Goal: Task Accomplishment & Management: Use online tool/utility

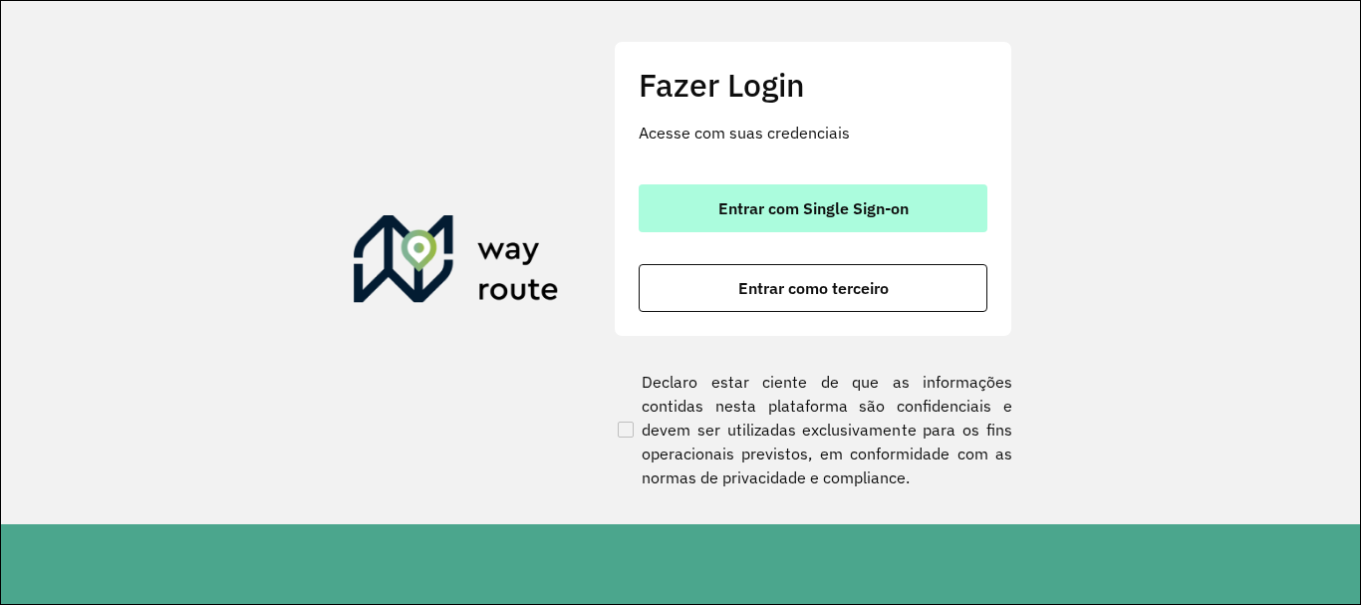
click at [709, 208] on button "Entrar com Single Sign-on" at bounding box center [813, 208] width 349 height 48
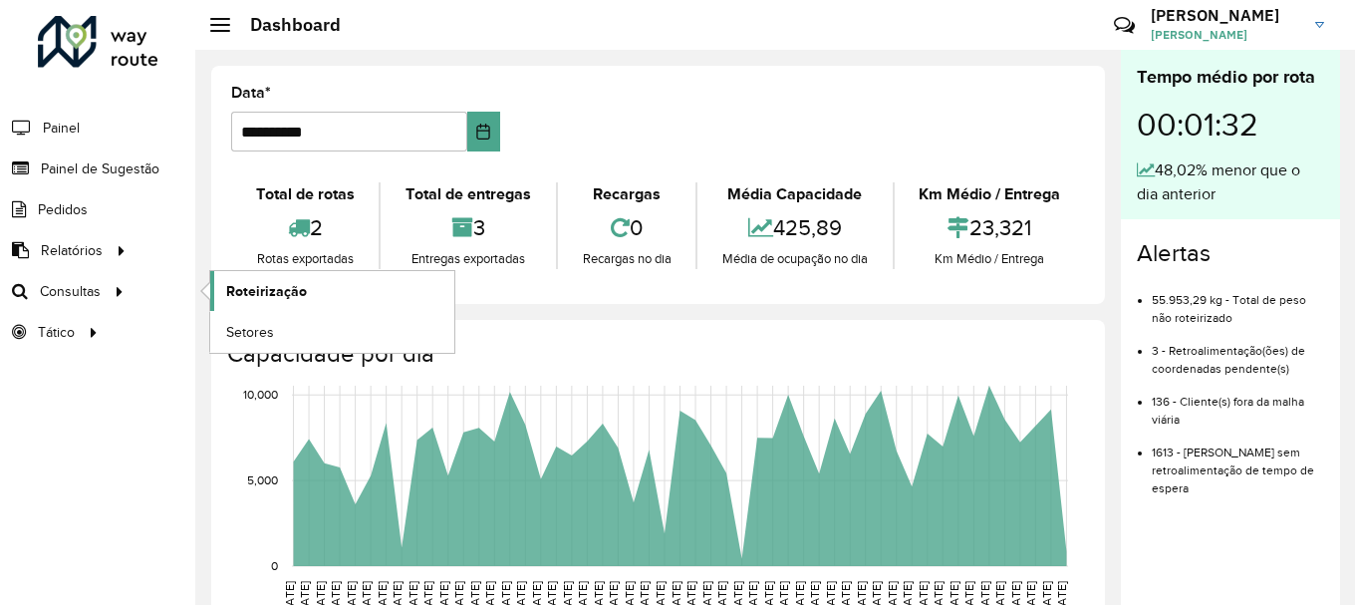
click at [280, 285] on span "Roteirização" at bounding box center [266, 291] width 81 height 21
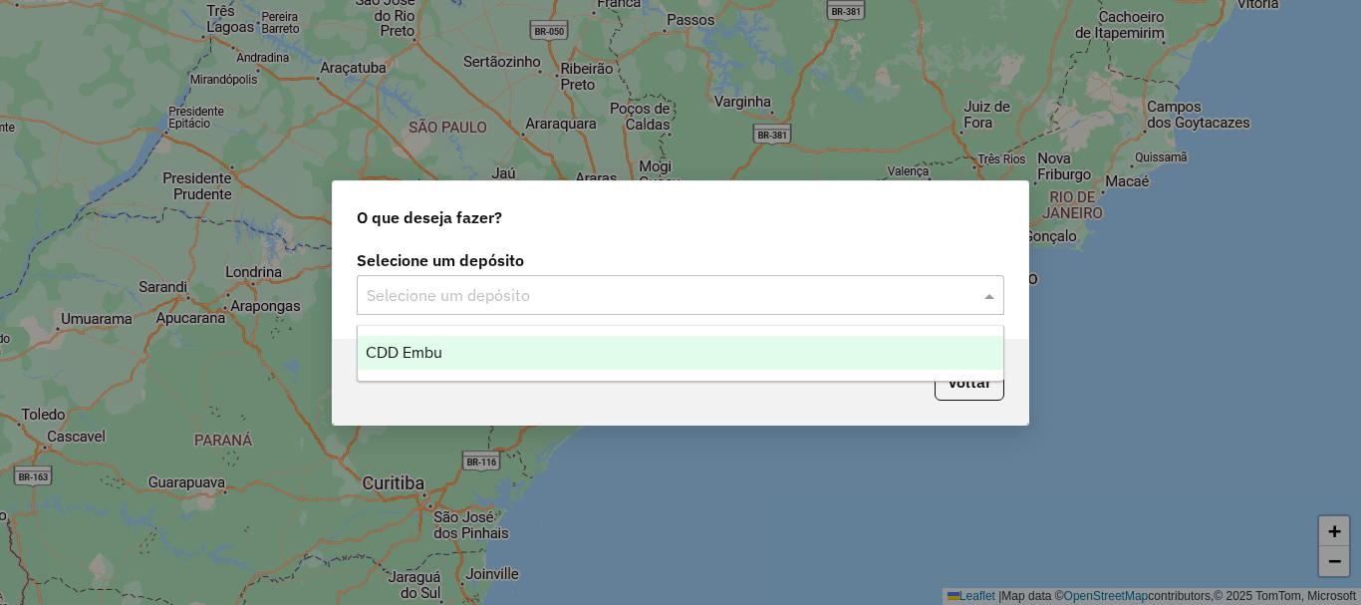
drag, startPoint x: 434, startPoint y: 287, endPoint x: 389, endPoint y: 317, distance: 53.9
click at [435, 287] on input "text" at bounding box center [661, 296] width 588 height 24
click at [403, 344] on span "CDD Embu" at bounding box center [404, 352] width 77 height 17
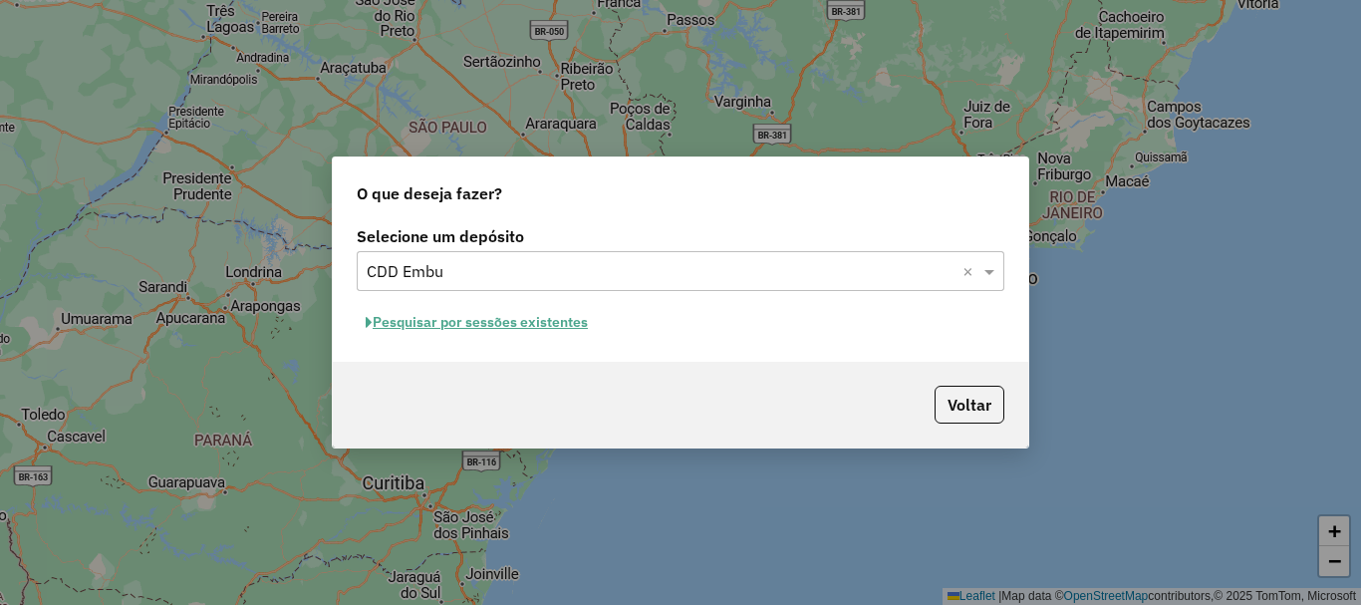
click at [474, 325] on button "Pesquisar por sessões existentes" at bounding box center [477, 322] width 240 height 31
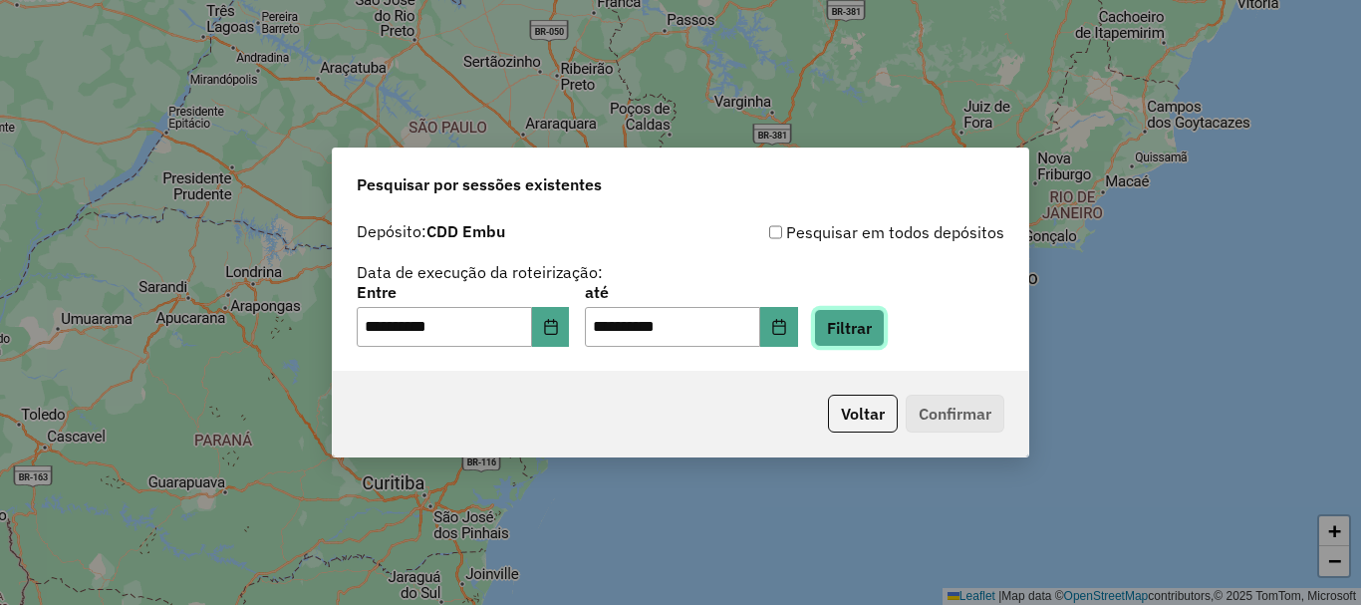
click at [885, 334] on button "Filtrar" at bounding box center [849, 328] width 71 height 38
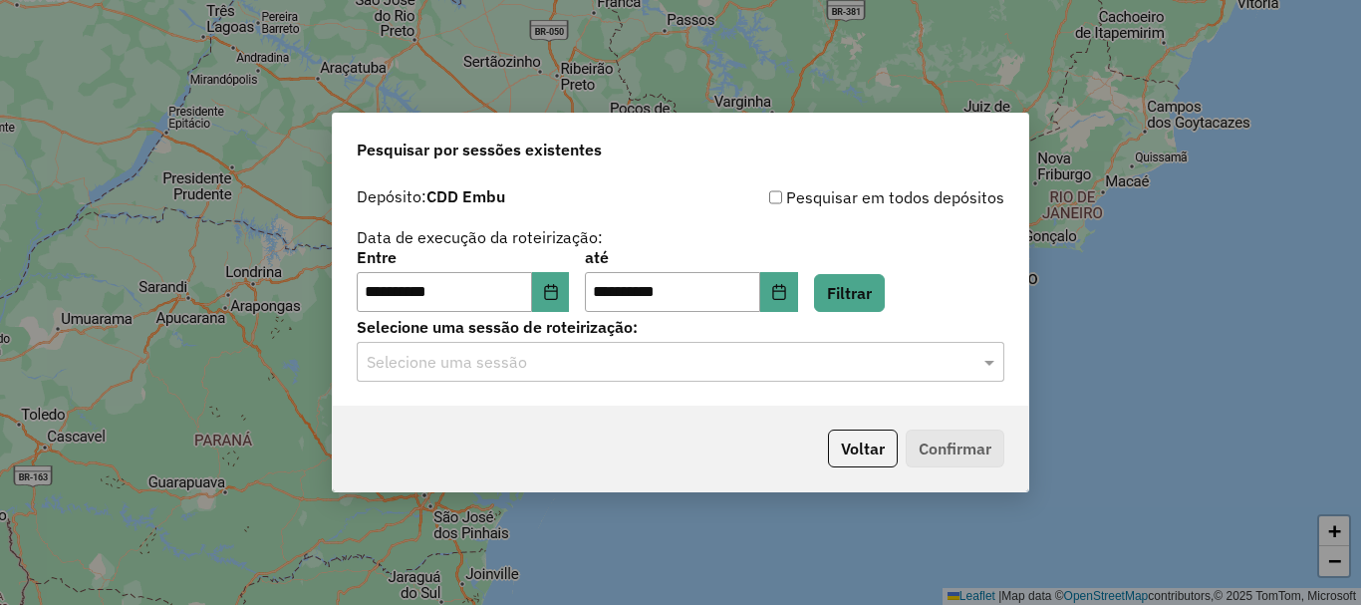
click at [449, 370] on input "text" at bounding box center [661, 363] width 588 height 24
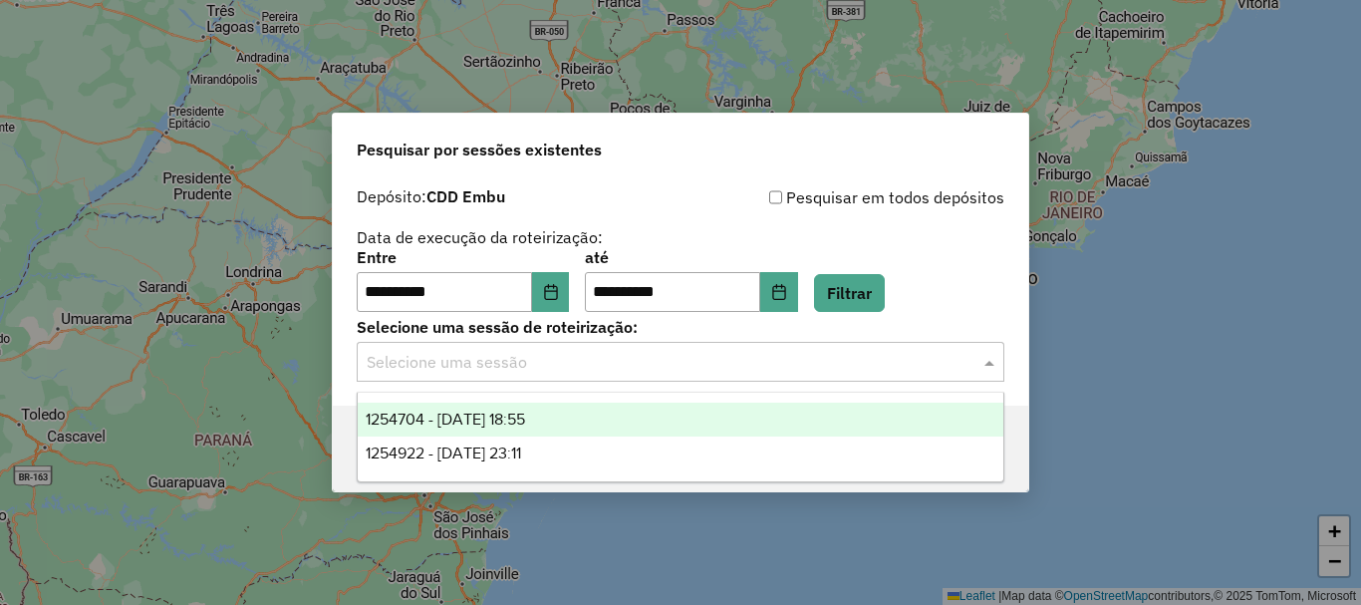
click at [447, 413] on span "1254704 - 28/08/2025 18:55" at bounding box center [445, 419] width 159 height 17
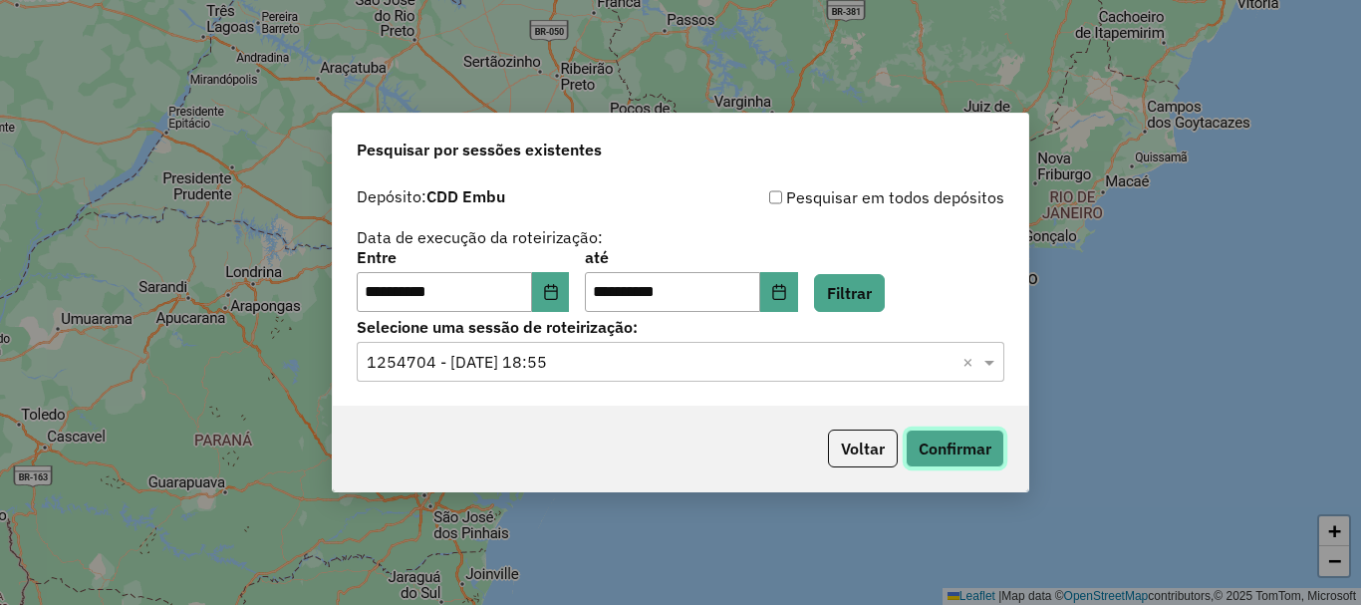
click at [964, 448] on button "Confirmar" at bounding box center [955, 449] width 99 height 38
click at [417, 358] on input "text" at bounding box center [661, 363] width 588 height 24
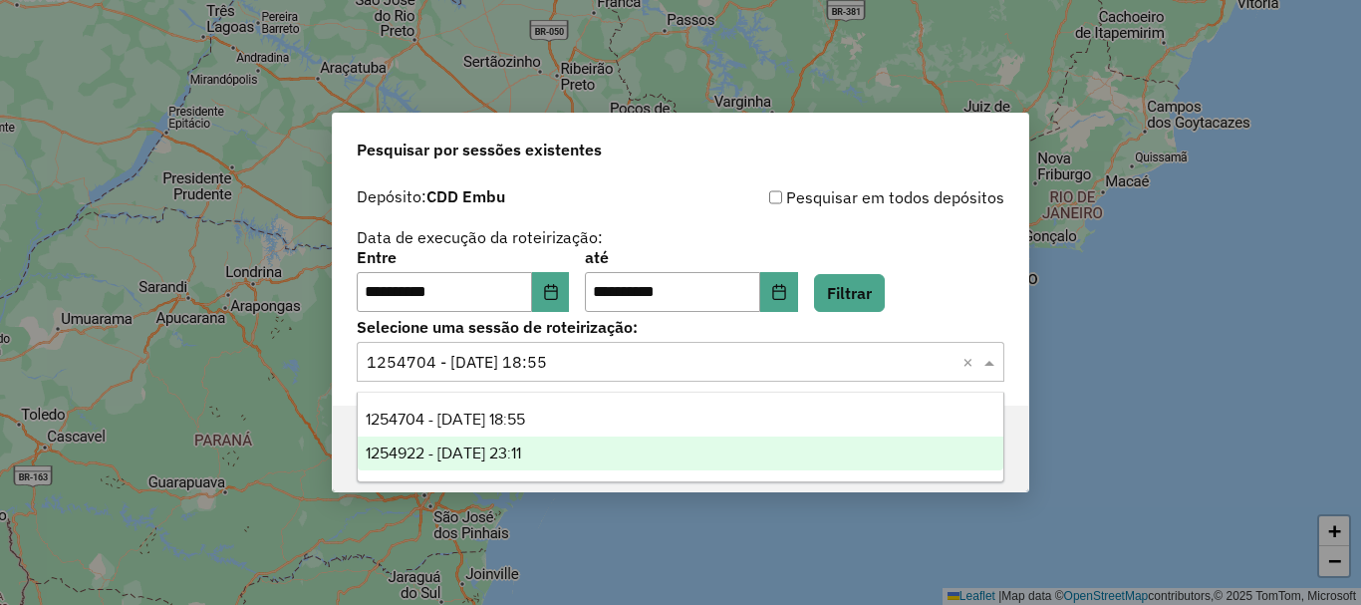
click at [441, 441] on div "1254922 - 28/08/2025 23:11" at bounding box center [681, 454] width 646 height 34
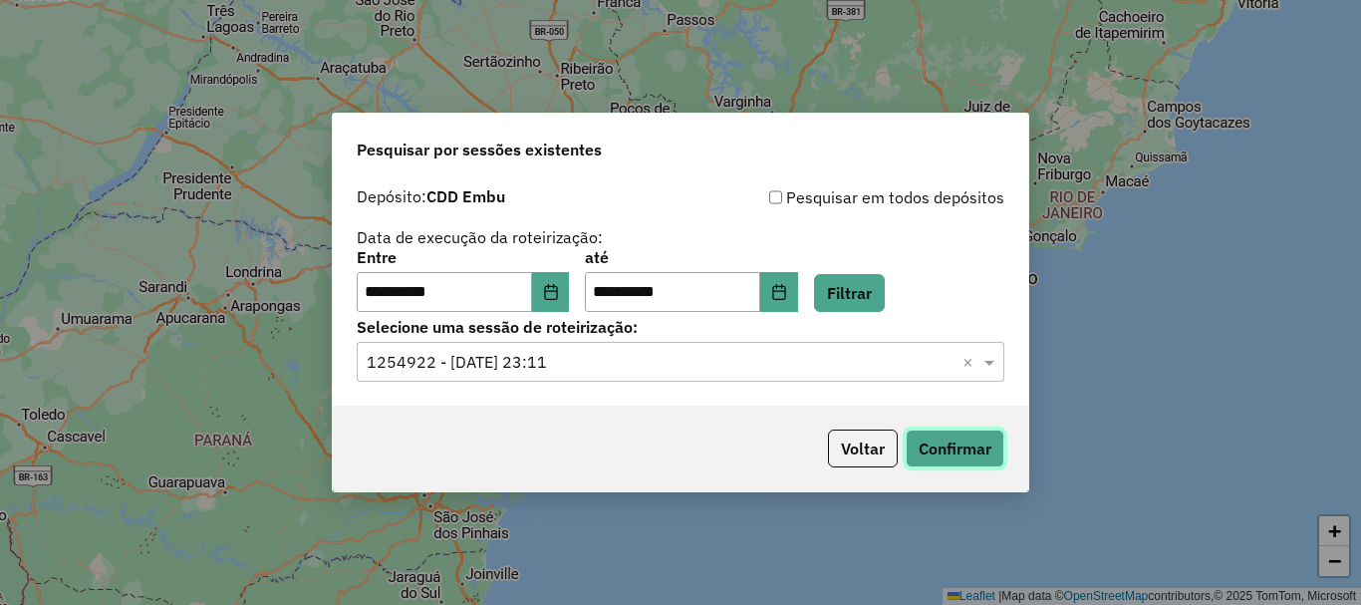
click at [983, 448] on button "Confirmar" at bounding box center [955, 449] width 99 height 38
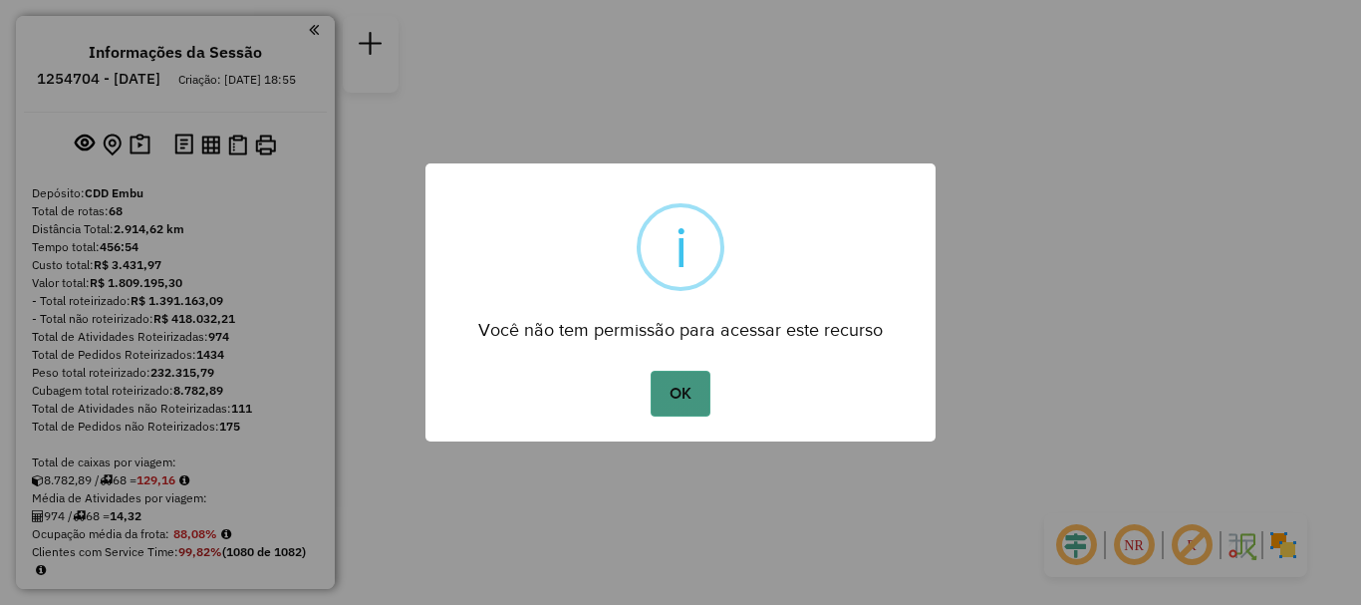
click at [683, 394] on button "OK" at bounding box center [680, 394] width 59 height 46
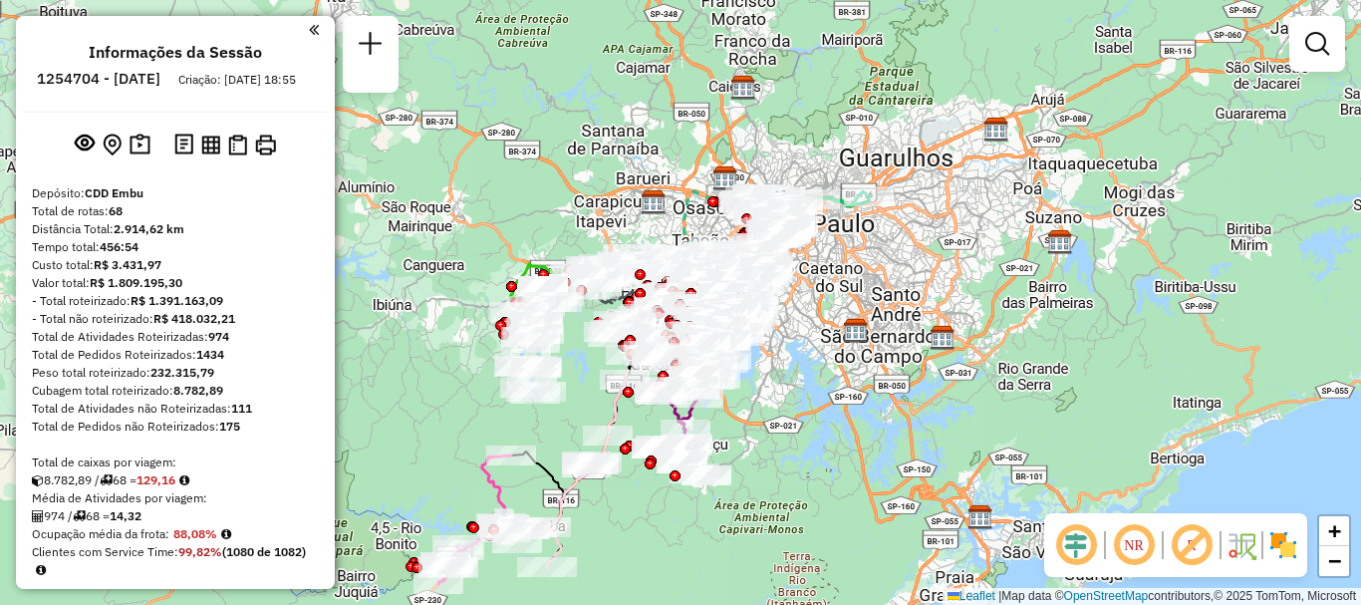
click at [1290, 541] on img at bounding box center [1284, 545] width 32 height 32
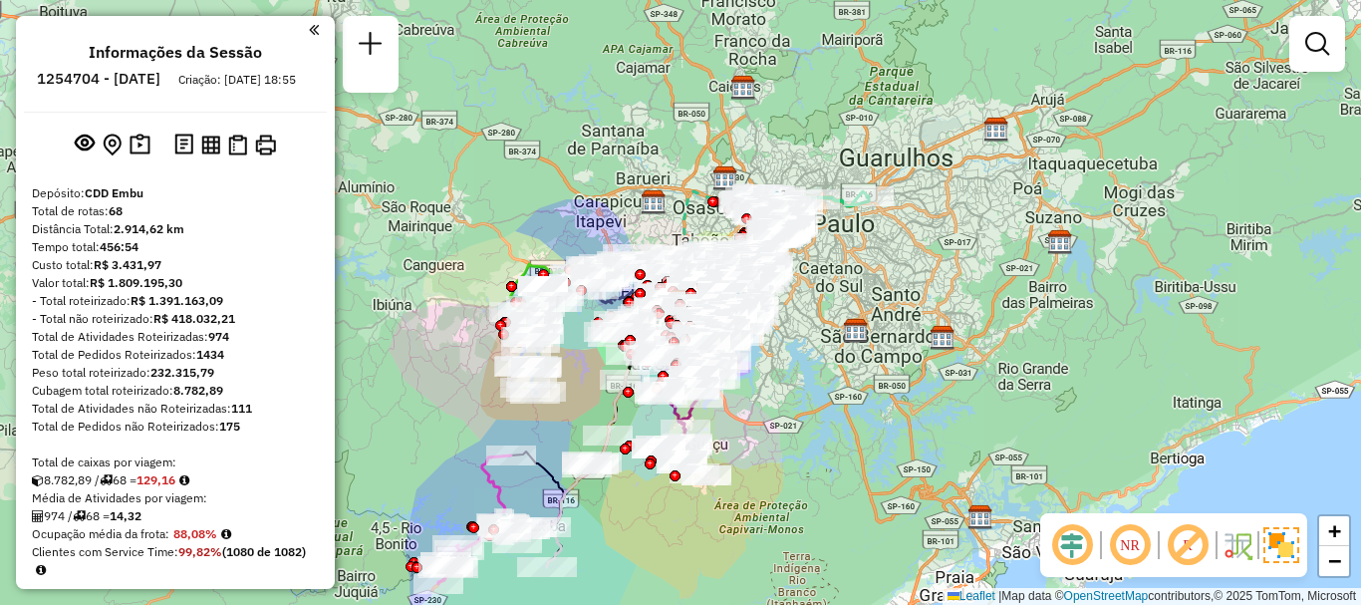
click at [1279, 537] on img at bounding box center [1282, 545] width 36 height 36
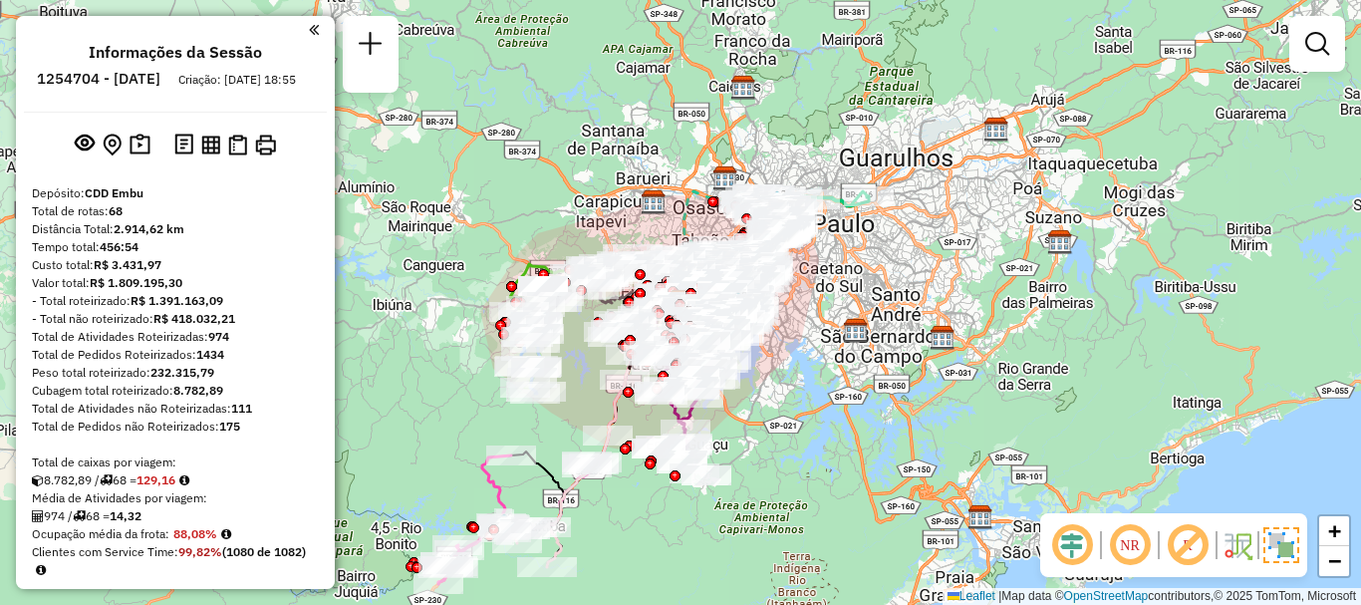
click at [1128, 542] on em at bounding box center [1130, 545] width 48 height 48
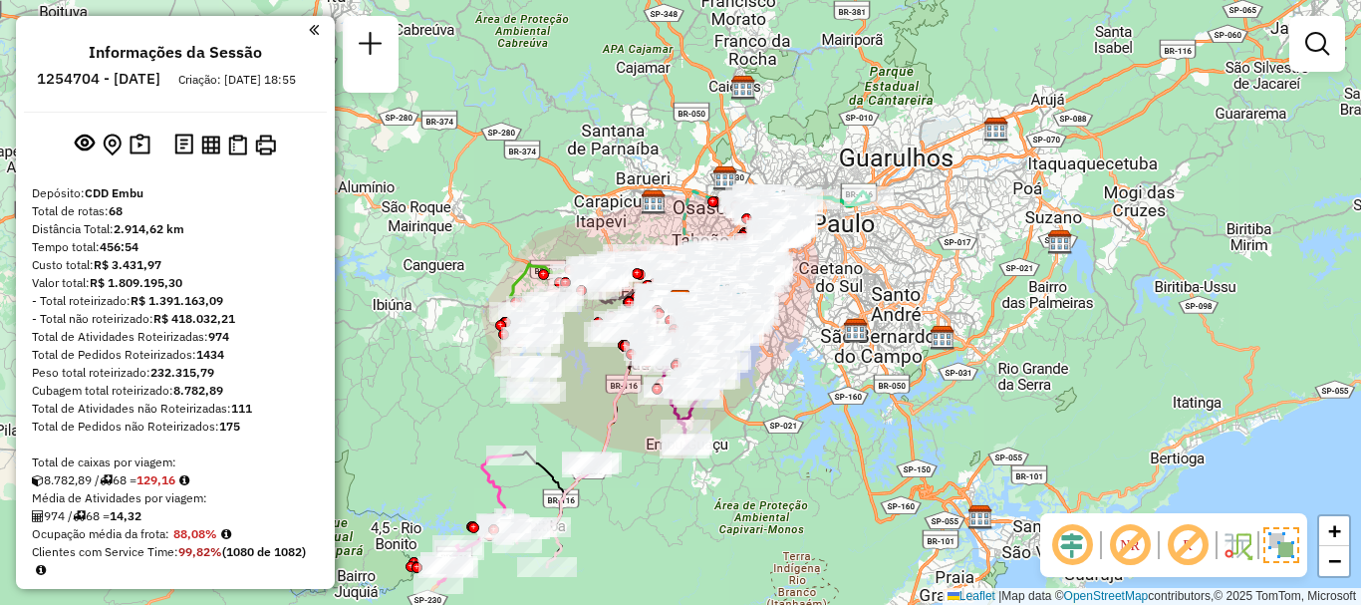
click at [1205, 541] on em at bounding box center [1188, 545] width 48 height 48
click at [1189, 546] on em at bounding box center [1188, 545] width 48 height 48
click at [1189, 538] on em at bounding box center [1188, 545] width 48 height 48
click at [1285, 554] on img at bounding box center [1282, 545] width 36 height 36
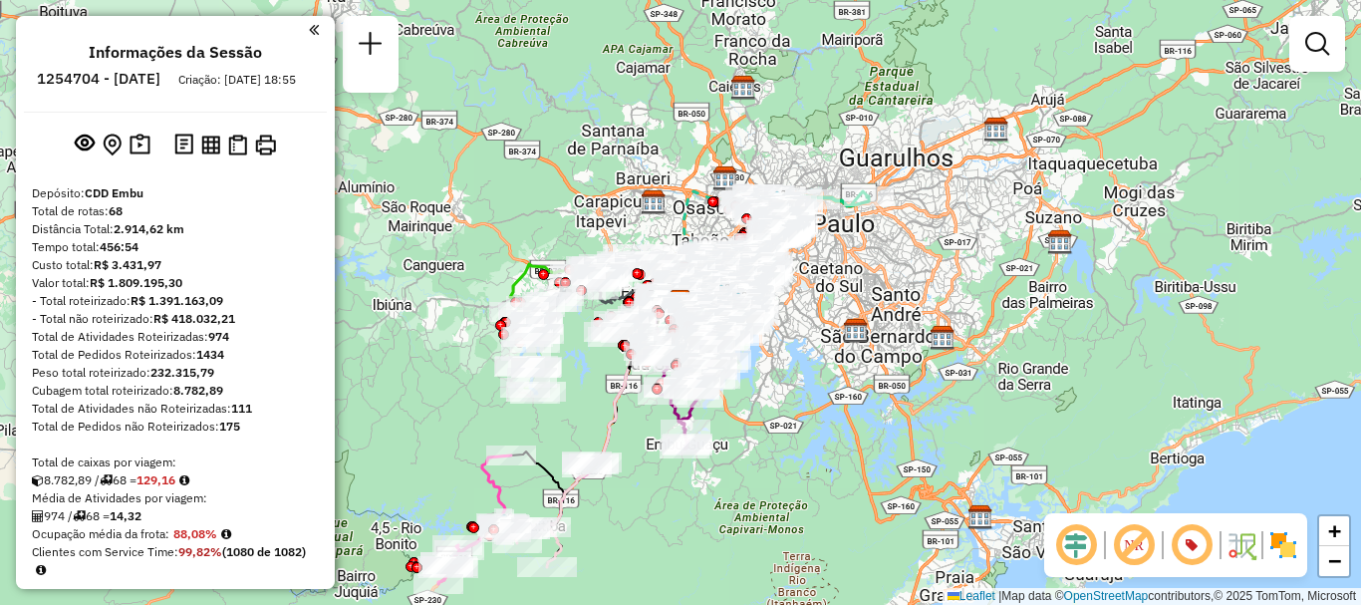
click at [1284, 540] on img at bounding box center [1284, 545] width 32 height 32
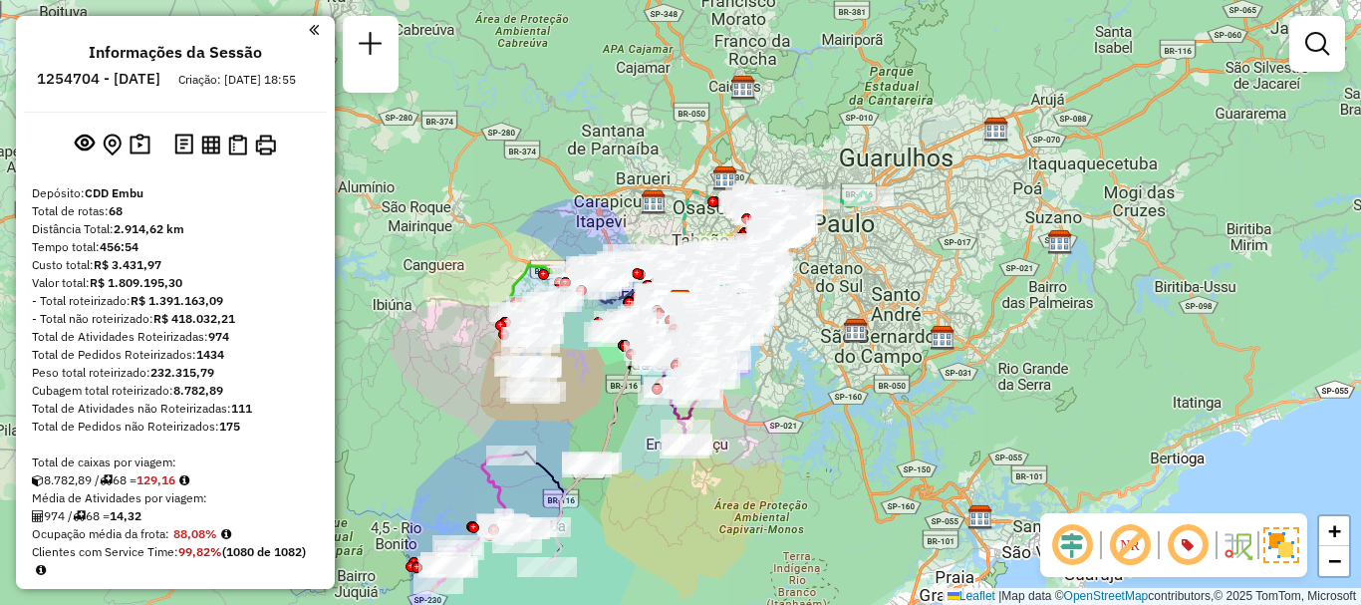
scroll to position [5098, 0]
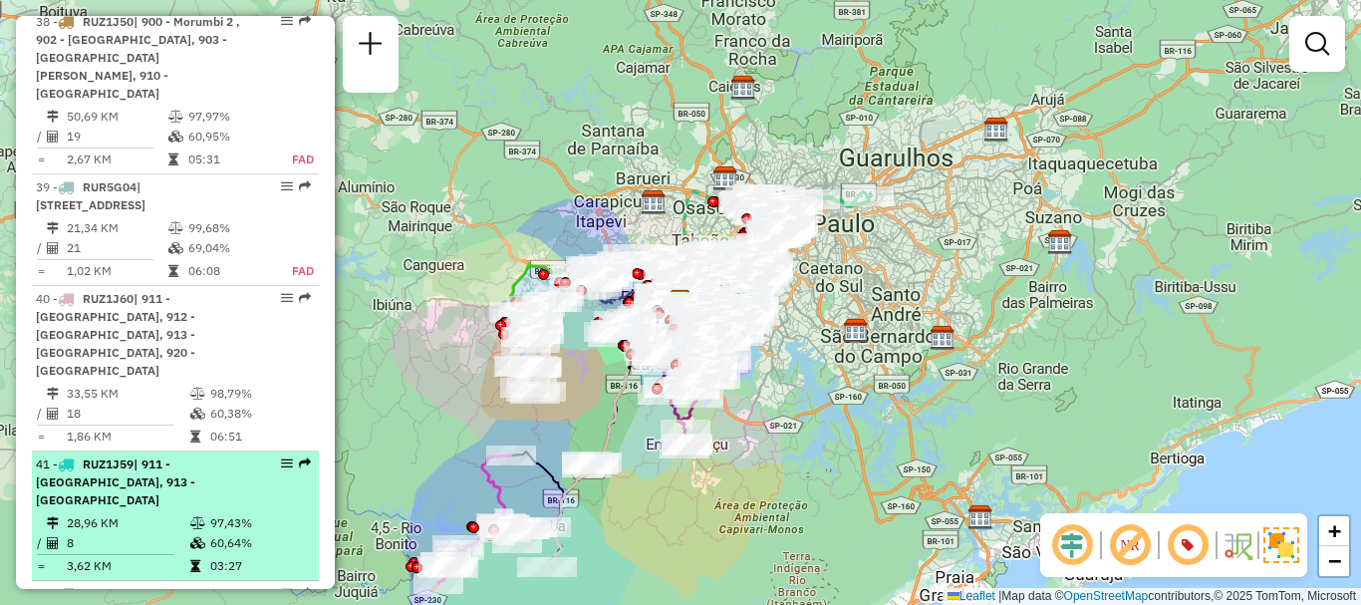
click at [255, 513] on td "97,43%" at bounding box center [259, 523] width 101 height 20
click at [209, 513] on td "97,43%" at bounding box center [259, 523] width 101 height 20
click at [172, 456] on span "| 911 - [GEOGRAPHIC_DATA], 913 - [GEOGRAPHIC_DATA]" at bounding box center [115, 481] width 159 height 51
select select "**********"
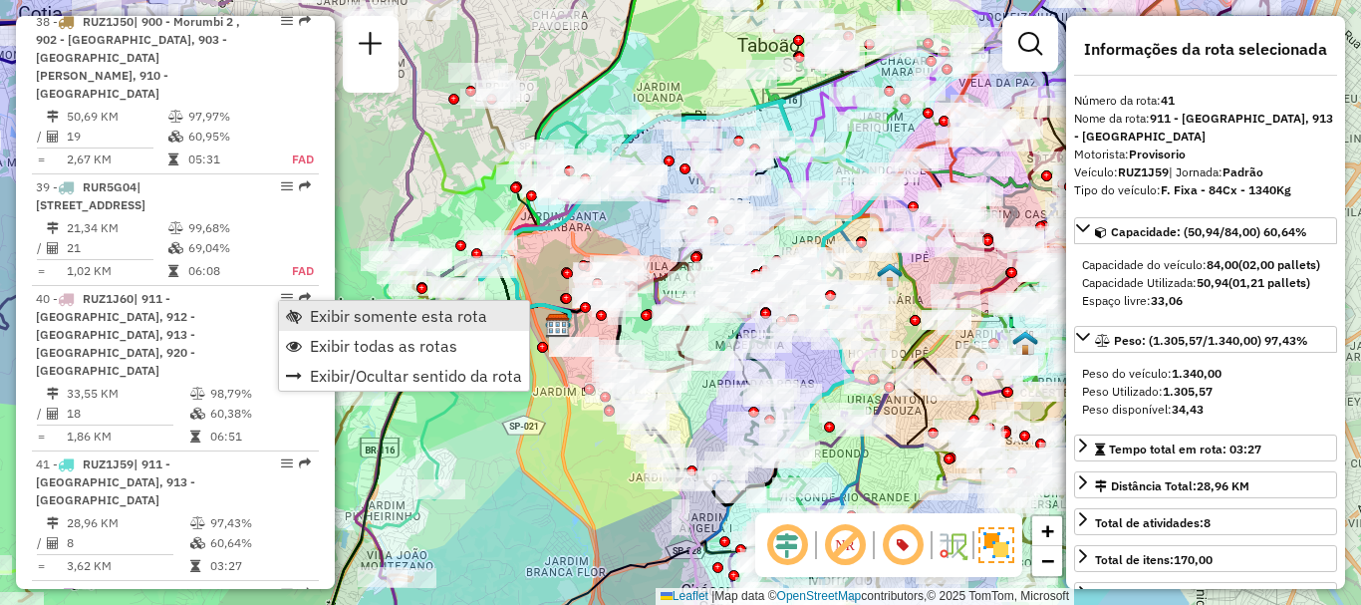
click at [333, 315] on span "Exibir somente esta rota" at bounding box center [398, 316] width 177 height 16
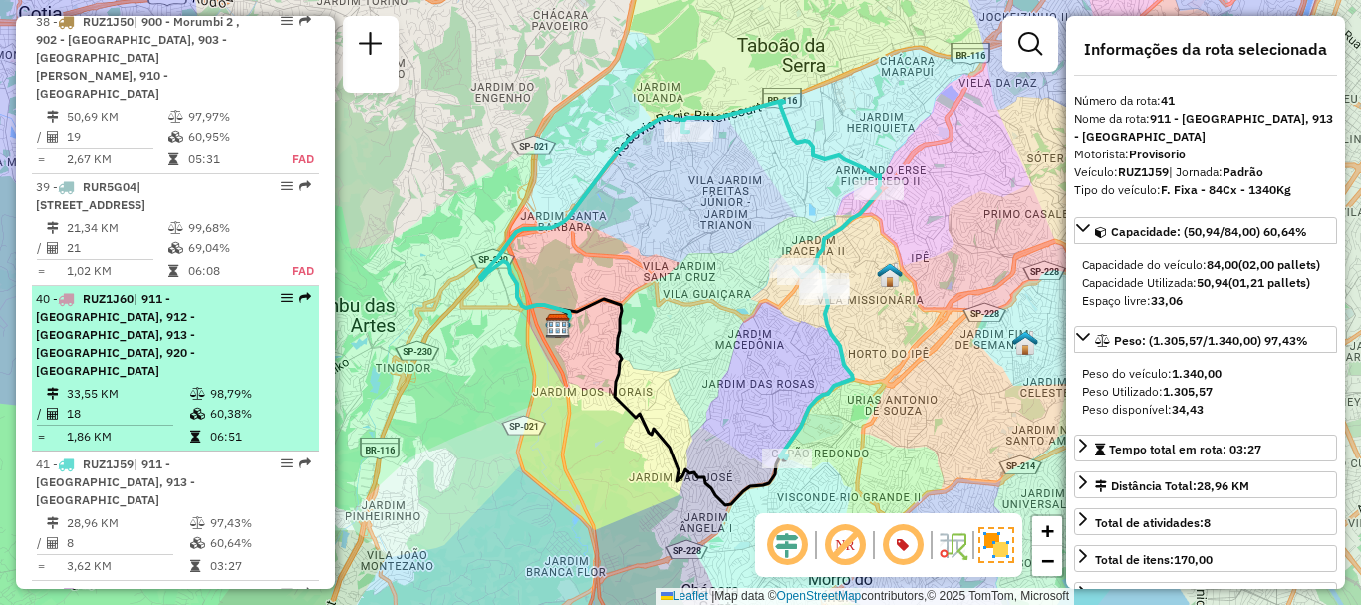
click at [185, 286] on li "40 - RUZ1J60 | 911 - [GEOGRAPHIC_DATA], 912 - [GEOGRAPHIC_DATA], 913 - [GEOGRAP…" at bounding box center [175, 368] width 287 height 165
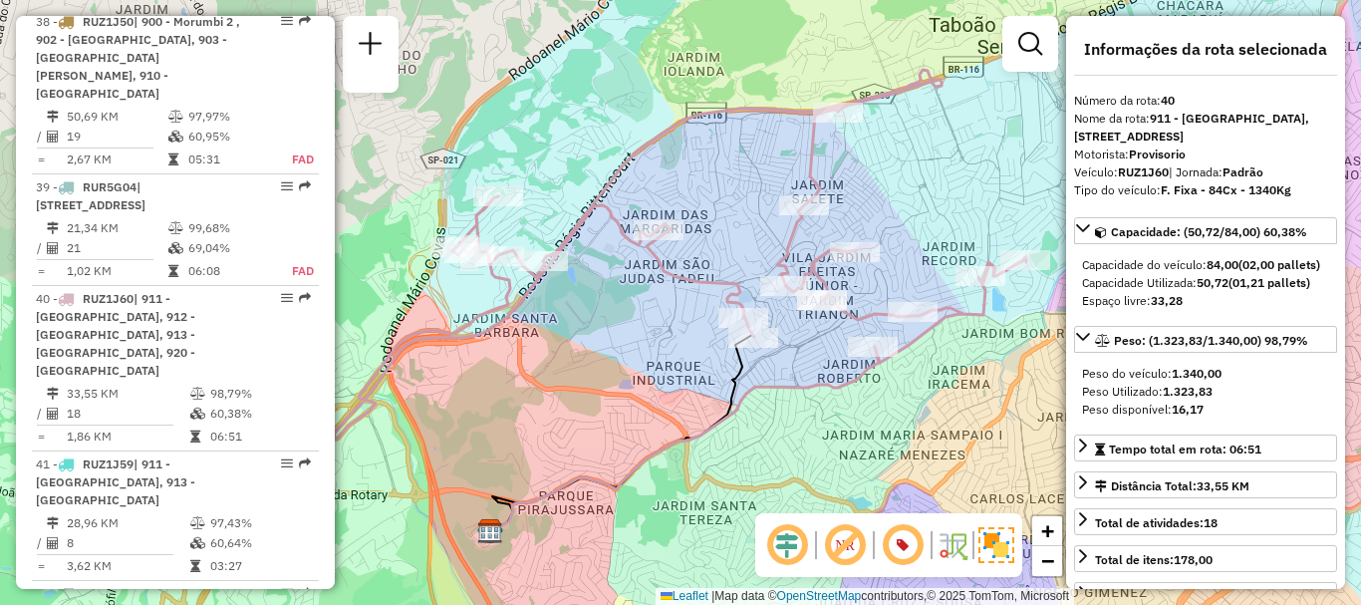
scroll to position [4691, 0]
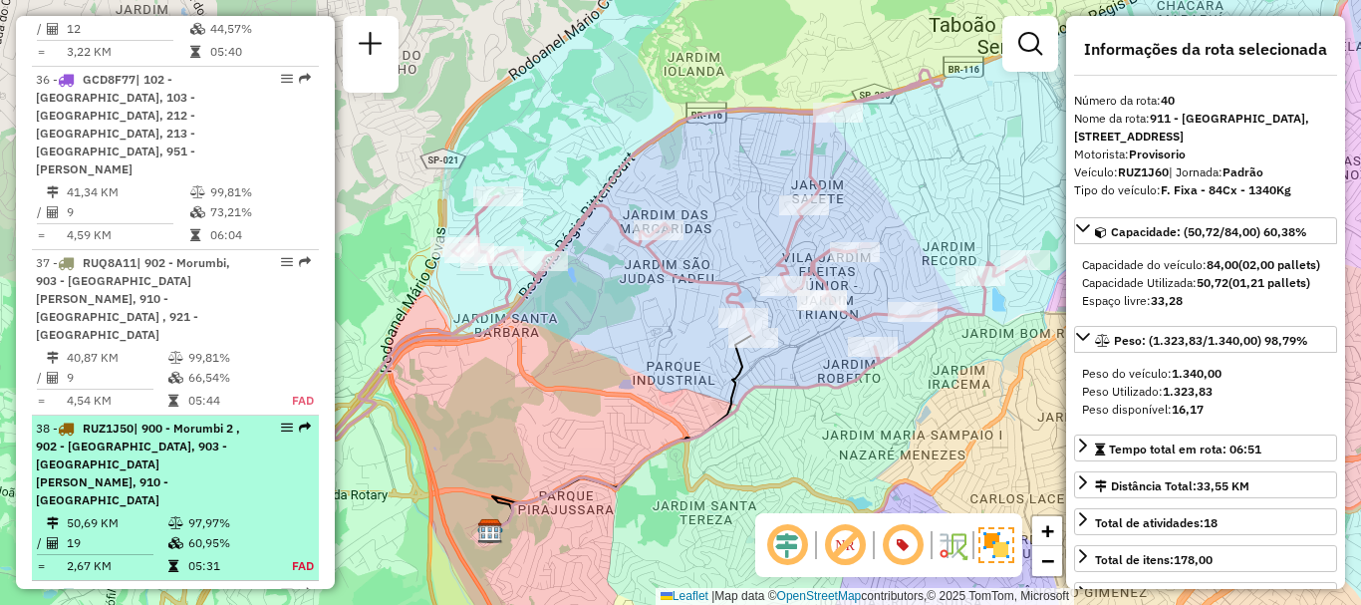
click at [151, 513] on td "50,69 KM" at bounding box center [117, 523] width 102 height 20
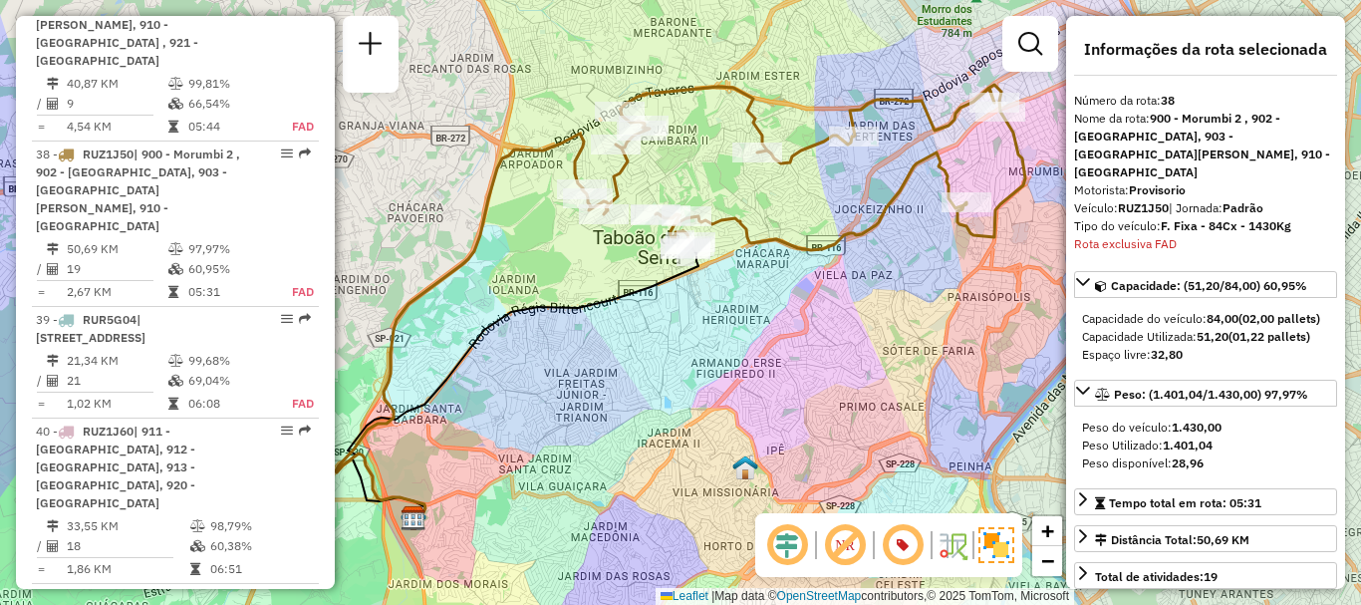
scroll to position [972, 0]
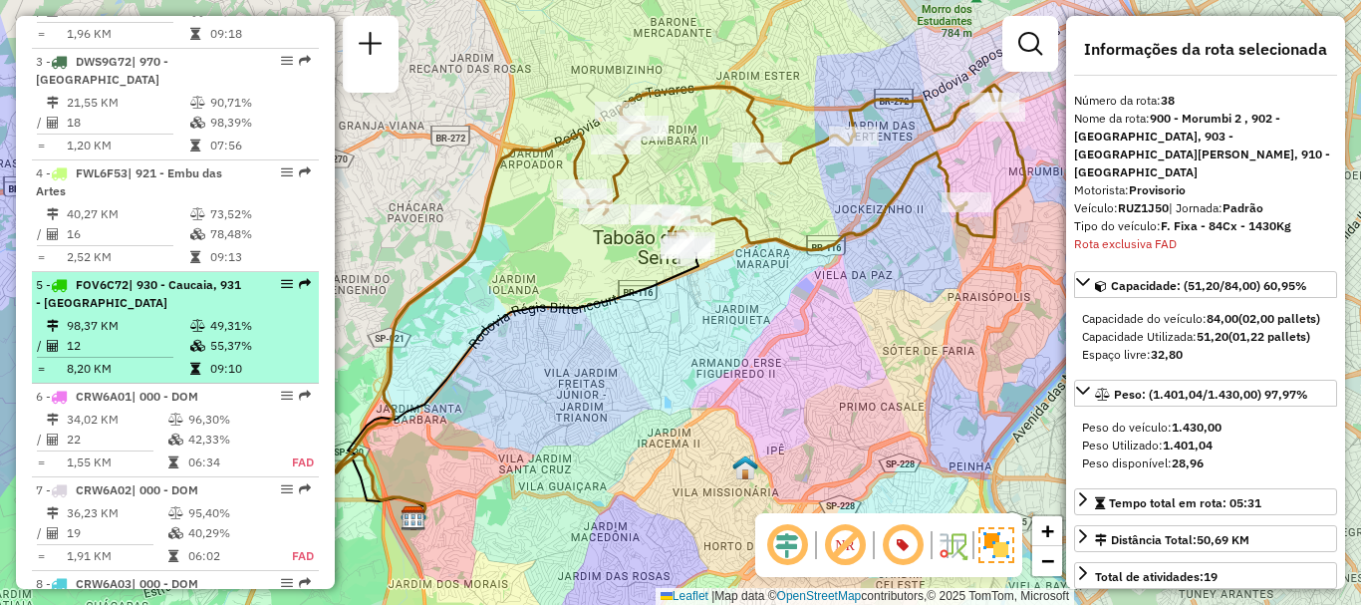
click at [172, 336] on td "98,37 KM" at bounding box center [128, 326] width 124 height 20
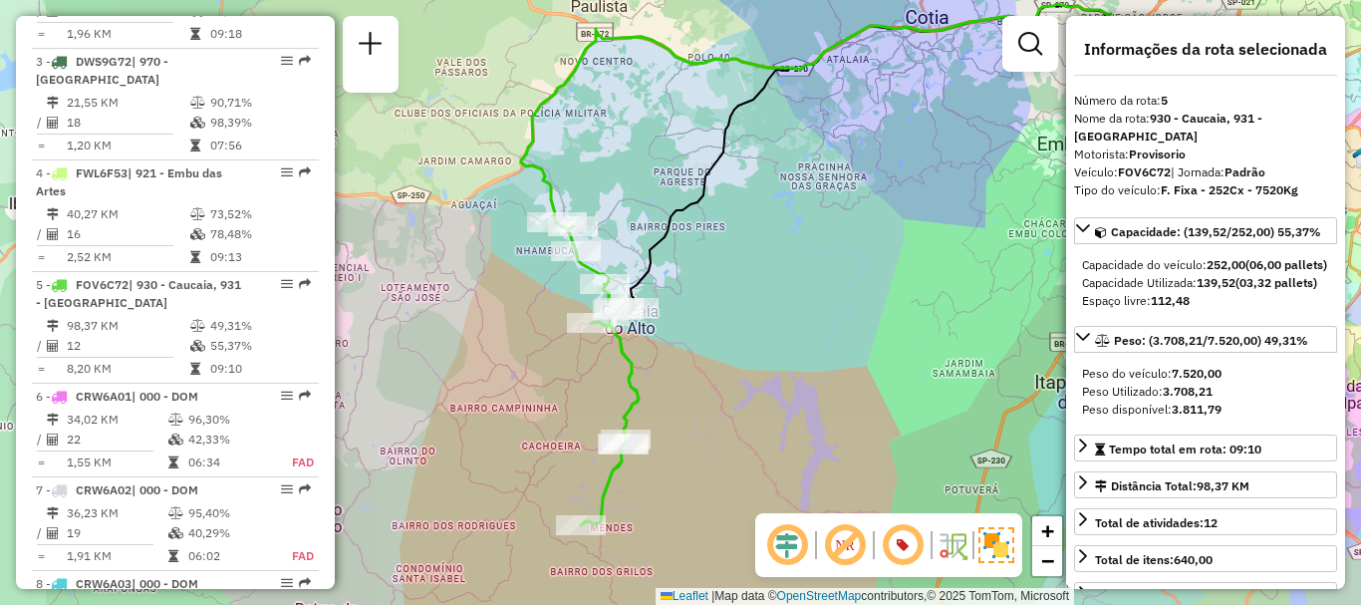
drag, startPoint x: 666, startPoint y: 305, endPoint x: 838, endPoint y: 266, distance: 176.8
click at [838, 266] on div "Janela de atendimento Grade de atendimento Capacidade Transportadoras Veículos …" at bounding box center [680, 302] width 1361 height 605
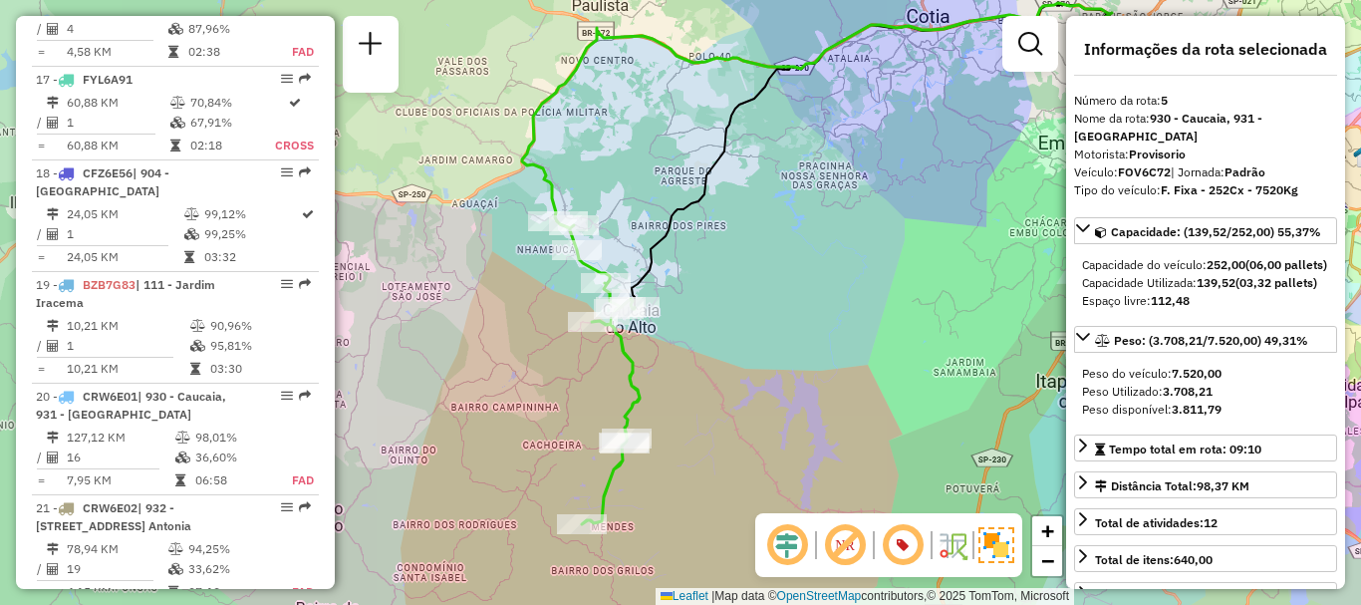
scroll to position [5674, 0]
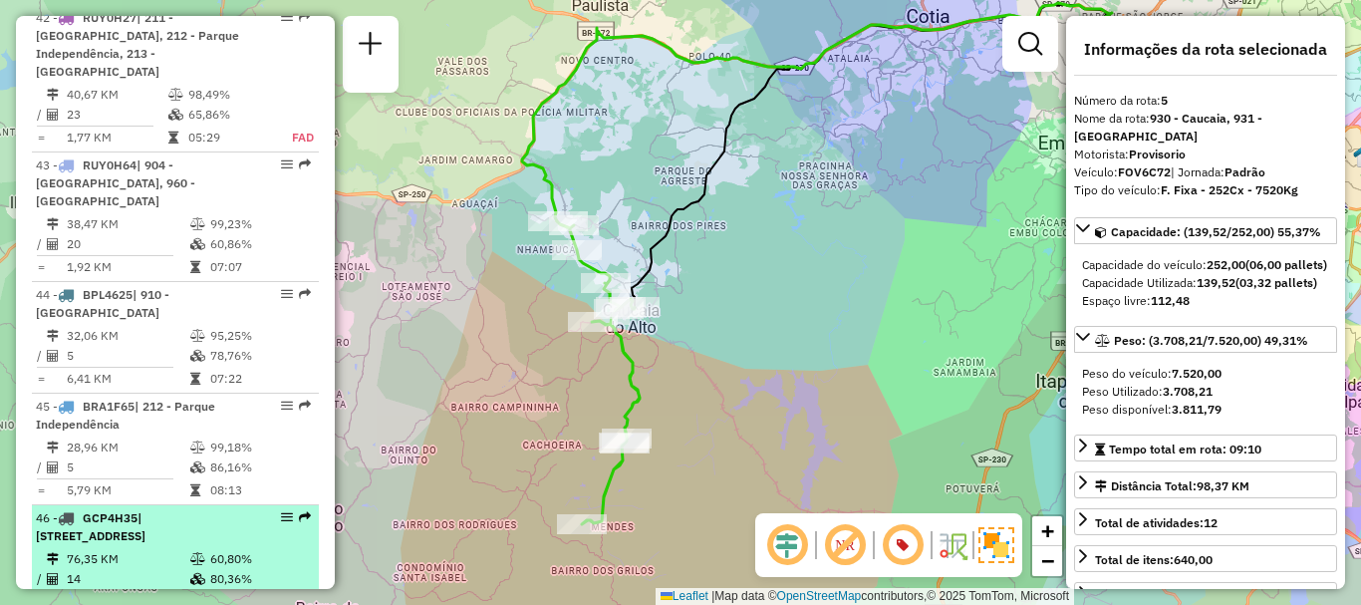
click at [190, 505] on li "46 - GCP4H35 | 931 - [GEOGRAPHIC_DATA], 932 - [GEOGRAPHIC_DATA] 76,35 KM 60,80%…" at bounding box center [175, 561] width 287 height 112
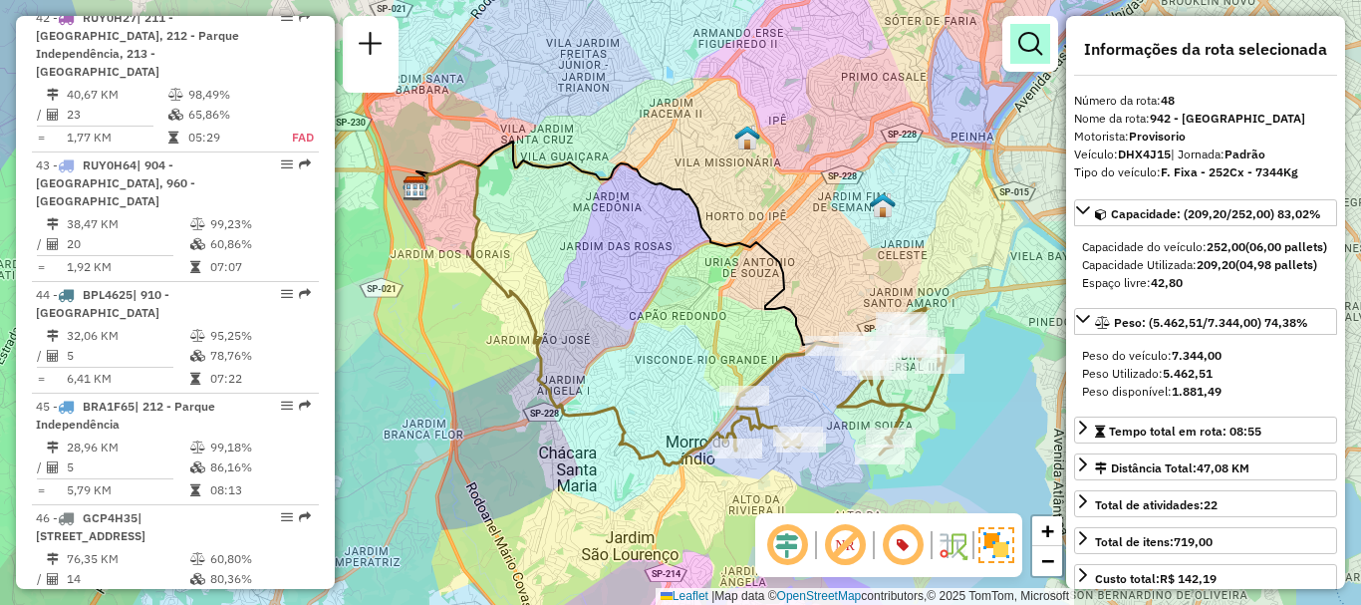
scroll to position [6009, 0]
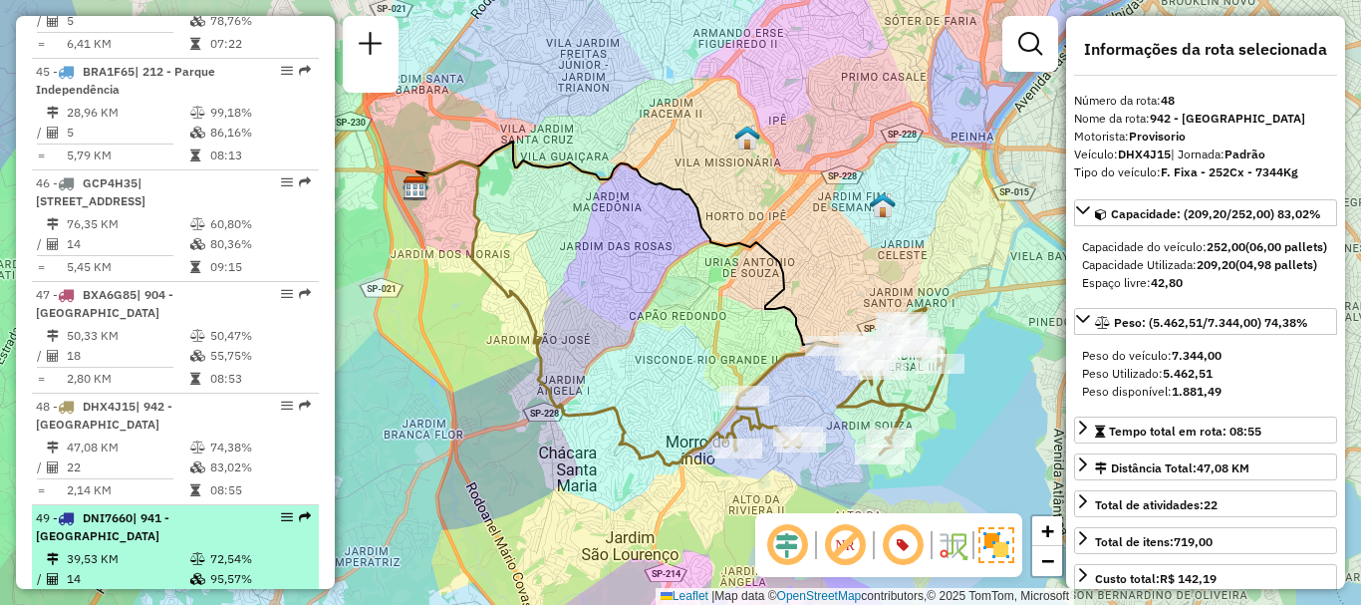
click at [134, 549] on td "39,53 KM" at bounding box center [128, 559] width 124 height 20
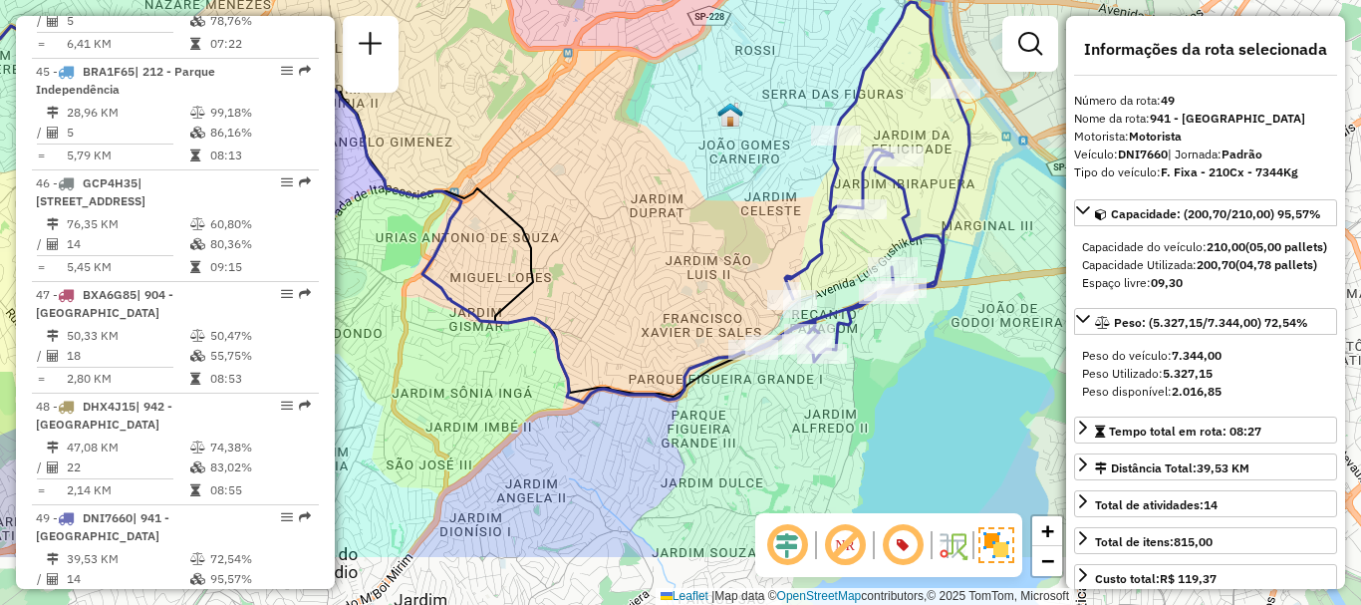
drag, startPoint x: 682, startPoint y: 340, endPoint x: 395, endPoint y: 233, distance: 306.2
click at [395, 233] on div "Janela de atendimento Grade de atendimento Capacidade Transportadoras Veículos …" at bounding box center [680, 302] width 1361 height 605
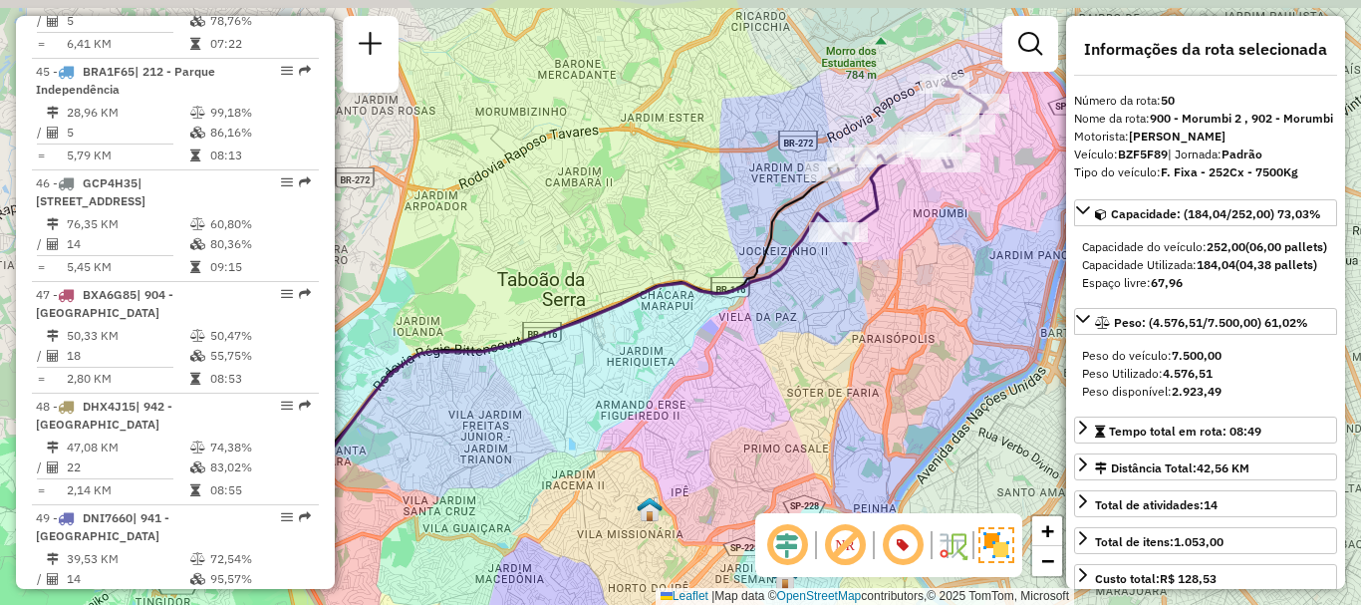
drag, startPoint x: 992, startPoint y: 266, endPoint x: 823, endPoint y: 295, distance: 170.9
click at [818, 304] on div "Janela de atendimento Grade de atendimento Capacidade Transportadoras Veículos …" at bounding box center [680, 302] width 1361 height 605
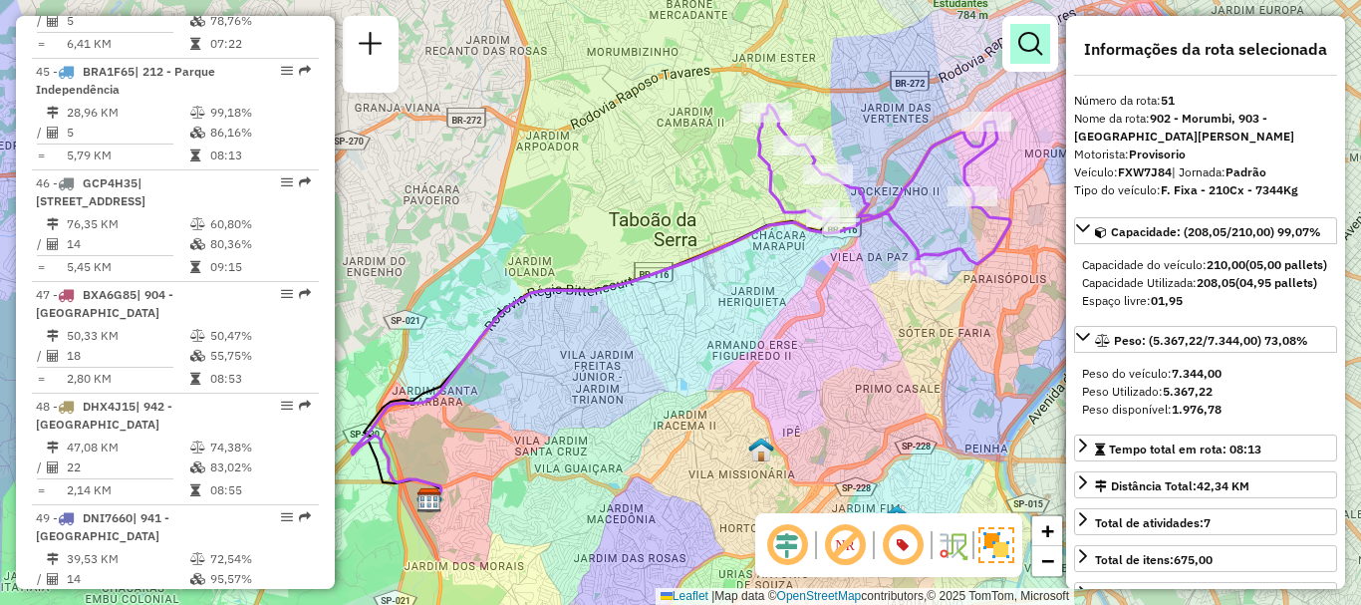
scroll to position [6661, 0]
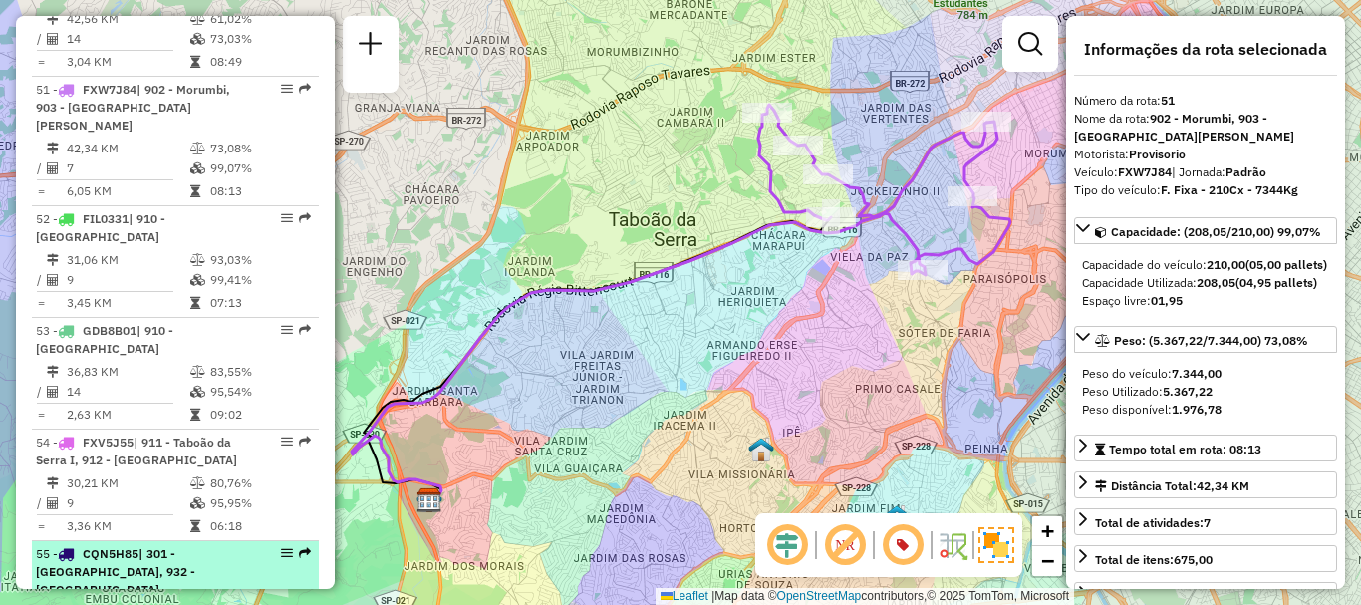
click at [163, 603] on td "56,43 KM" at bounding box center [128, 613] width 124 height 20
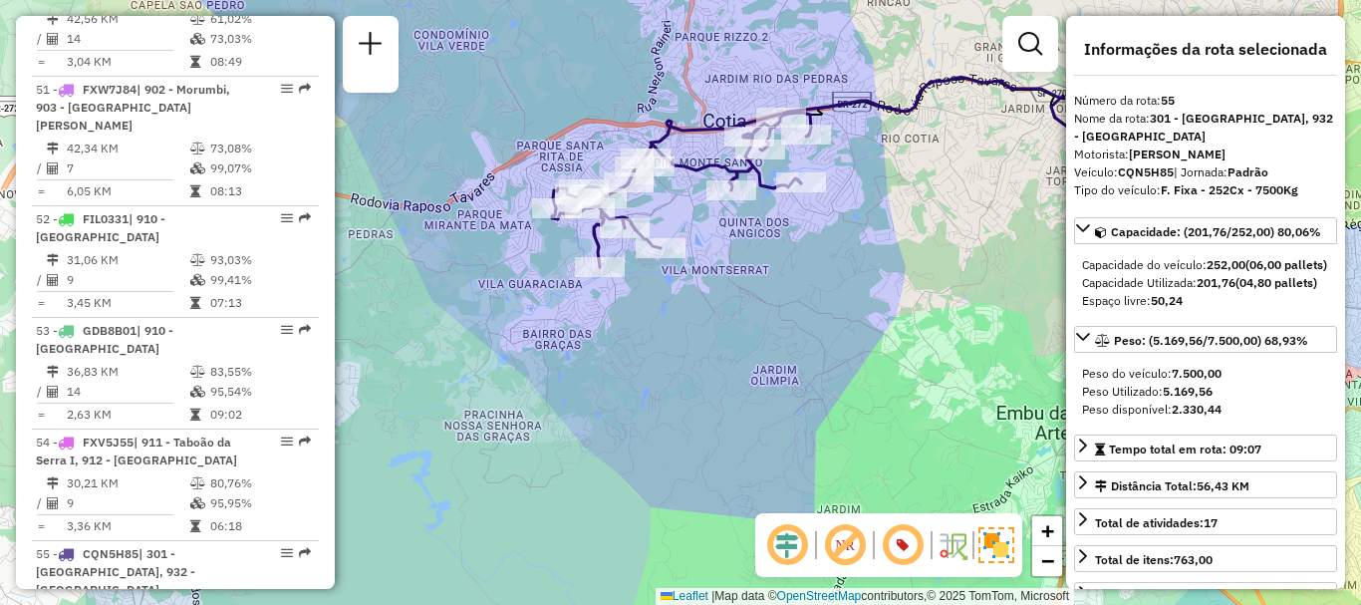
drag, startPoint x: 638, startPoint y: 354, endPoint x: 859, endPoint y: 307, distance: 226.2
click at [859, 307] on div "Janela de atendimento Grade de atendimento Capacidade Transportadoras Veículos …" at bounding box center [680, 302] width 1361 height 605
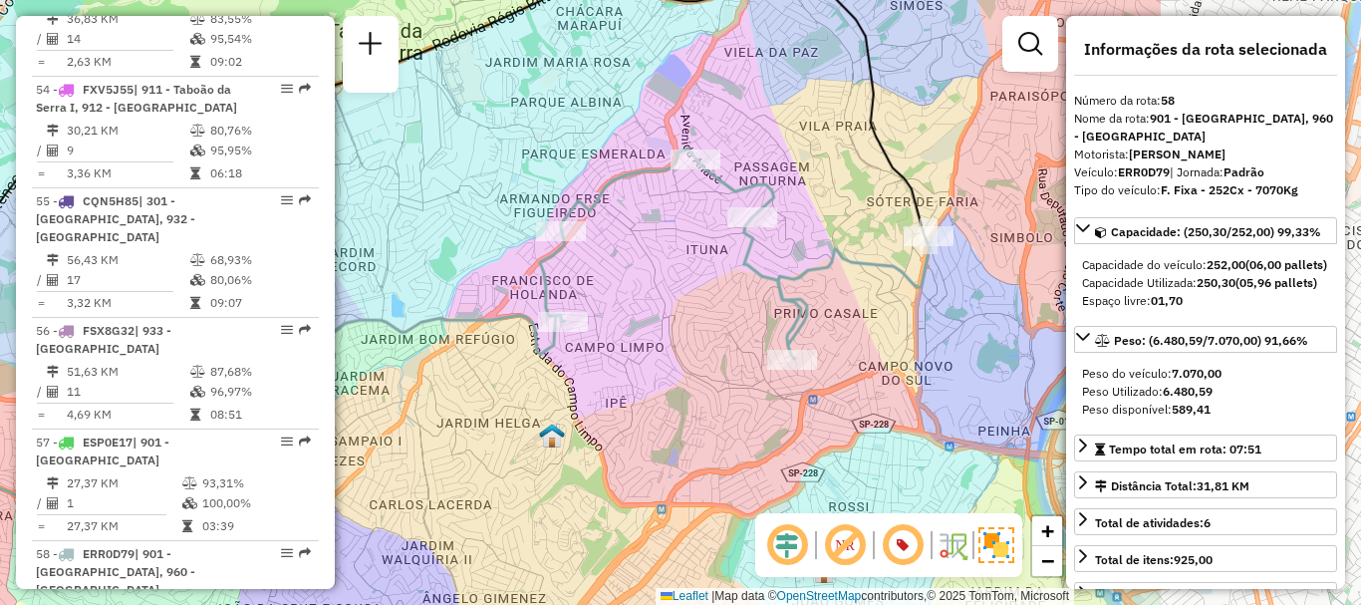
drag, startPoint x: 913, startPoint y: 348, endPoint x: 584, endPoint y: 296, distance: 333.0
click at [584, 296] on div "Janela de atendimento Grade de atendimento Capacidade Transportadoras Veículos …" at bounding box center [680, 302] width 1361 height 605
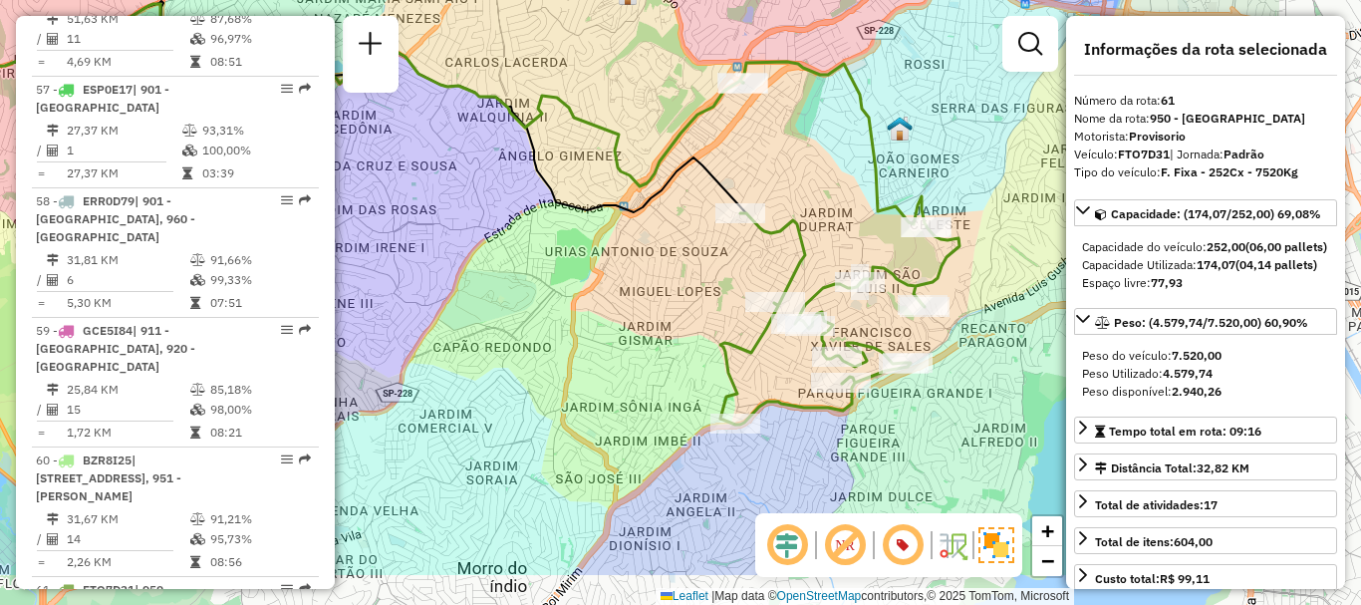
drag, startPoint x: 808, startPoint y: 243, endPoint x: 593, endPoint y: 150, distance: 234.8
click at [591, 152] on div "Janela de atendimento Grade de atendimento Capacidade Transportadoras Veículos …" at bounding box center [680, 302] width 1361 height 605
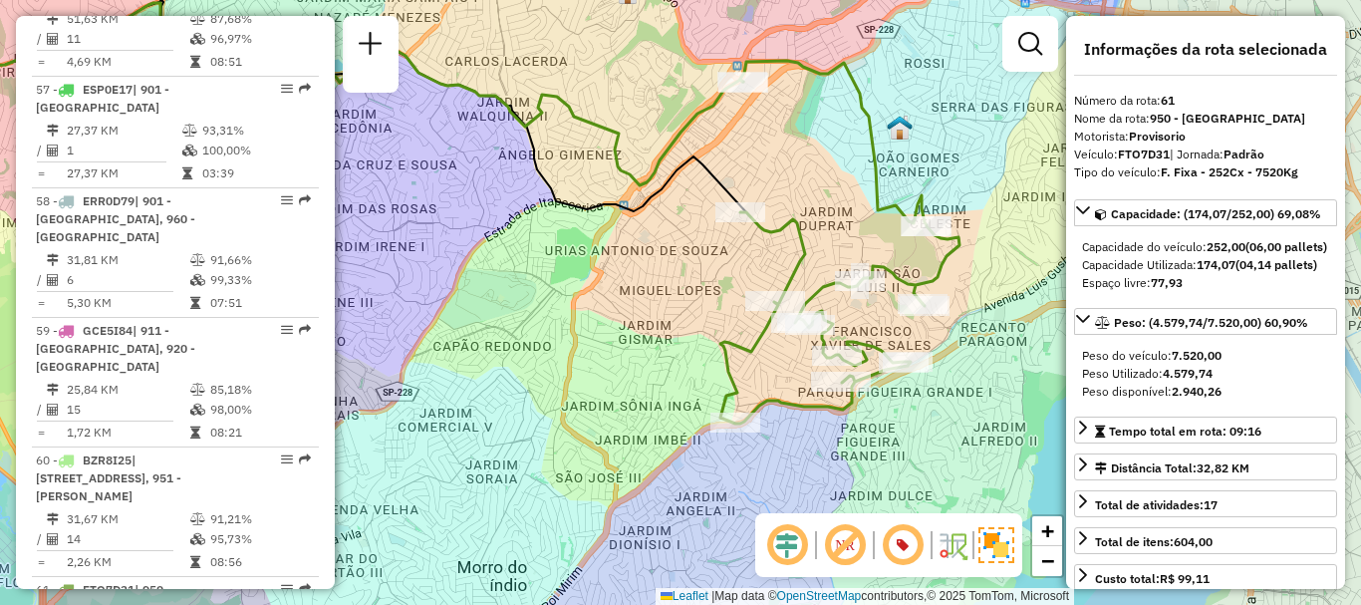
scroll to position [8054, 0]
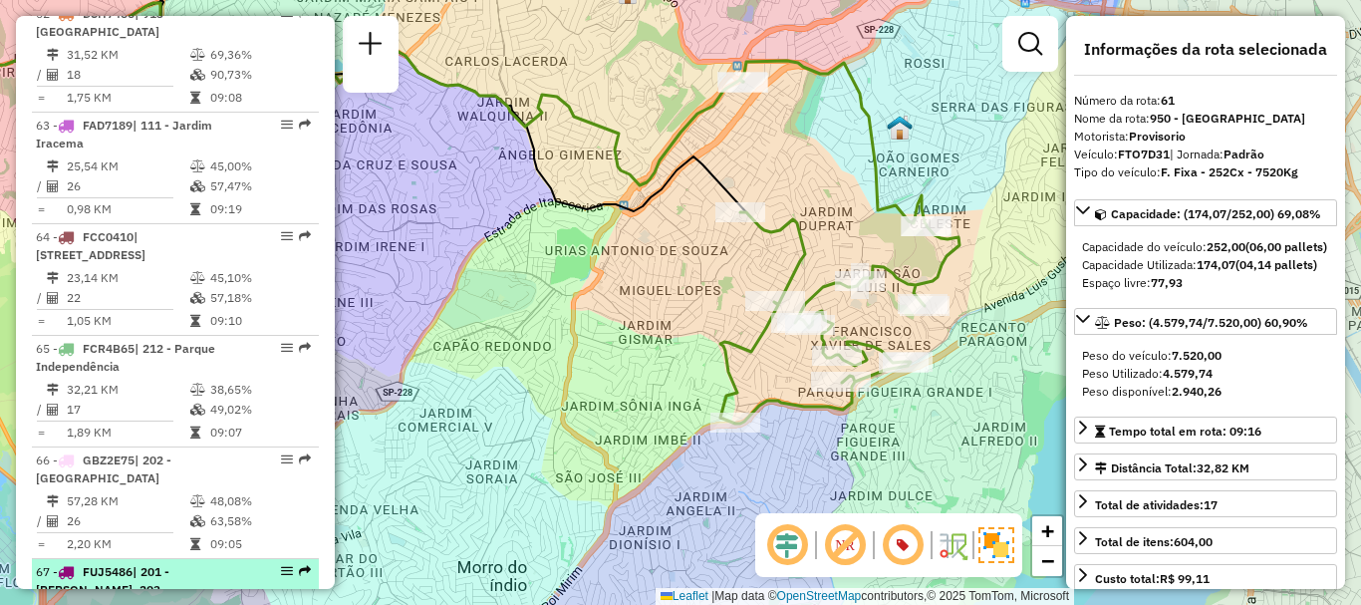
click at [103, 564] on span "| 201 - [PERSON_NAME], 203 - [GEOGRAPHIC_DATA] - [GEOGRAPHIC_DATA]" at bounding box center [103, 598] width 134 height 69
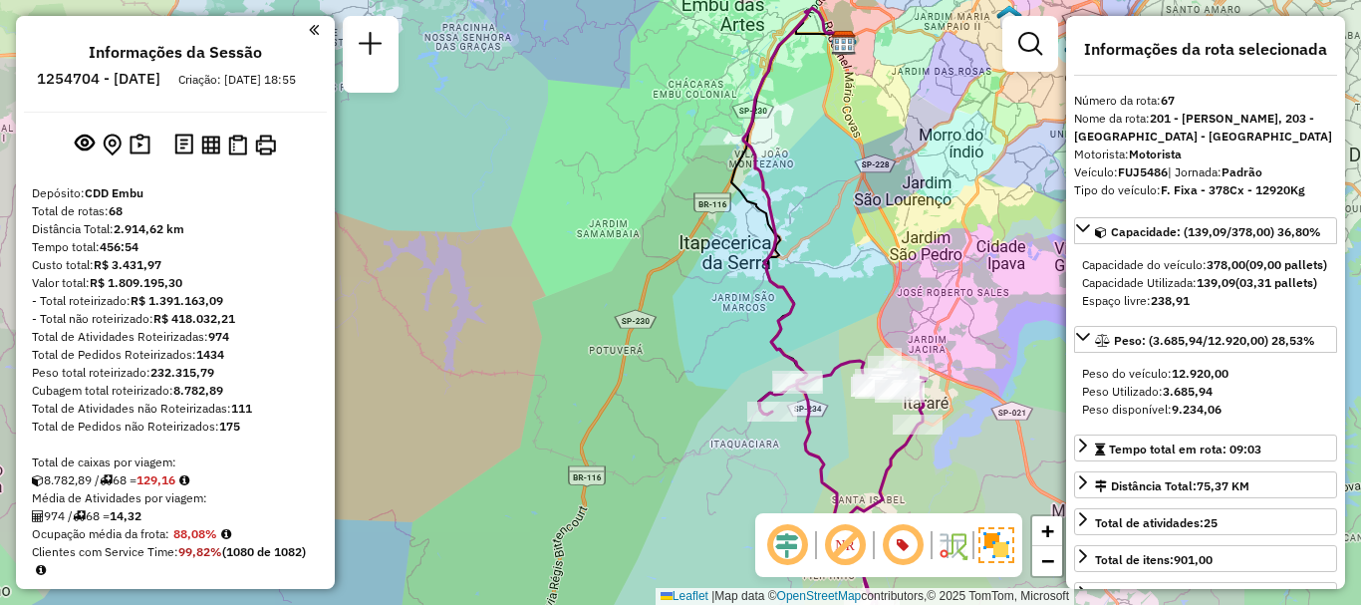
scroll to position [7831, 0]
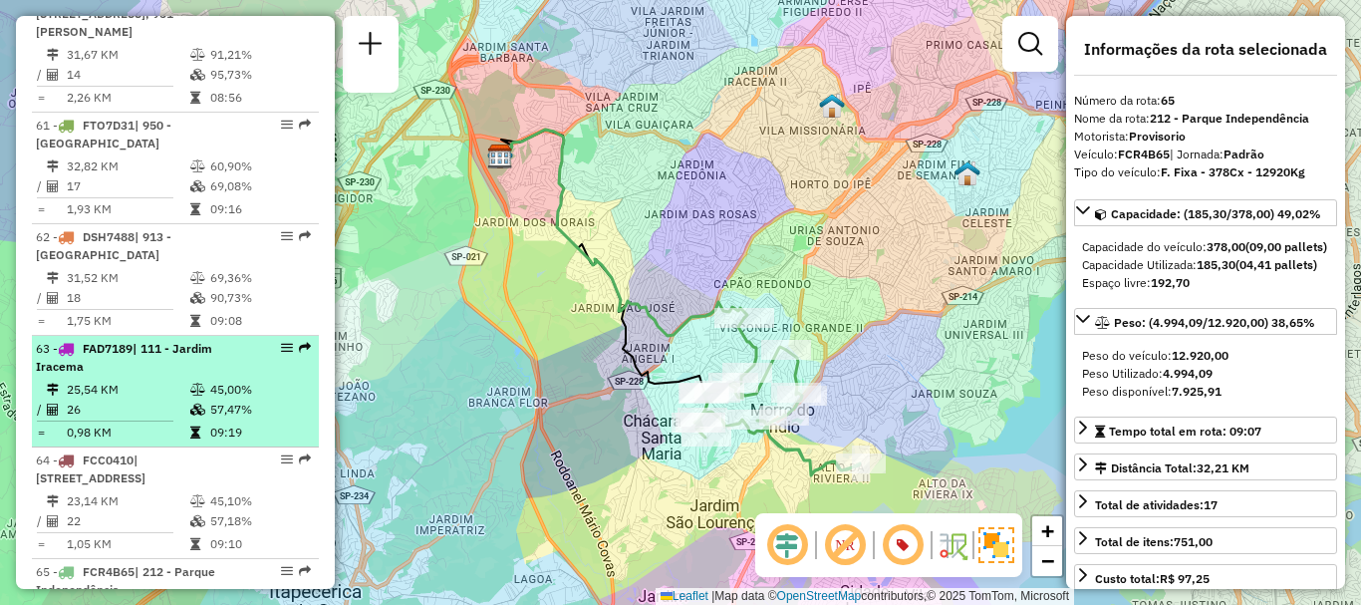
click at [180, 340] on div "63 - FAD7189 | 111 - [GEOGRAPHIC_DATA]" at bounding box center [141, 358] width 211 height 36
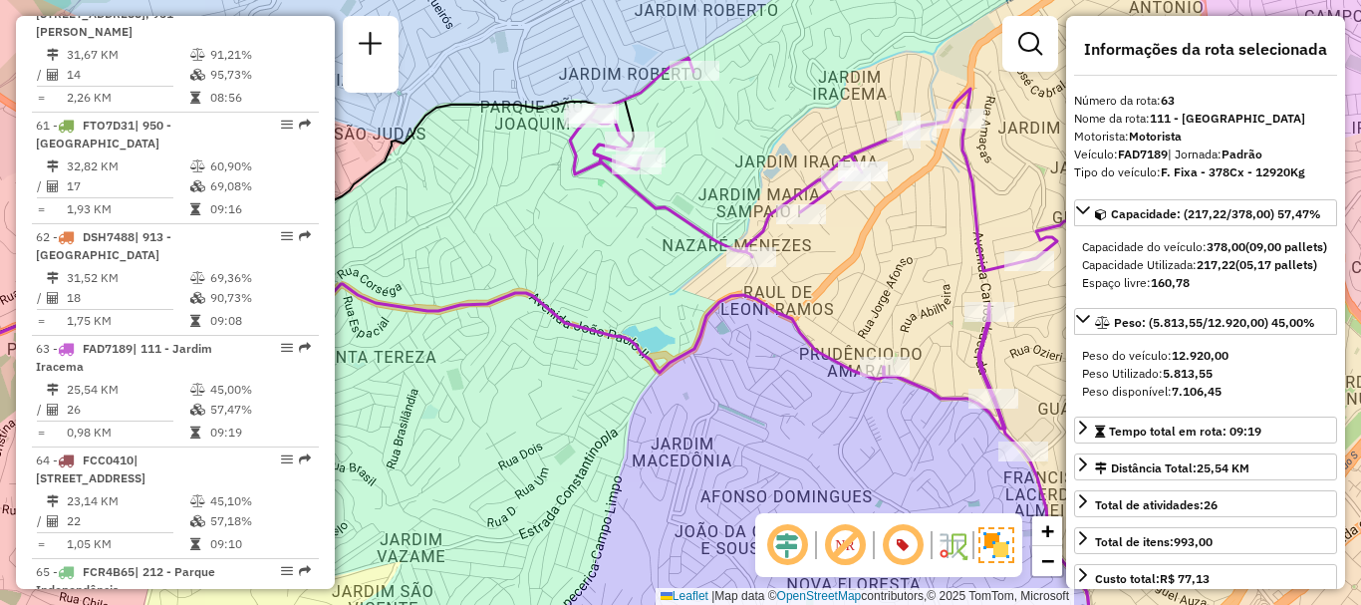
drag, startPoint x: 623, startPoint y: 213, endPoint x: 479, endPoint y: 255, distance: 149.5
click at [479, 255] on div "Janela de atendimento Grade de atendimento Capacidade Transportadoras Veículos …" at bounding box center [680, 302] width 1361 height 605
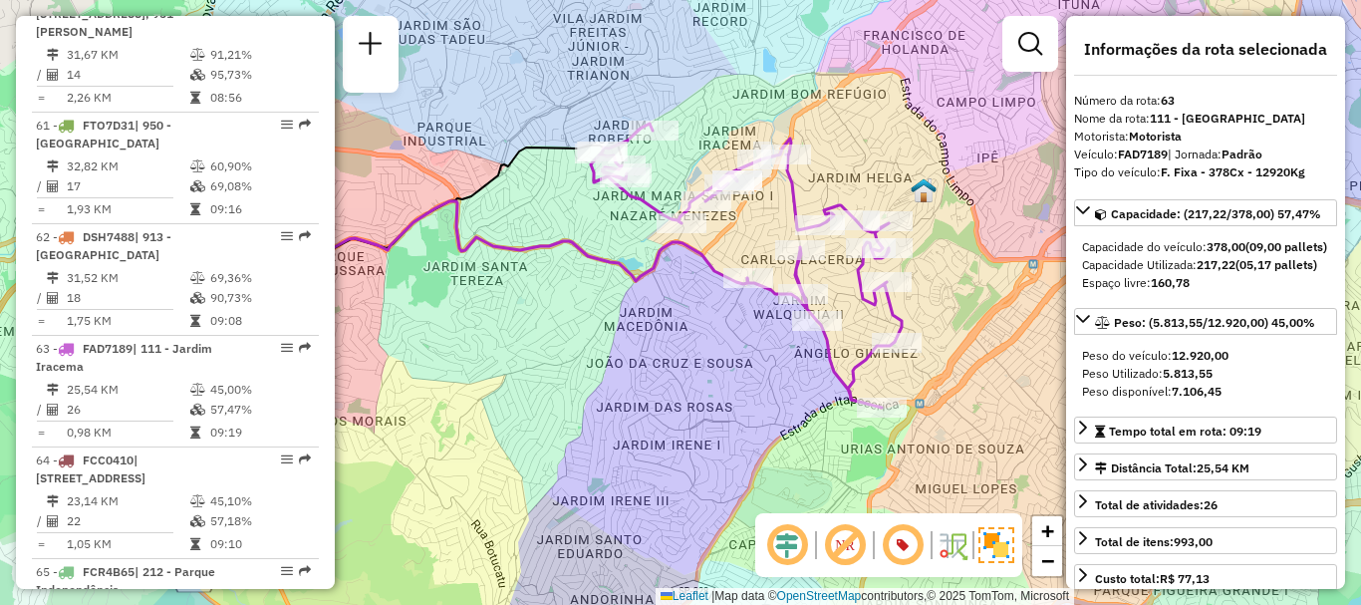
scroll to position [637, 0]
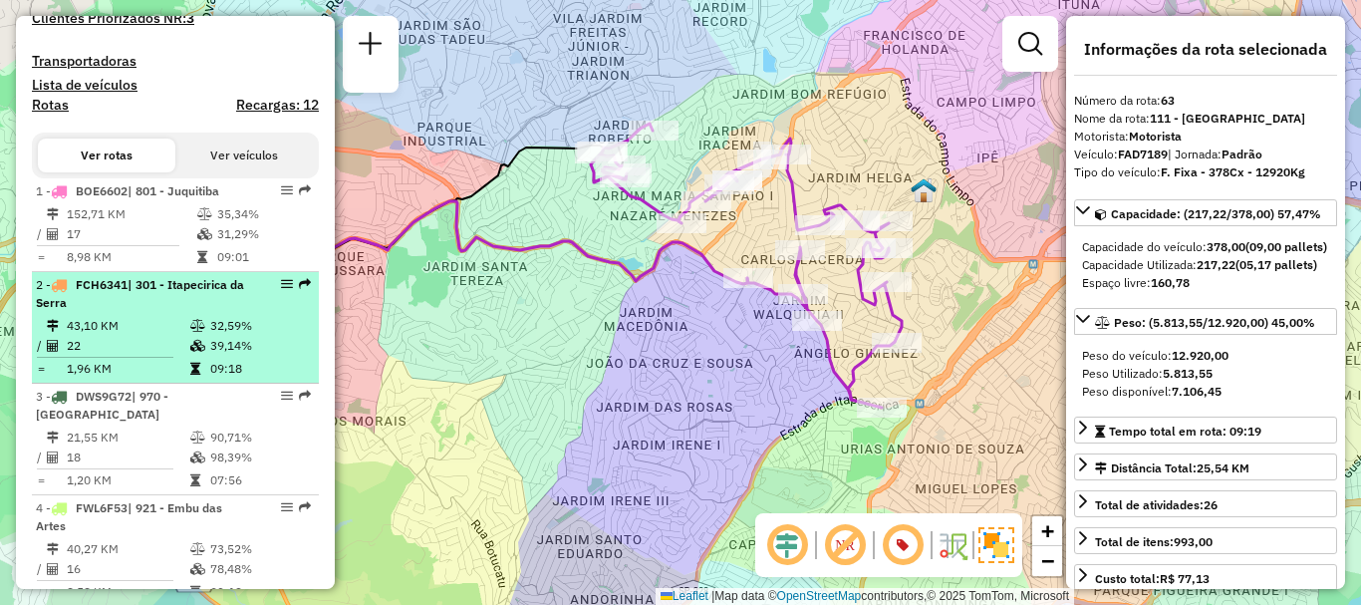
click at [77, 356] on td "22" at bounding box center [128, 346] width 124 height 20
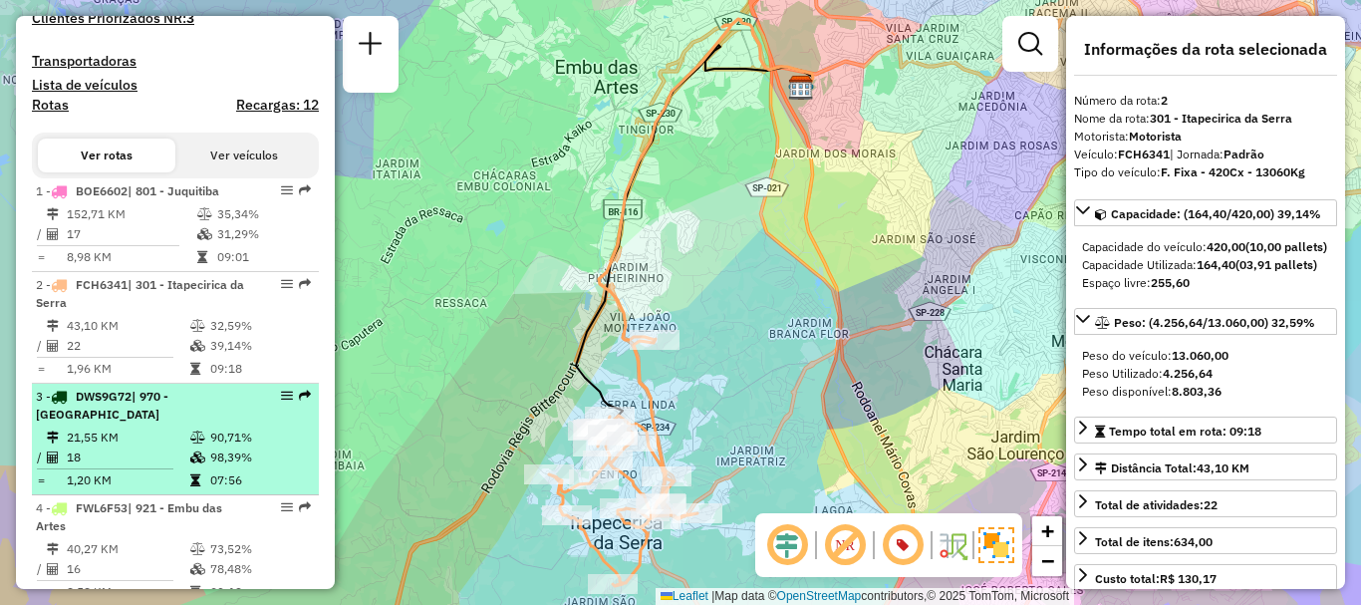
click at [214, 466] on td "98,39%" at bounding box center [259, 458] width 101 height 20
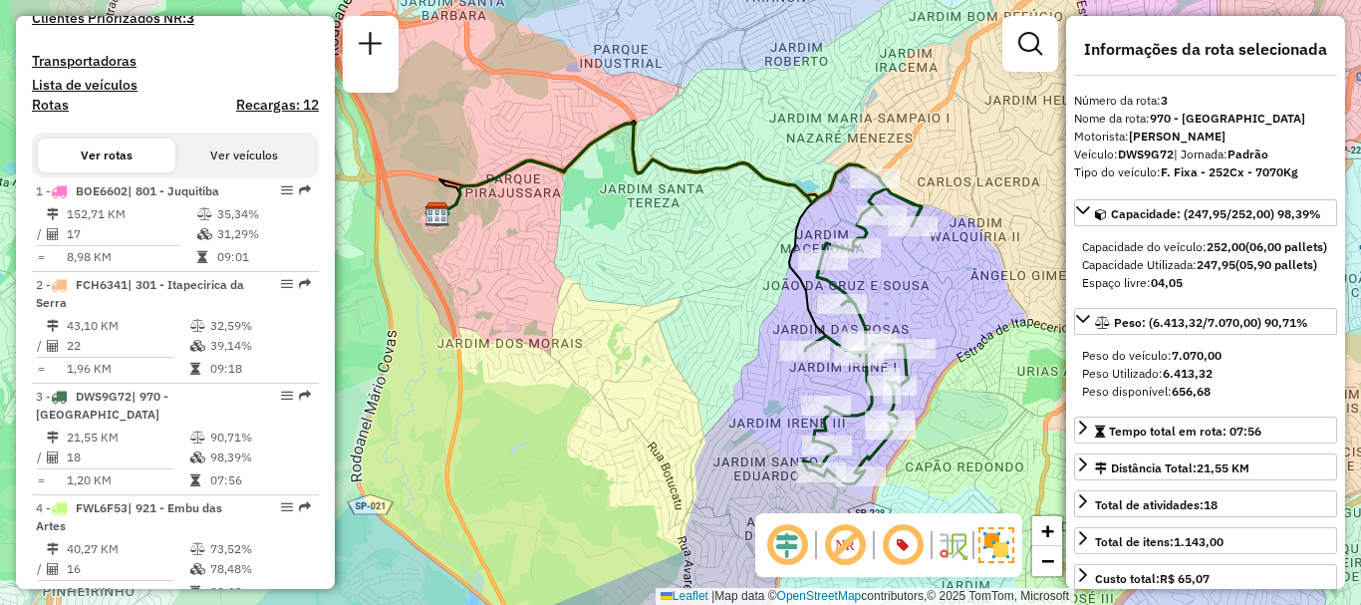
scroll to position [6790, 0]
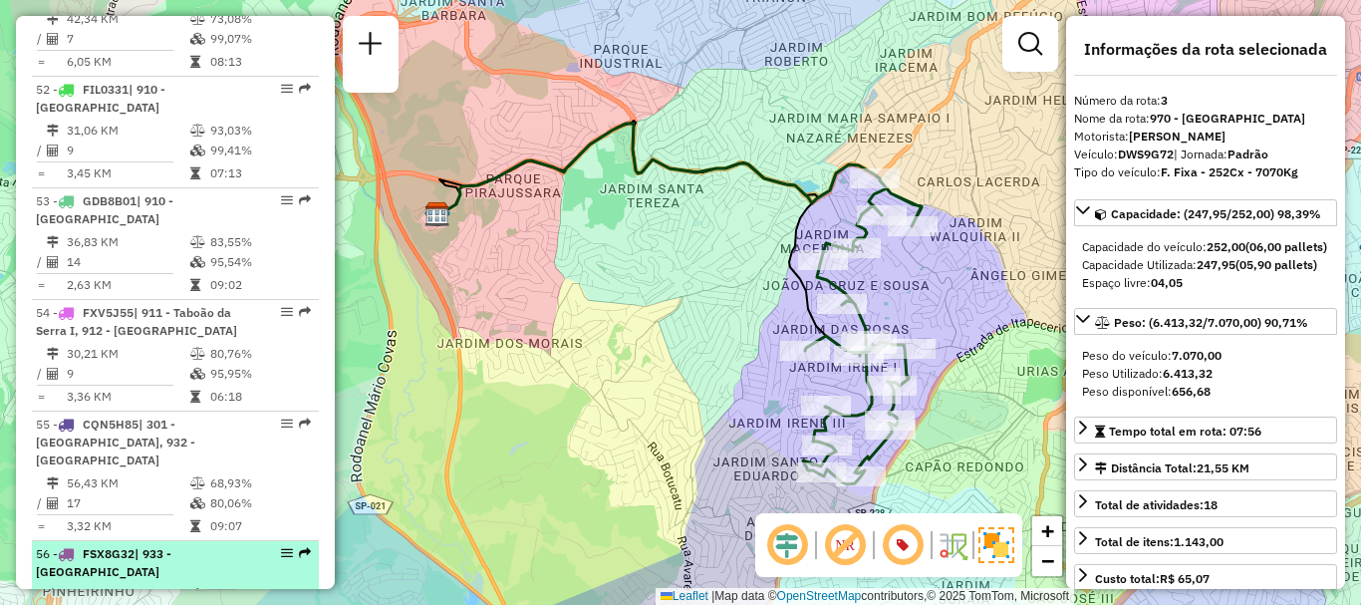
click at [189, 604] on td at bounding box center [199, 615] width 20 height 20
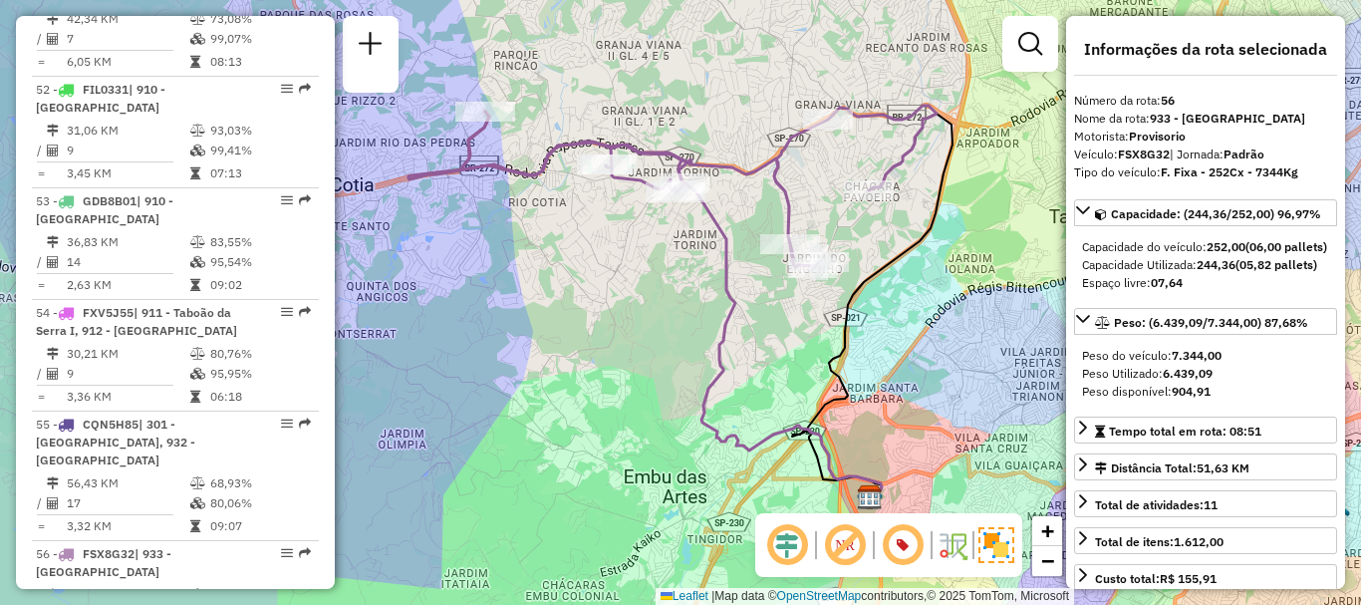
scroll to position [5786, 0]
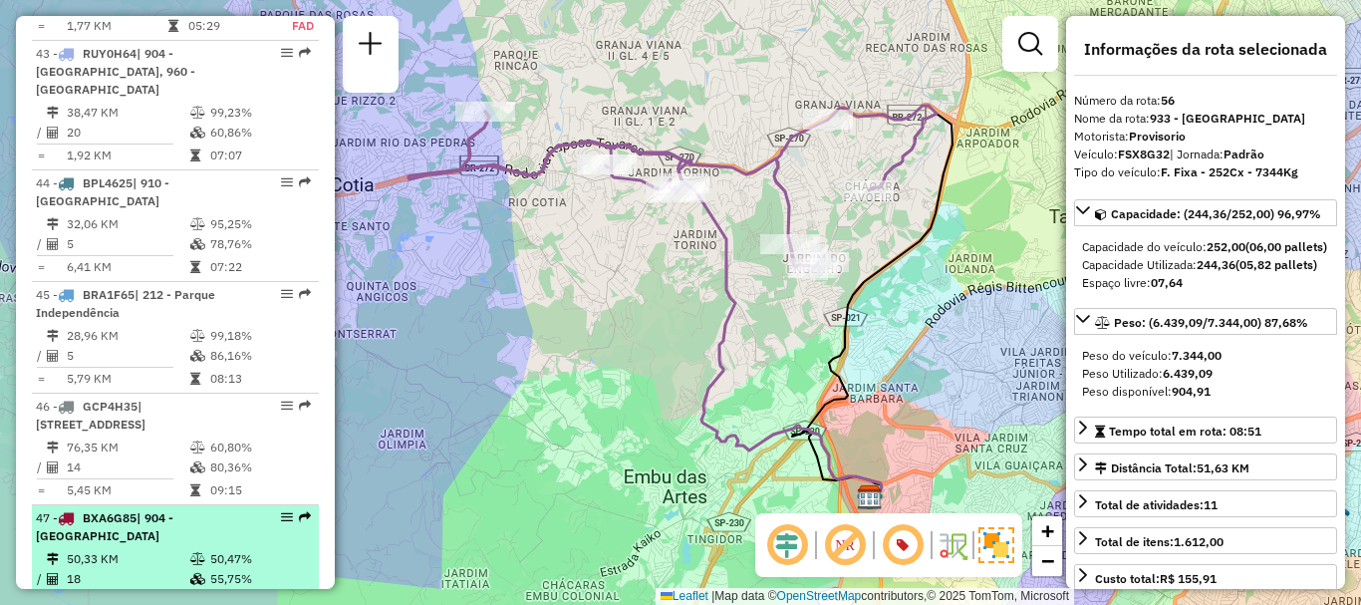
click at [98, 549] on td "50,33 KM" at bounding box center [128, 559] width 124 height 20
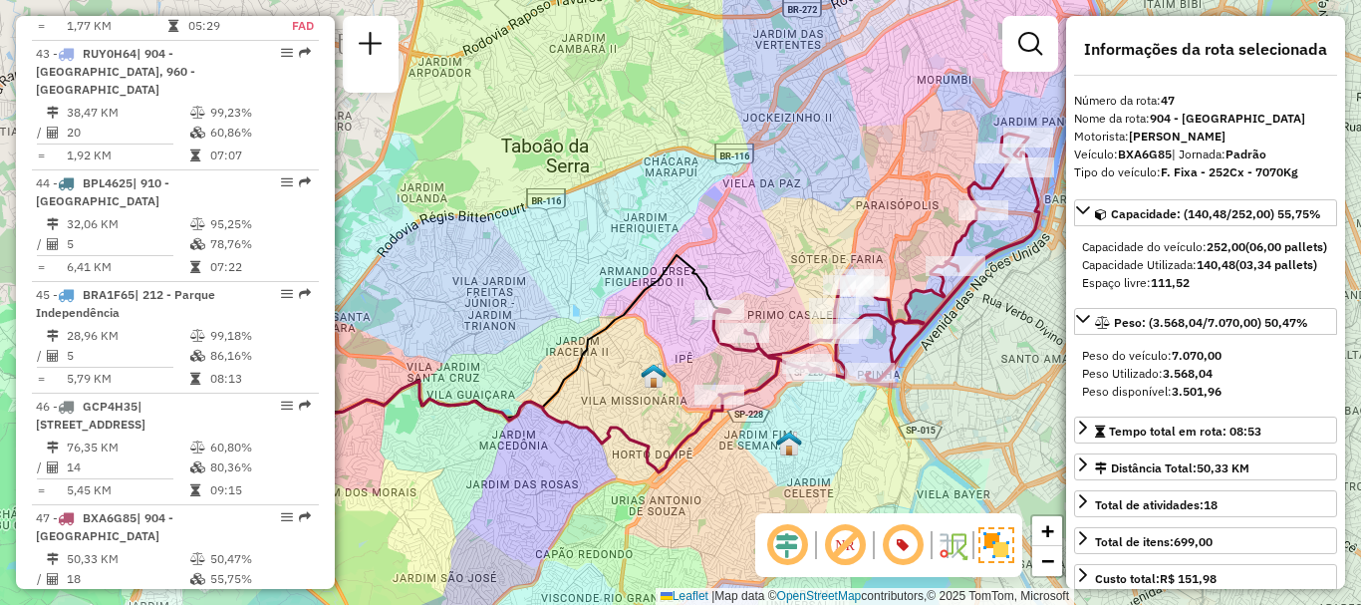
scroll to position [860, 0]
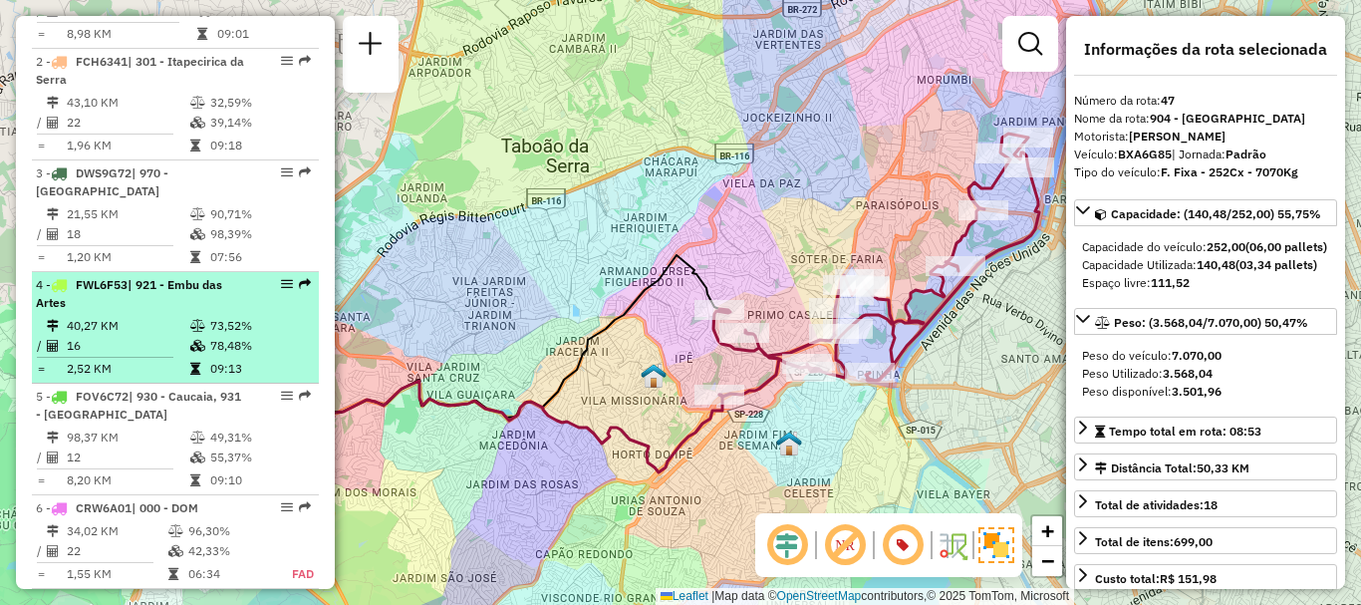
click at [117, 356] on td "16" at bounding box center [128, 346] width 124 height 20
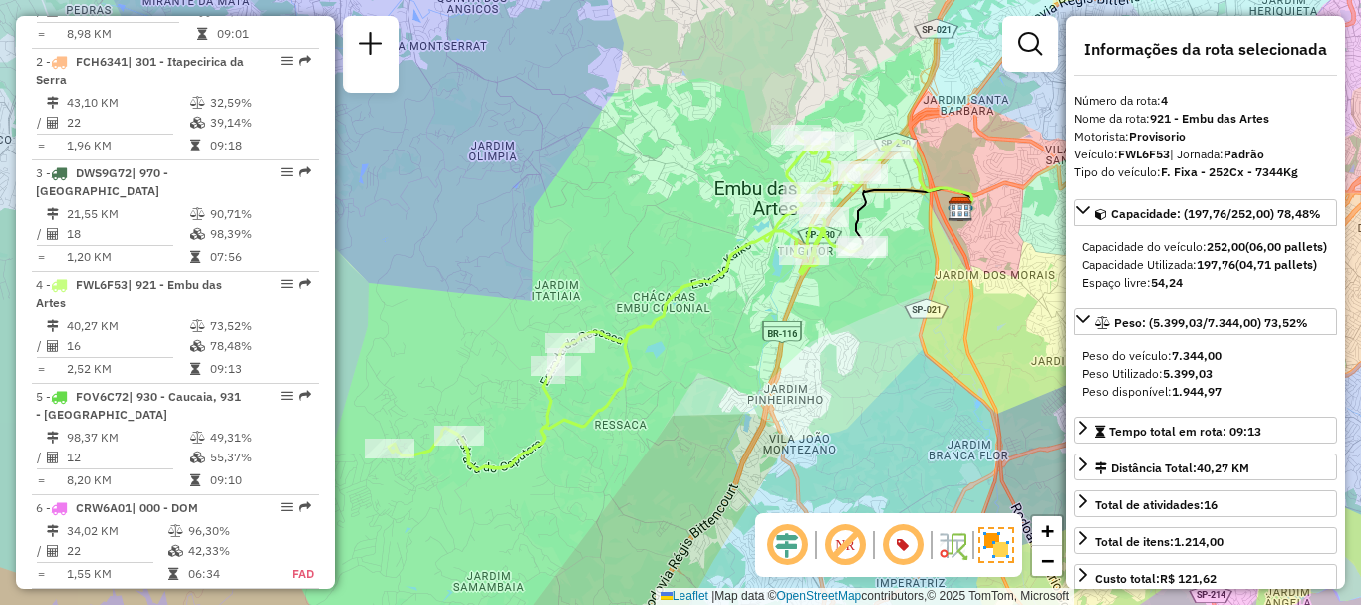
scroll to position [6549, 0]
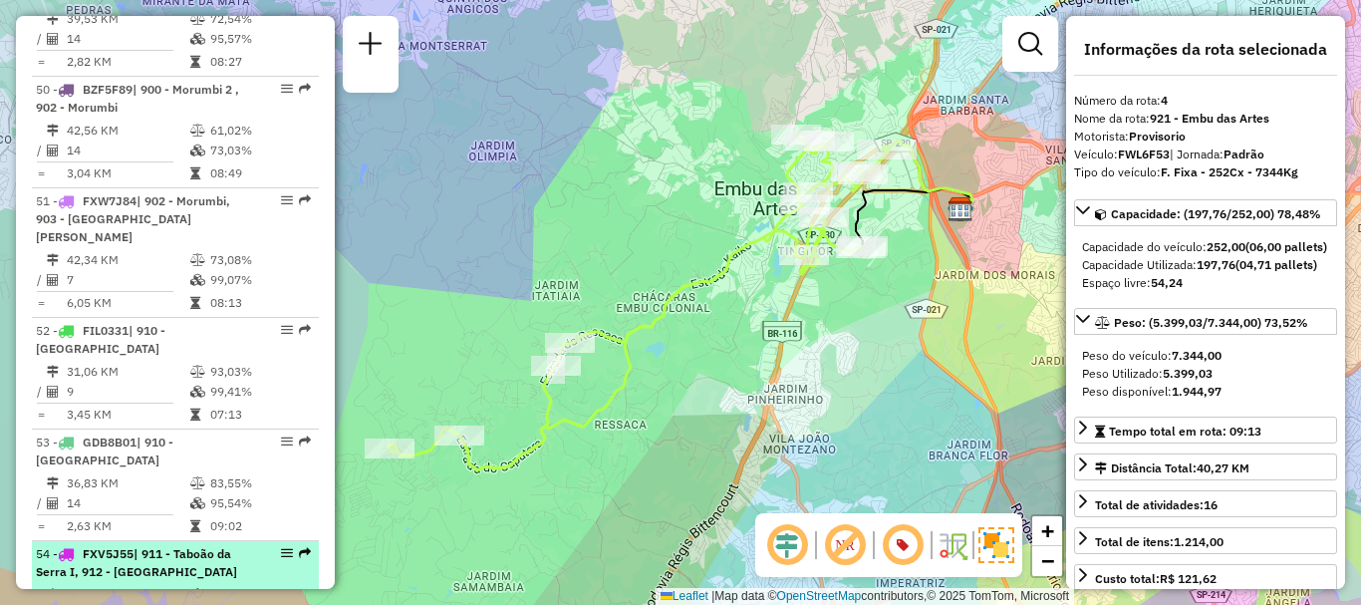
click at [193, 589] on icon at bounding box center [197, 595] width 15 height 12
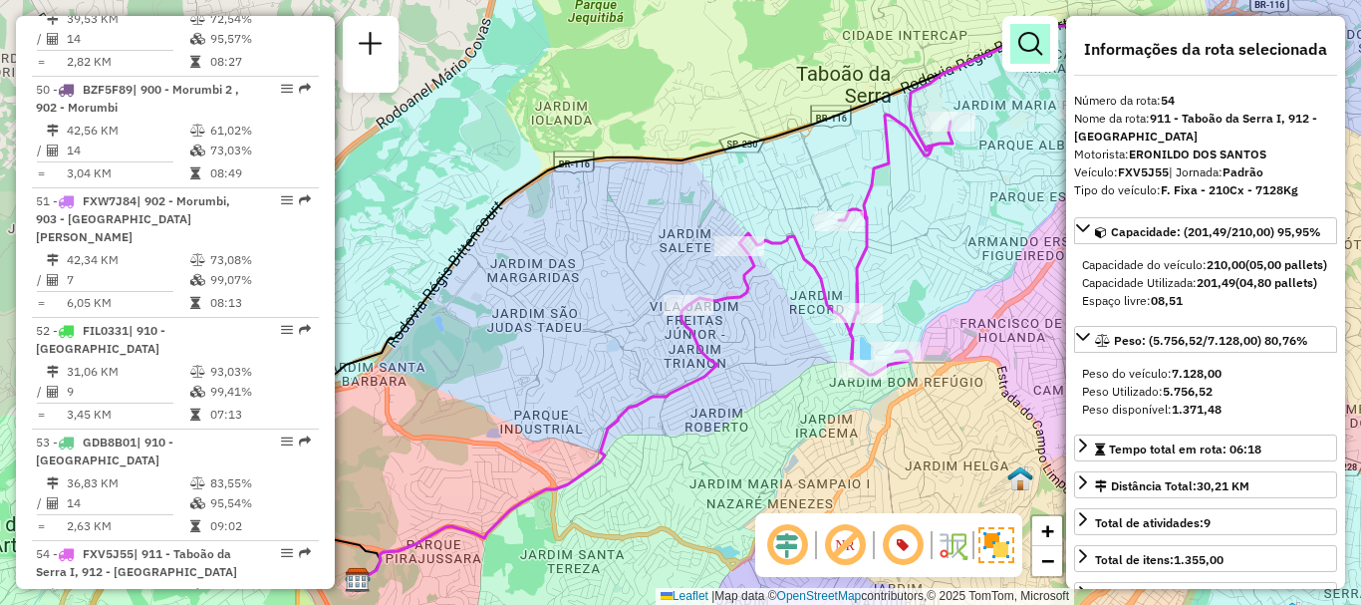
scroll to position [6902, 0]
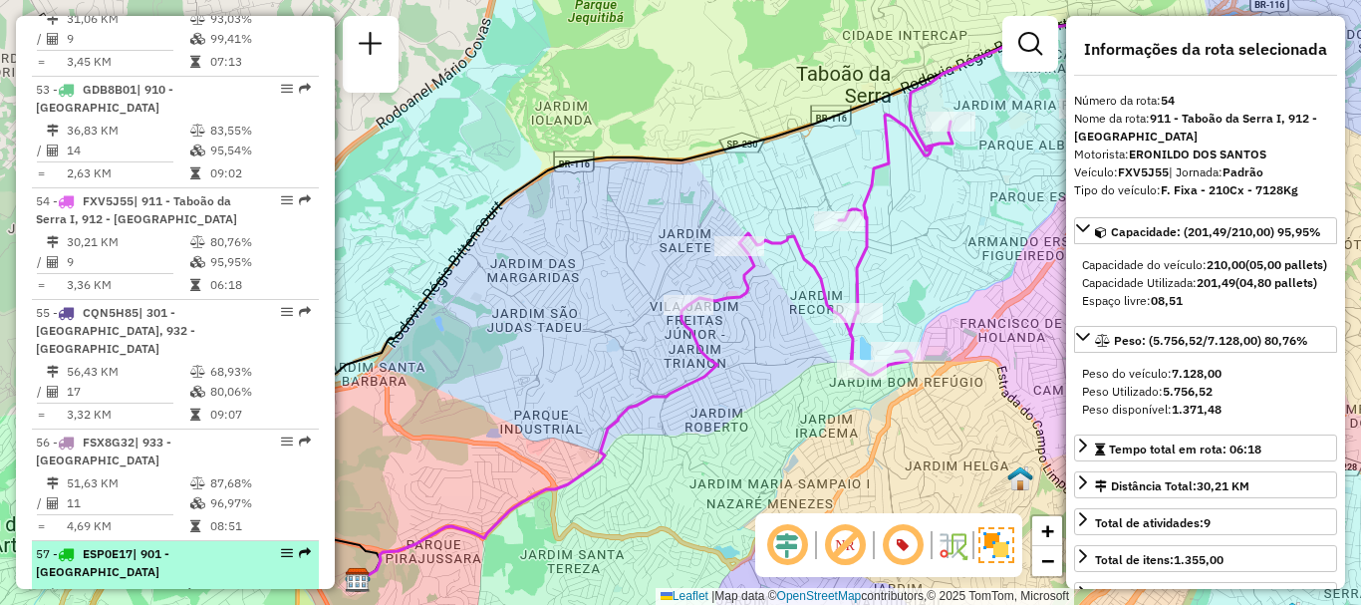
click at [214, 604] on td "100,00%" at bounding box center [256, 615] width 110 height 20
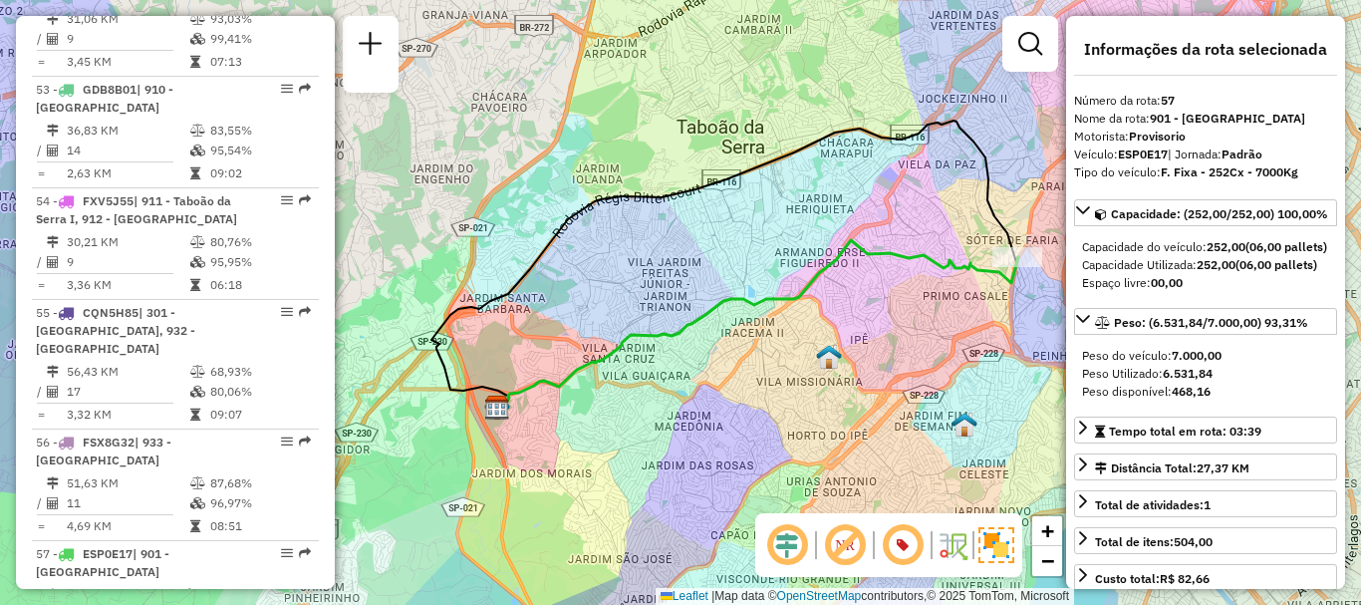
scroll to position [7701, 0]
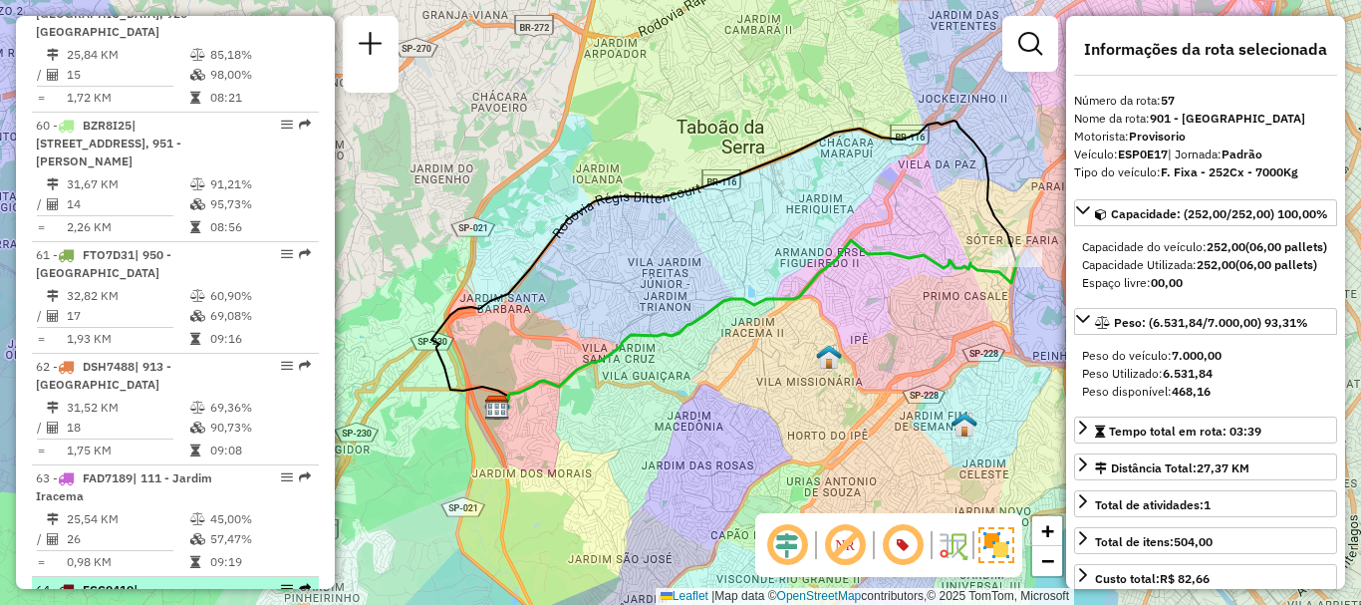
click at [124, 582] on span "| [STREET_ADDRESS]" at bounding box center [91, 598] width 110 height 33
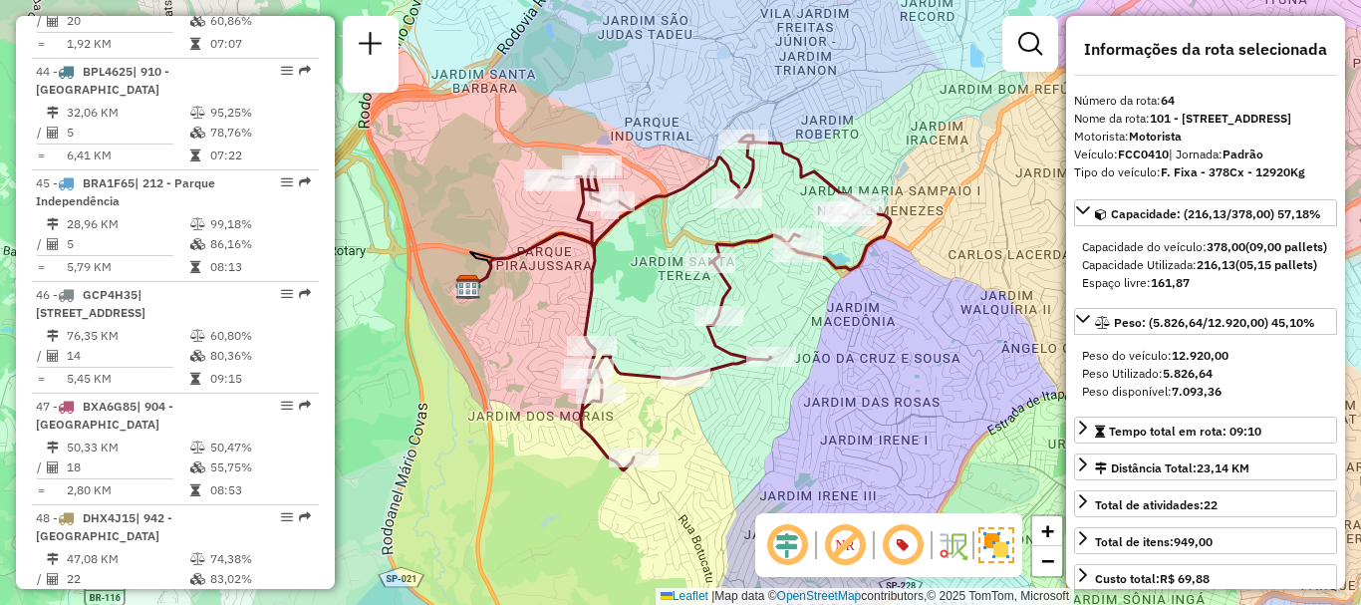
scroll to position [7478, 0]
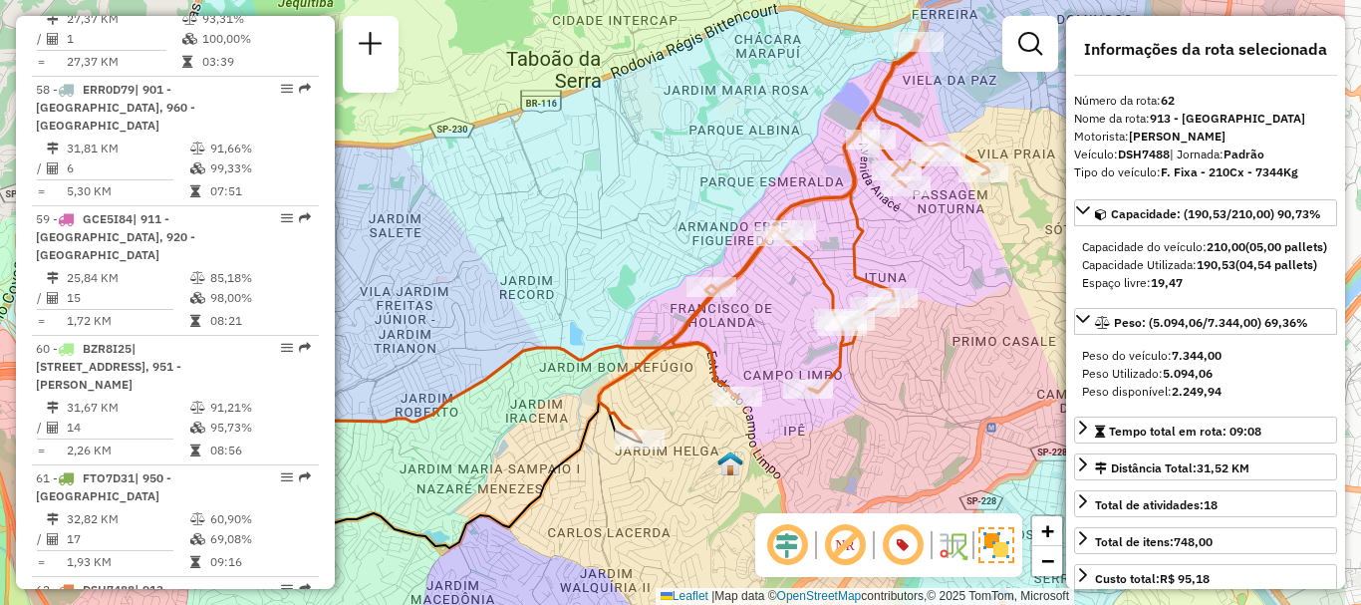
drag, startPoint x: 737, startPoint y: 246, endPoint x: 605, endPoint y: 245, distance: 131.6
click at [605, 245] on div "Janela de atendimento Grade de atendimento Capacidade Transportadoras Veículos …" at bounding box center [680, 302] width 1361 height 605
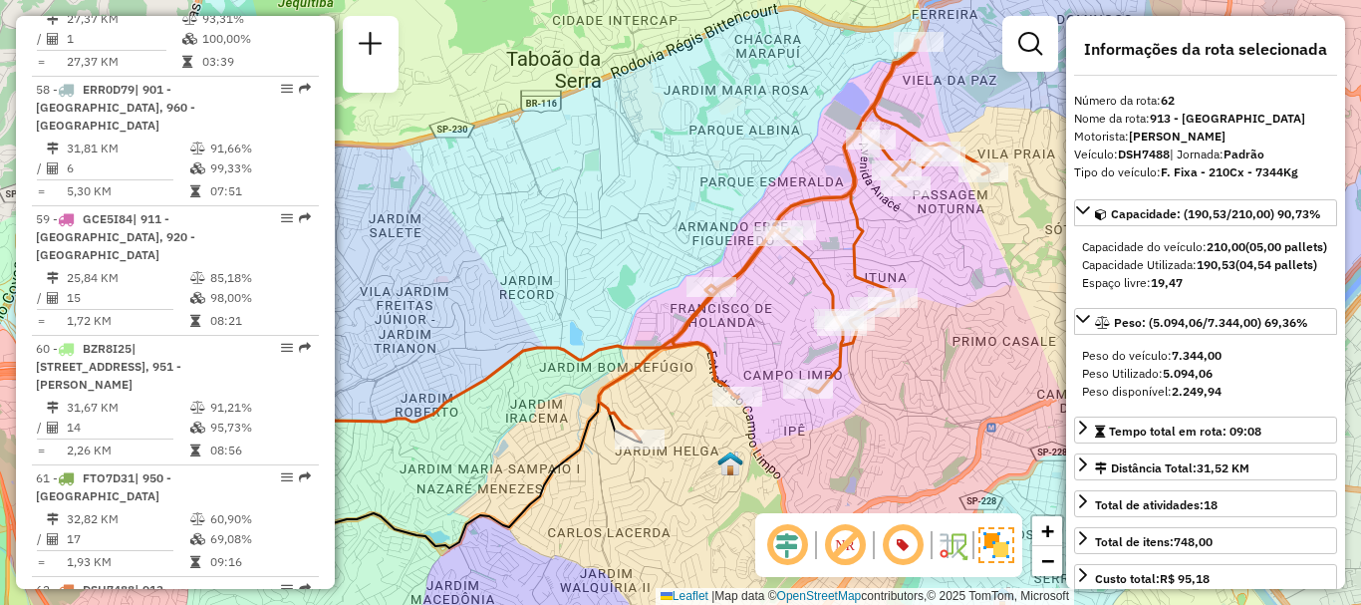
scroll to position [2319, 0]
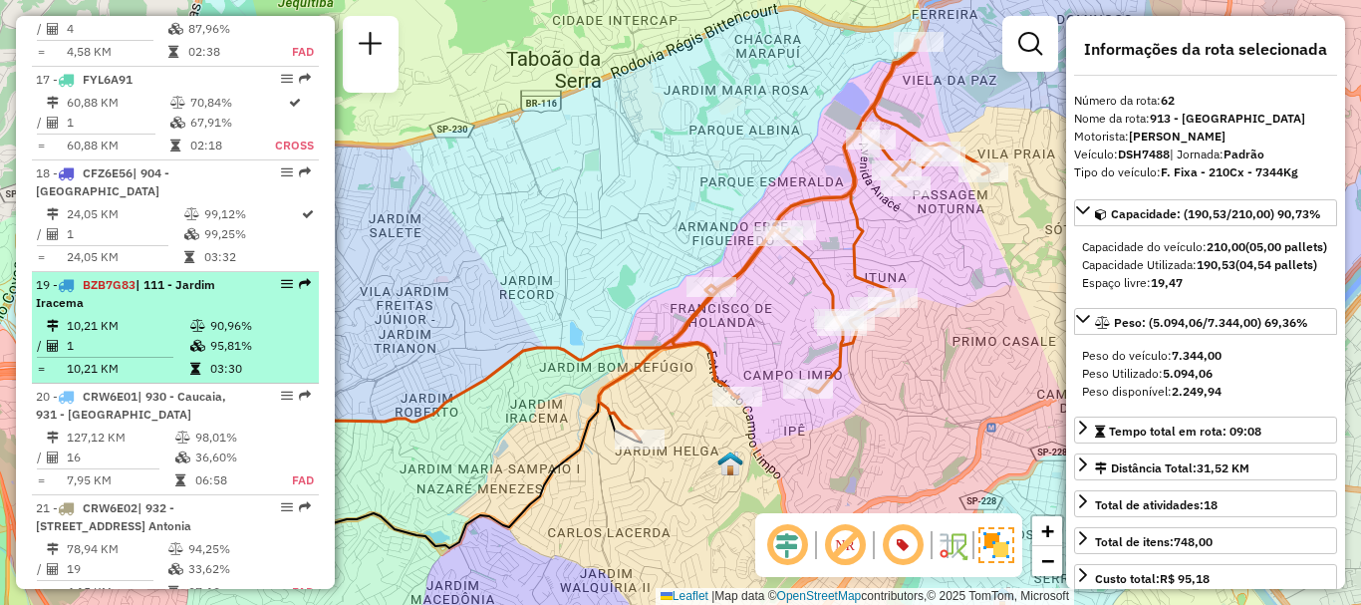
click at [228, 336] on td "90,96%" at bounding box center [259, 326] width 101 height 20
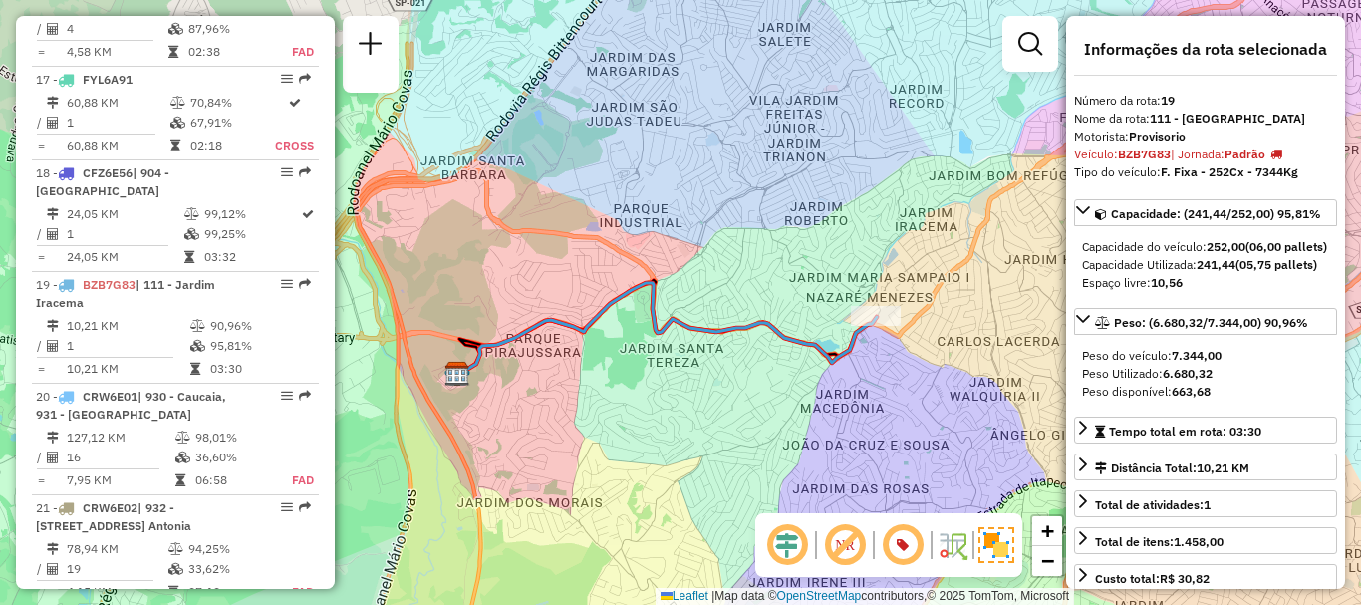
scroll to position [6344, 0]
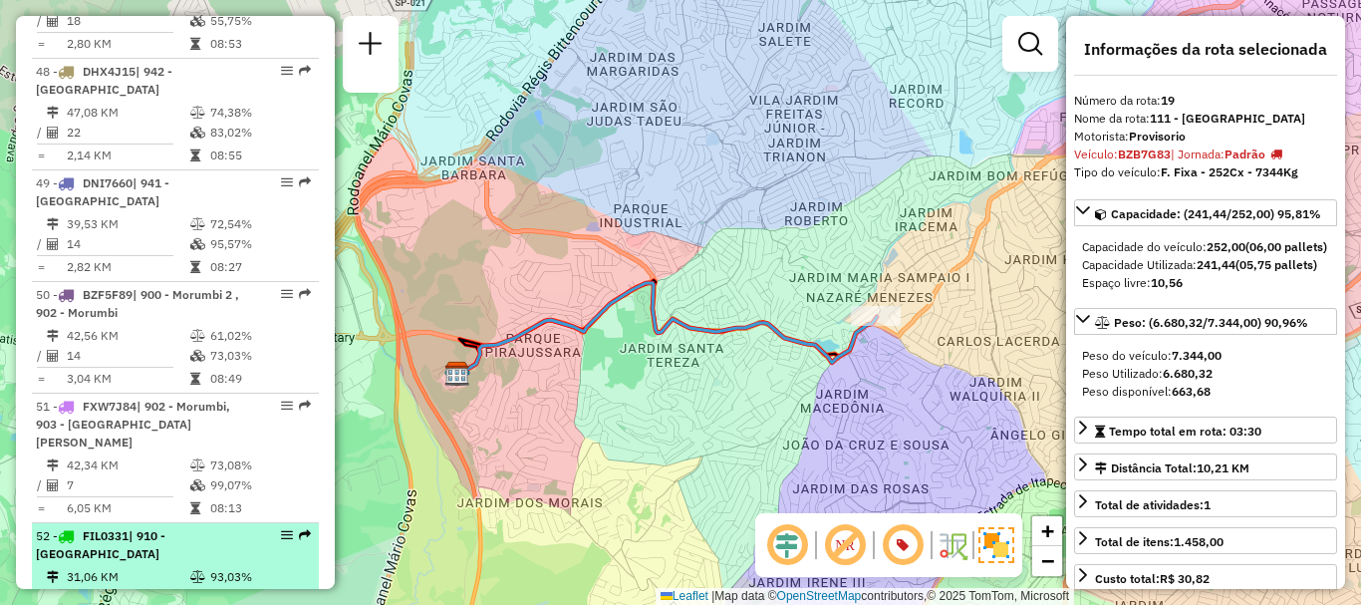
click at [162, 567] on td "31,06 KM" at bounding box center [128, 577] width 124 height 20
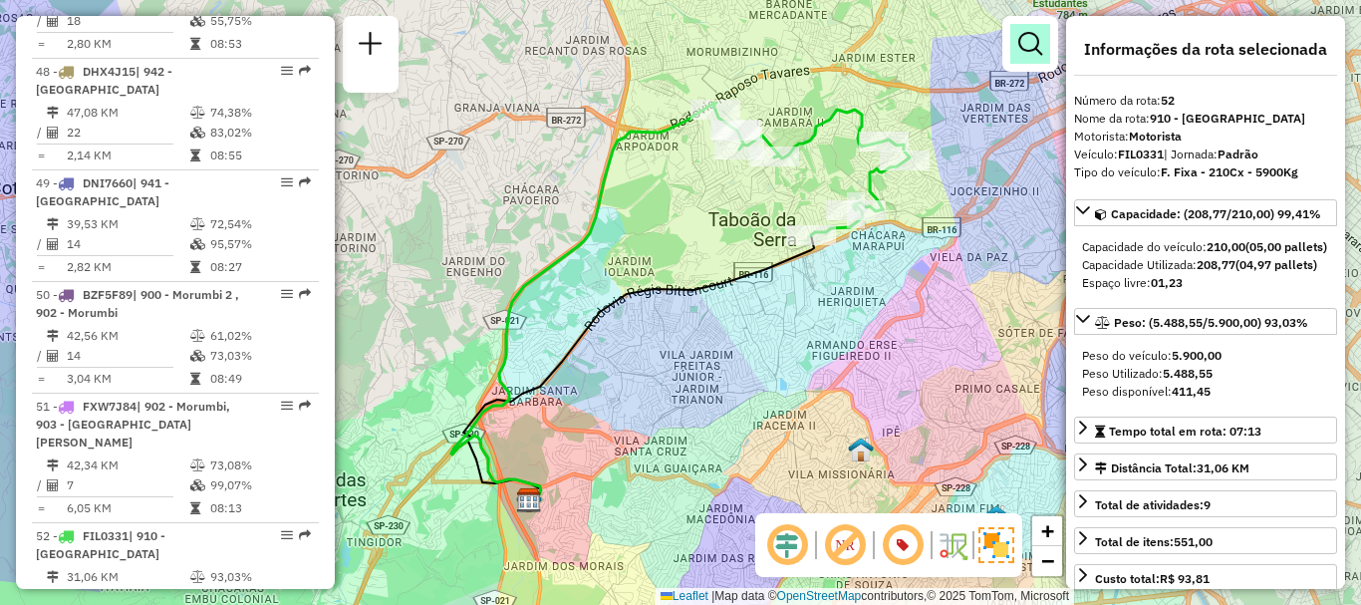
scroll to position [7237, 0]
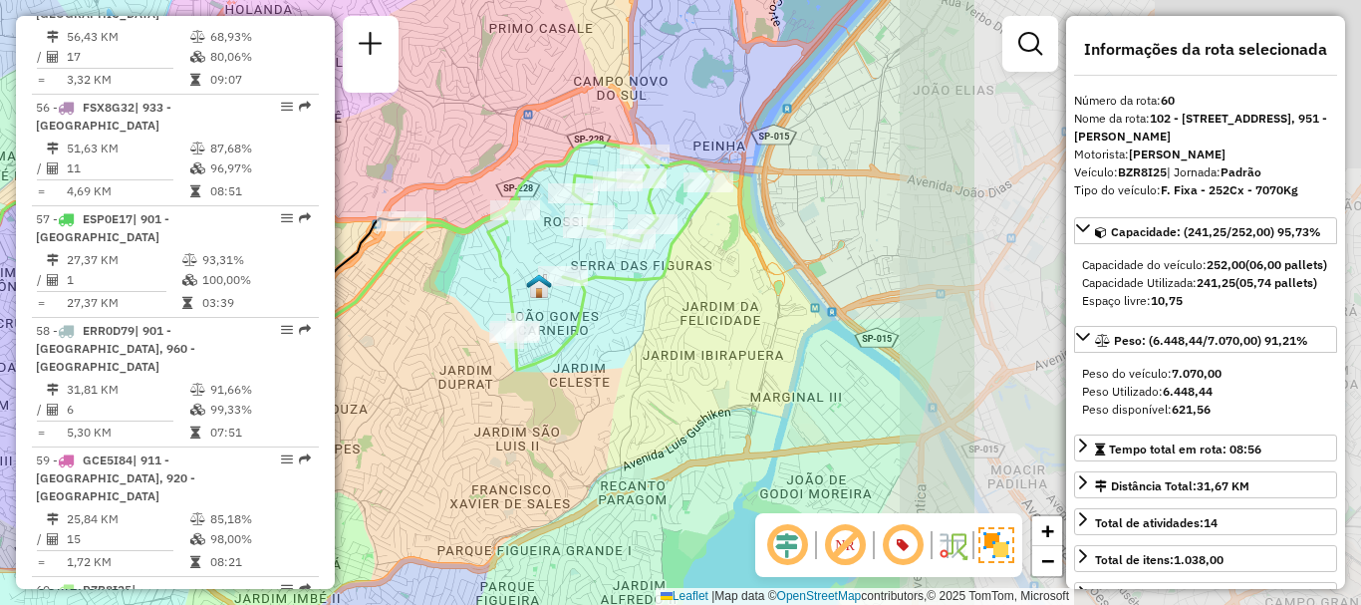
drag, startPoint x: 904, startPoint y: 324, endPoint x: 382, endPoint y: 279, distance: 524.2
click at [382, 279] on icon at bounding box center [125, 257] width 1040 height 231
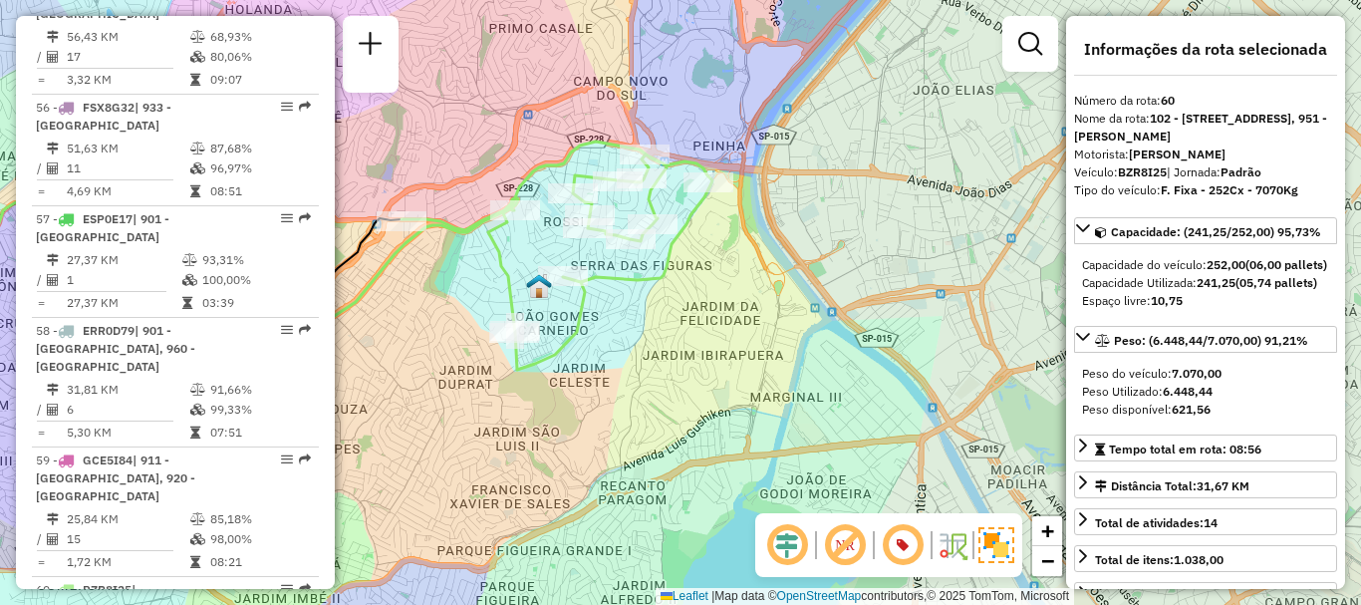
scroll to position [6661, 0]
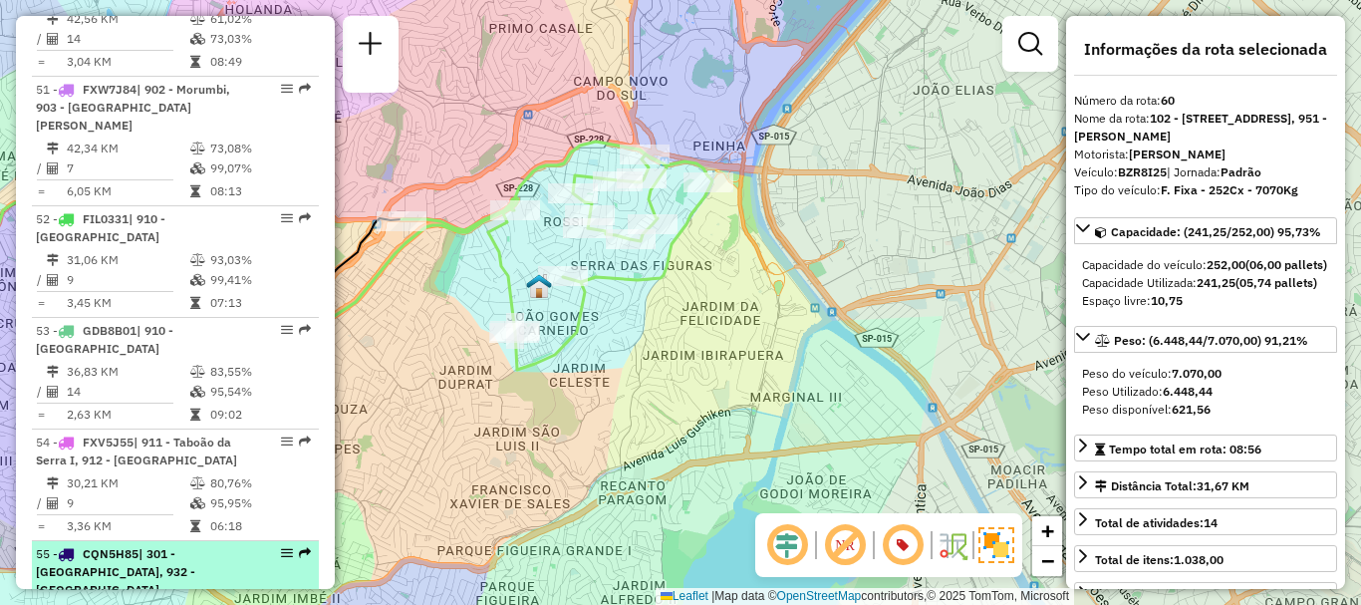
click at [263, 541] on li "55 - CQN5H85 | 301 - [GEOGRAPHIC_DATA], 932 - [GEOGRAPHIC_DATA] 56,43 KM 68,93%…" at bounding box center [175, 606] width 287 height 130
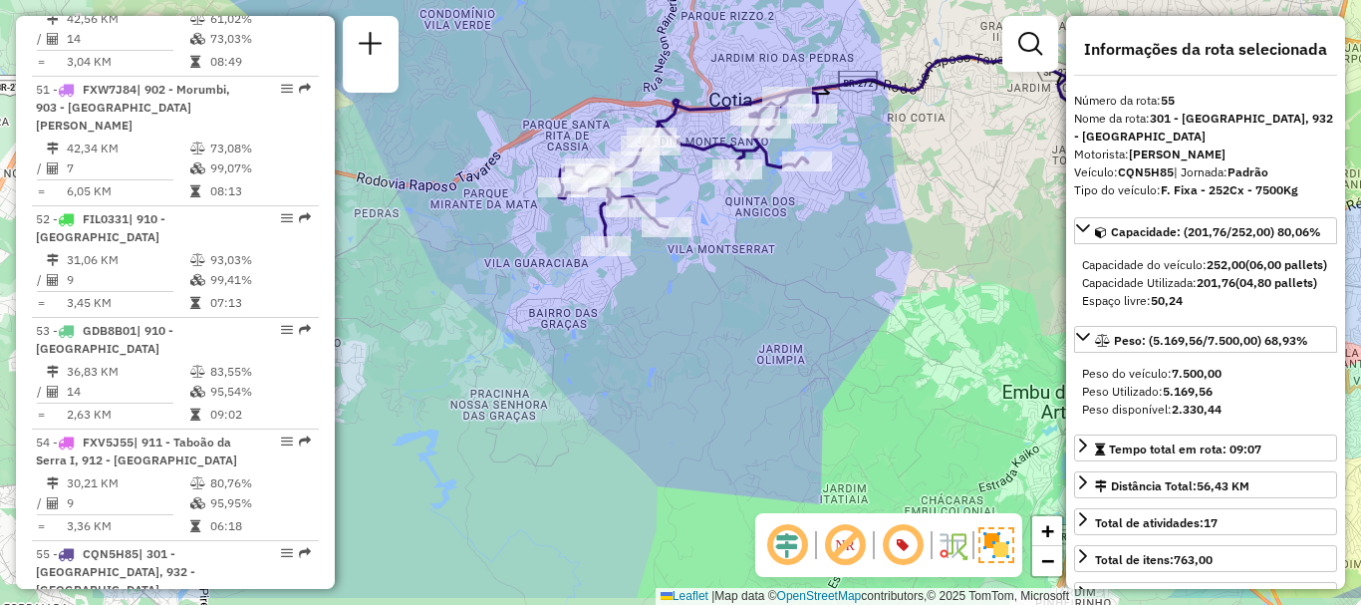
drag, startPoint x: 702, startPoint y: 322, endPoint x: 937, endPoint y: 252, distance: 245.3
click at [936, 252] on div "Janela de atendimento Grade de atendimento Capacidade Transportadoras Veículos …" at bounding box center [680, 302] width 1361 height 605
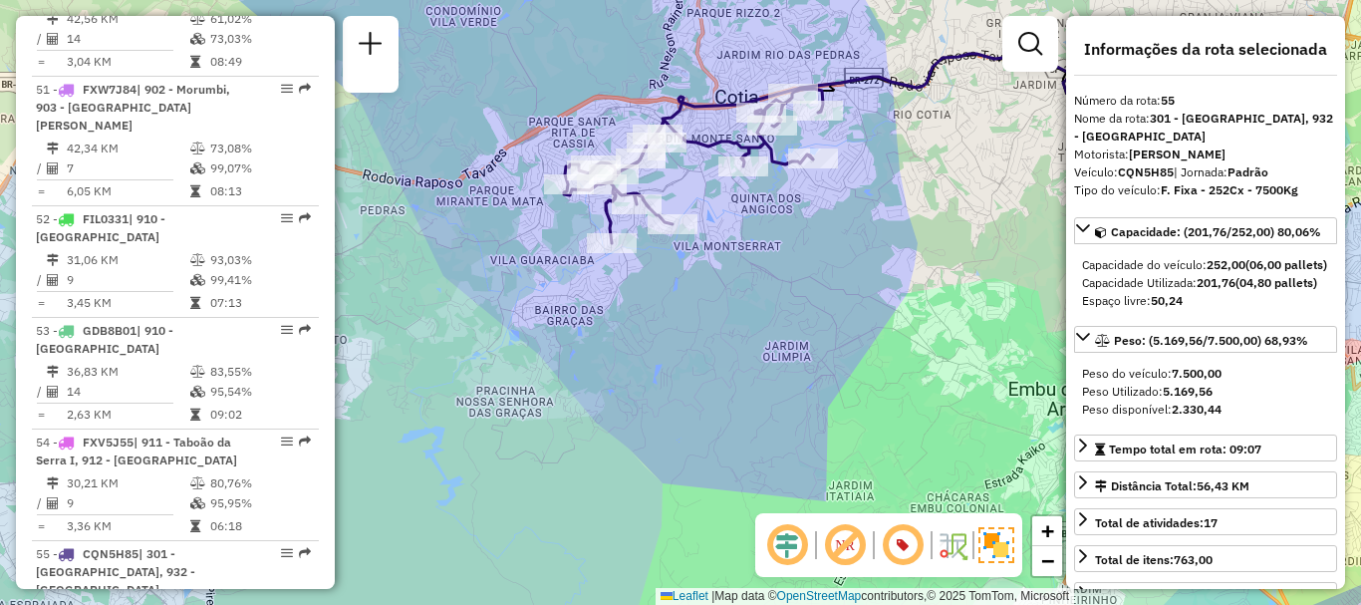
scroll to position [7014, 0]
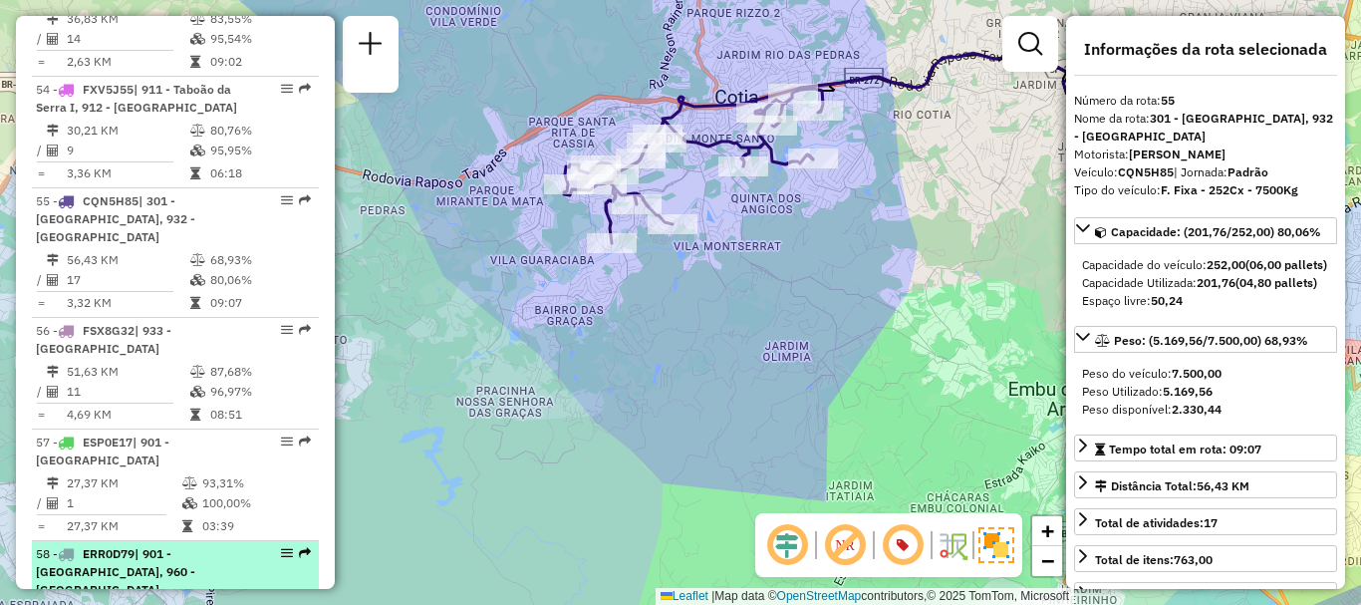
click at [197, 604] on icon at bounding box center [197, 613] width 15 height 12
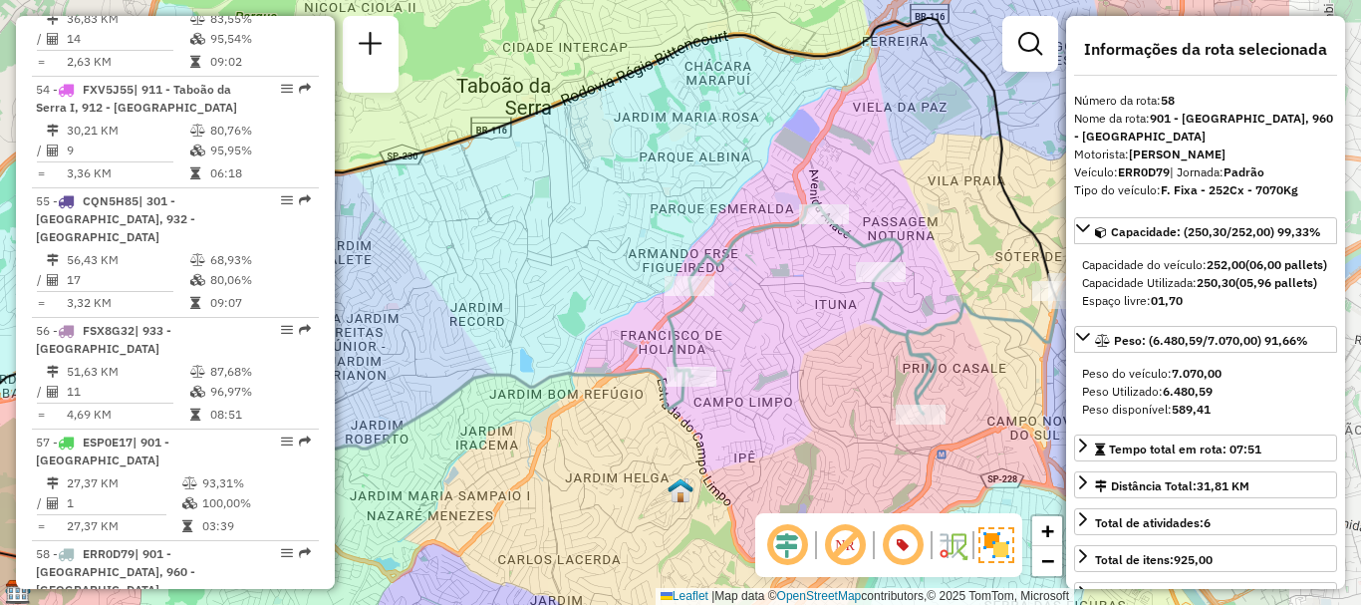
drag, startPoint x: 812, startPoint y: 319, endPoint x: 604, endPoint y: 323, distance: 208.3
click at [604, 323] on div "Janela de atendimento Grade de atendimento Capacidade Transportadoras Veículos …" at bounding box center [680, 302] width 1361 height 605
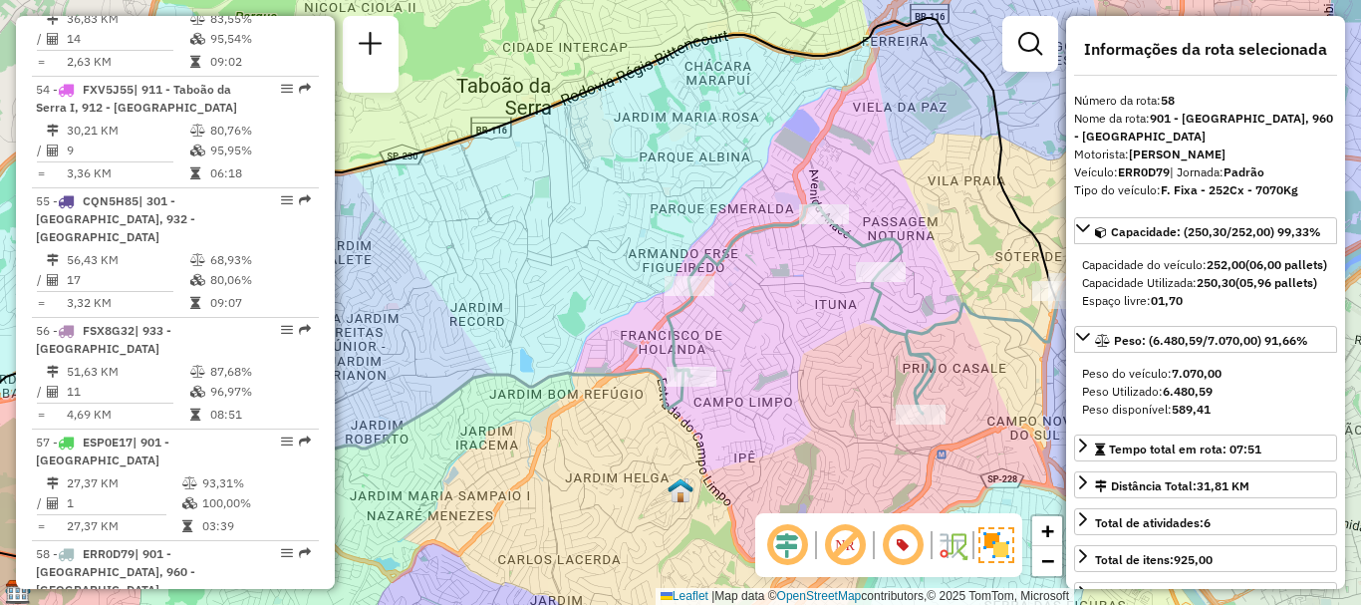
scroll to position [2319, 0]
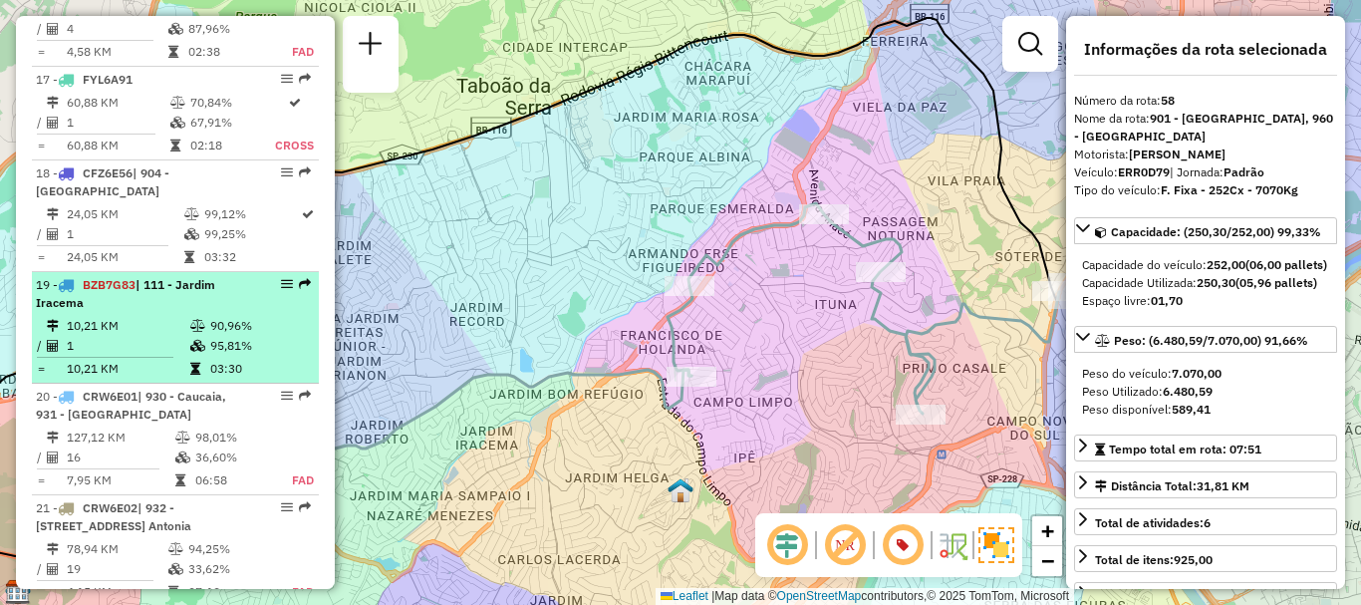
click at [220, 379] on td "03:30" at bounding box center [259, 369] width 101 height 20
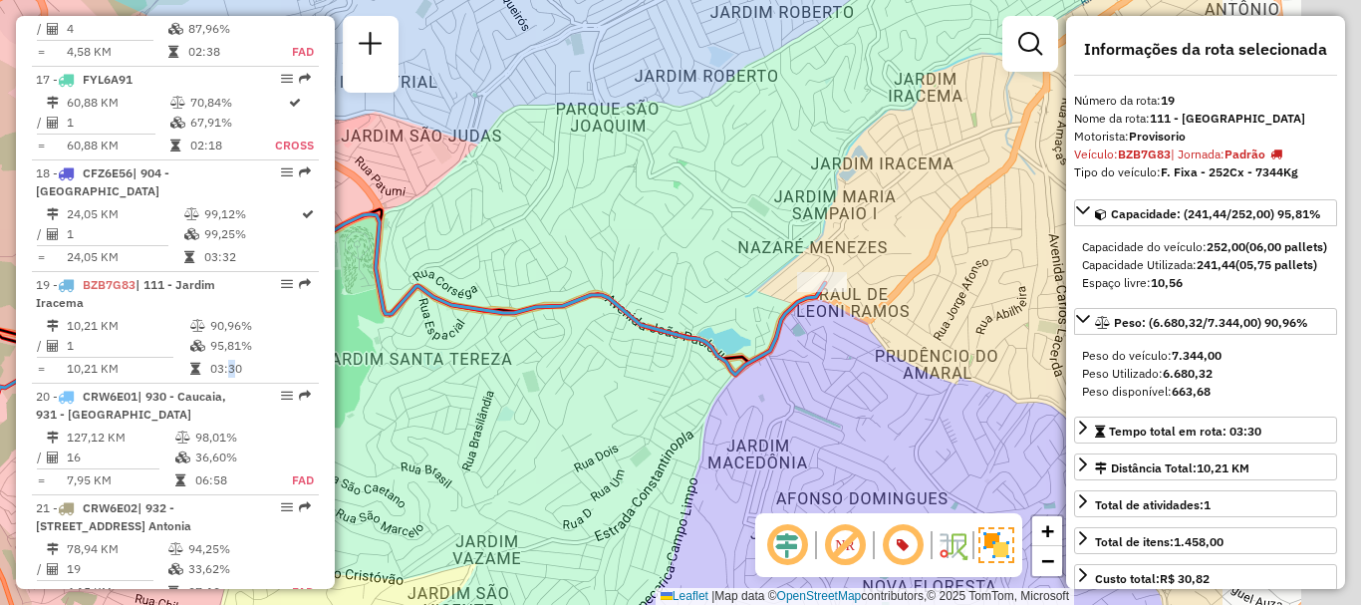
drag, startPoint x: 904, startPoint y: 302, endPoint x: 814, endPoint y: 294, distance: 90.1
click at [660, 300] on div "Janela de atendimento Grade de atendimento Capacidade Transportadoras Veículos …" at bounding box center [680, 302] width 1361 height 605
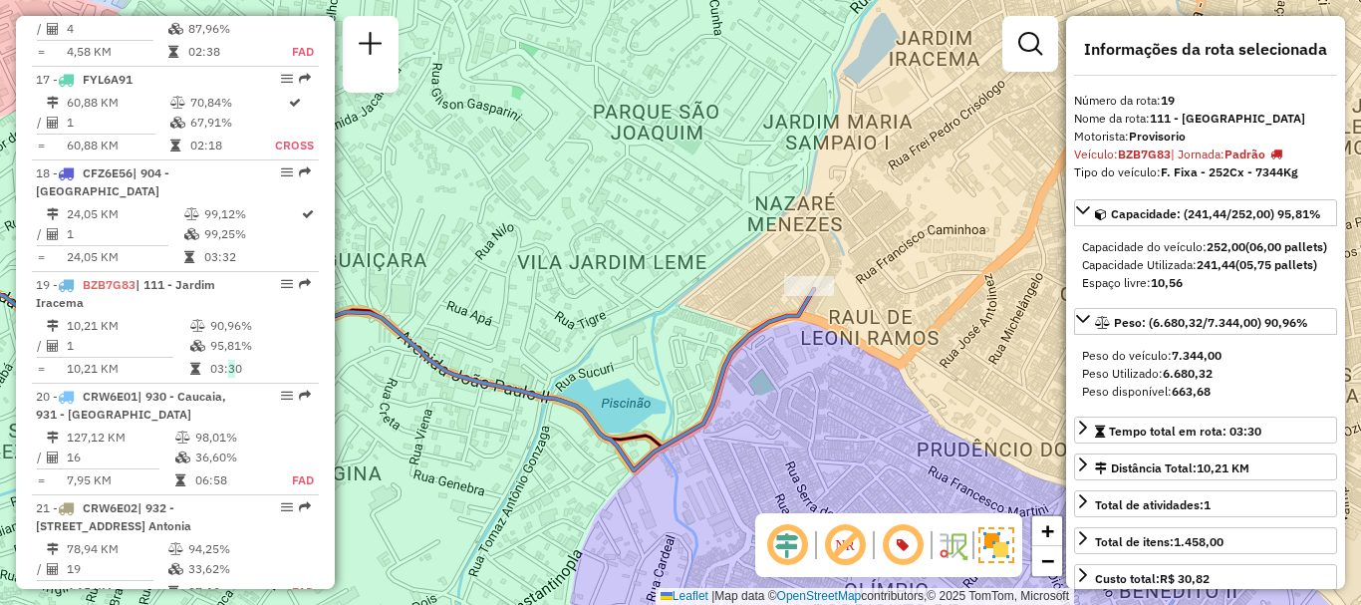
scroll to position [7125, 0]
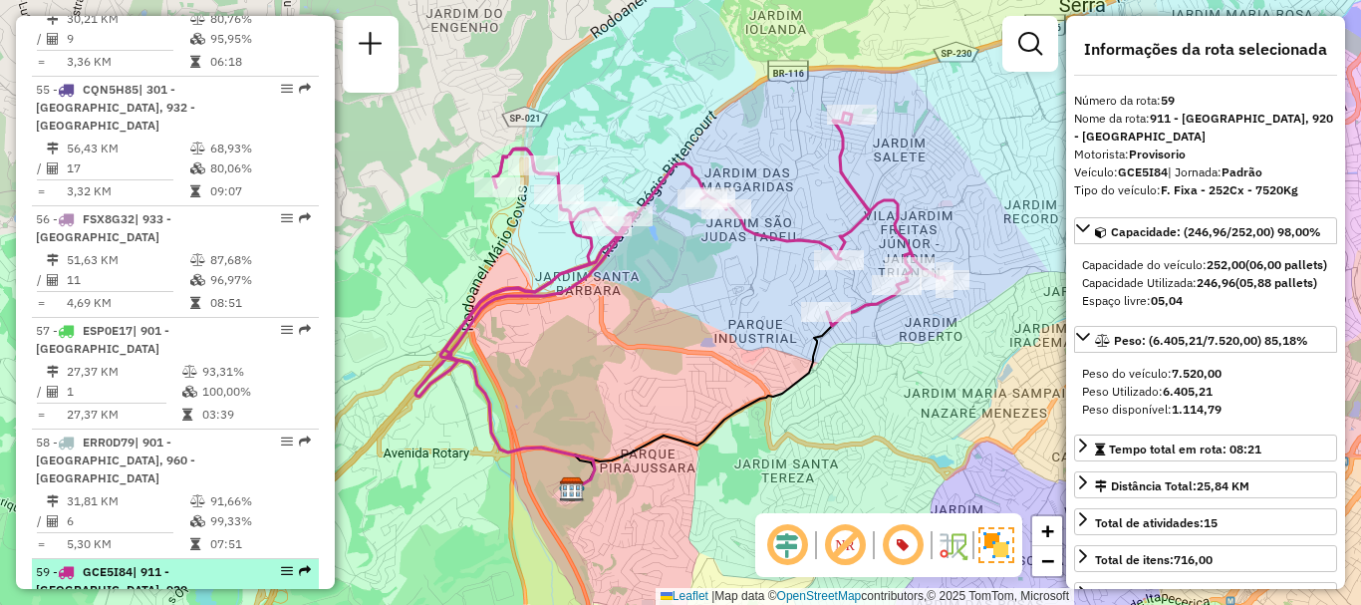
scroll to position [6549, 0]
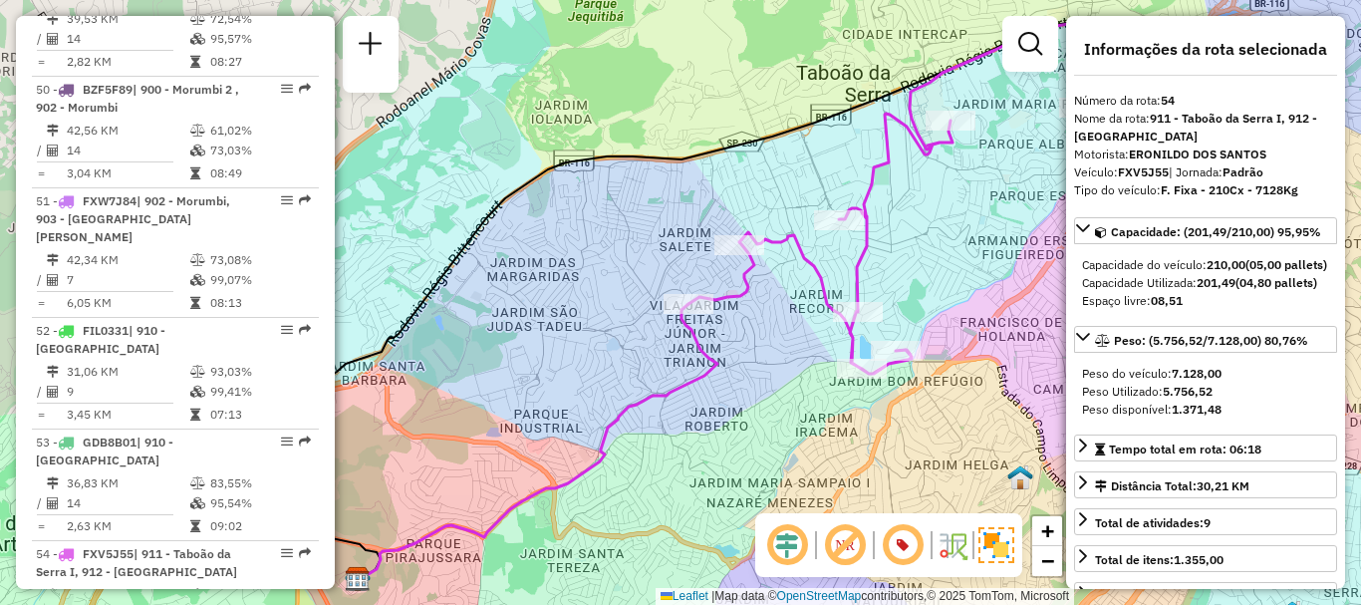
scroll to position [7478, 0]
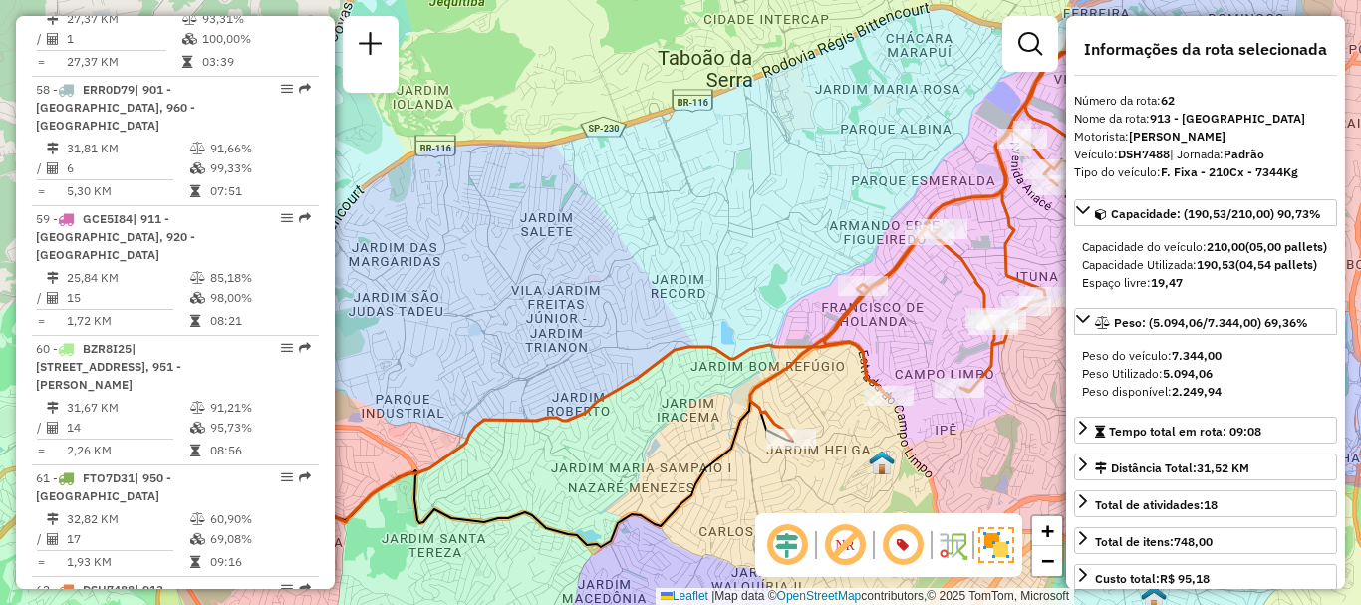
scroll to position [2208, 0]
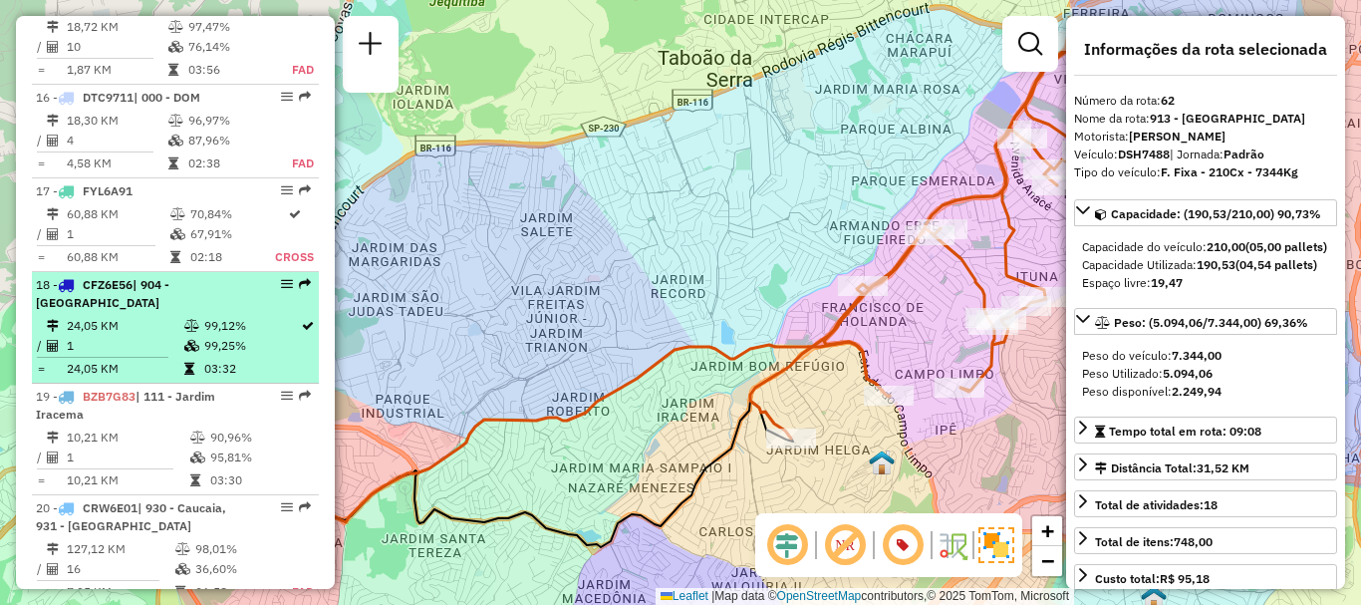
click at [122, 312] on div "18 - CFZ6E56 | 904 - [GEOGRAPHIC_DATA]" at bounding box center [141, 294] width 211 height 36
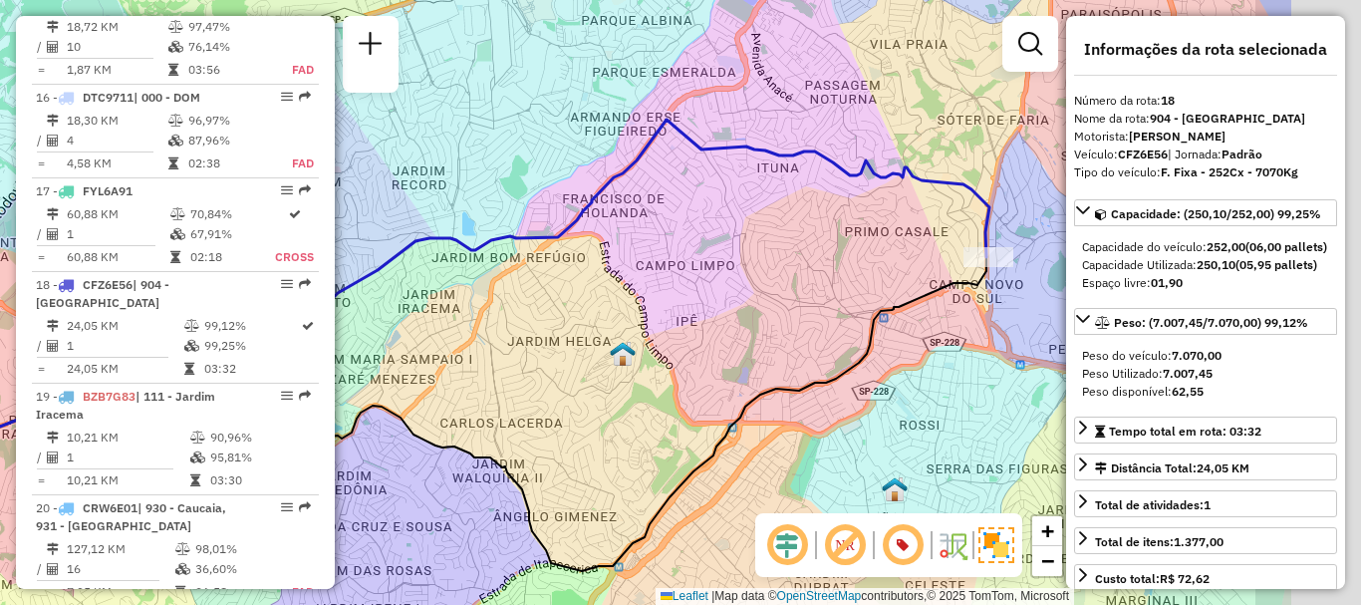
drag, startPoint x: 782, startPoint y: 250, endPoint x: 548, endPoint y: 300, distance: 239.5
click at [540, 299] on div "Janela de atendimento Grade de atendimento Capacidade Transportadoras Veículos …" at bounding box center [680, 302] width 1361 height 605
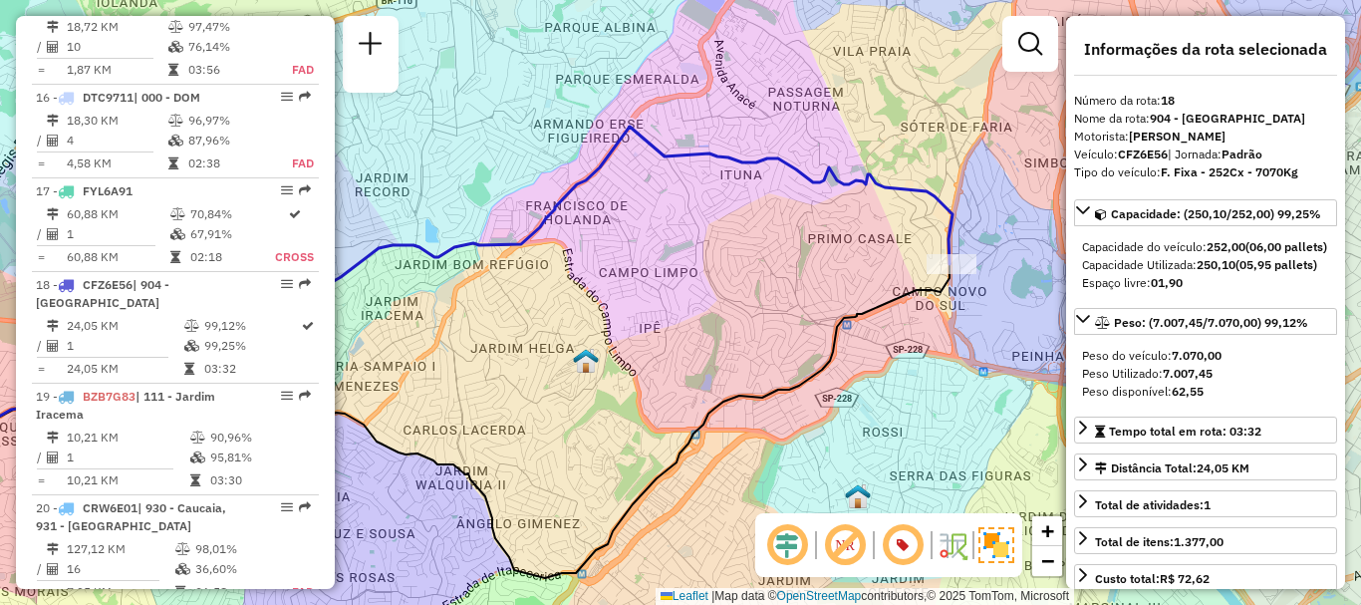
scroll to position [6344, 0]
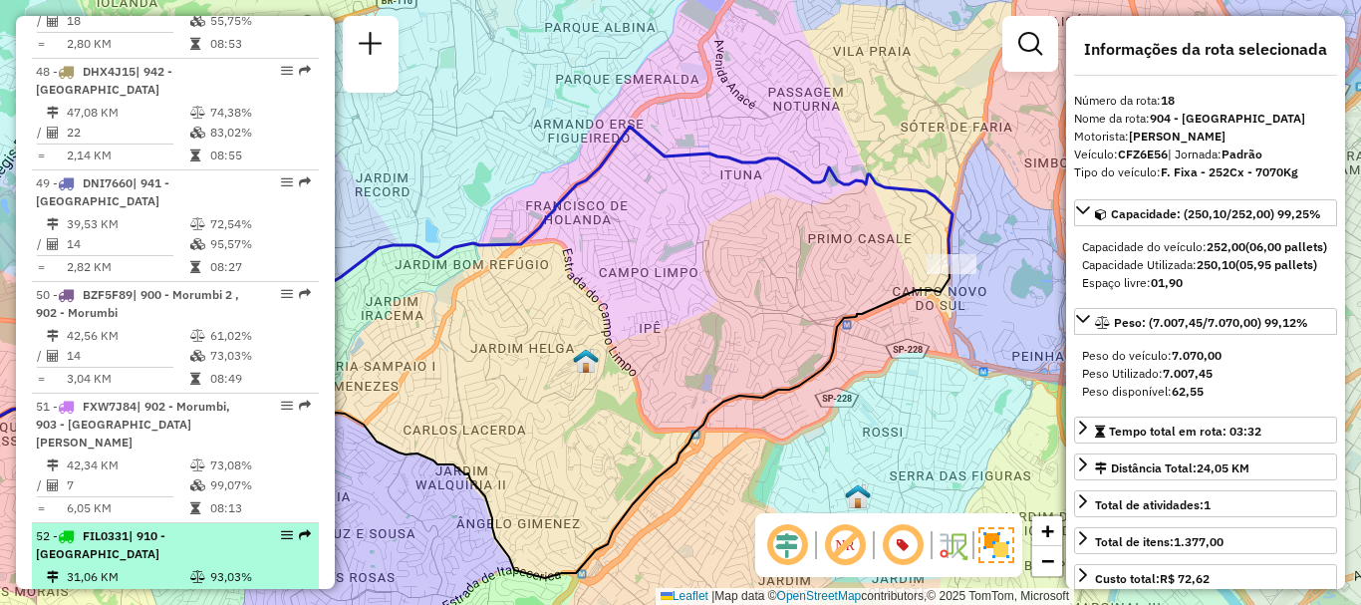
click at [197, 571] on icon at bounding box center [197, 577] width 15 height 12
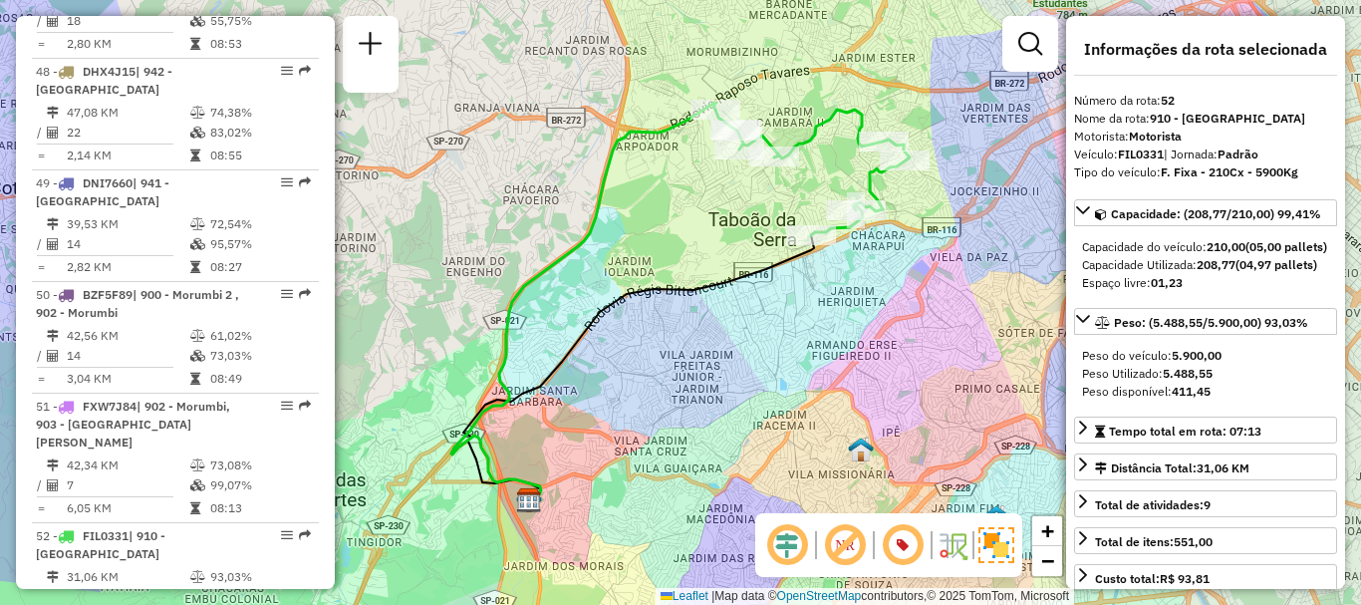
scroll to position [7590, 0]
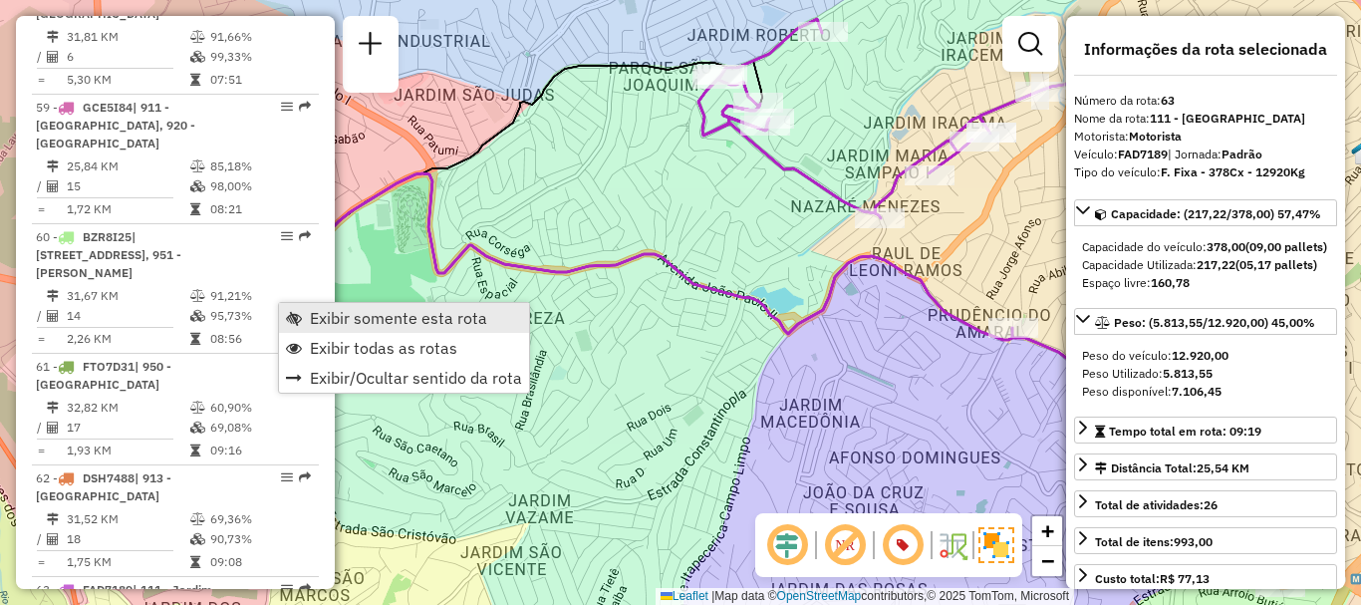
click at [346, 314] on span "Exibir somente esta rota" at bounding box center [398, 318] width 177 height 16
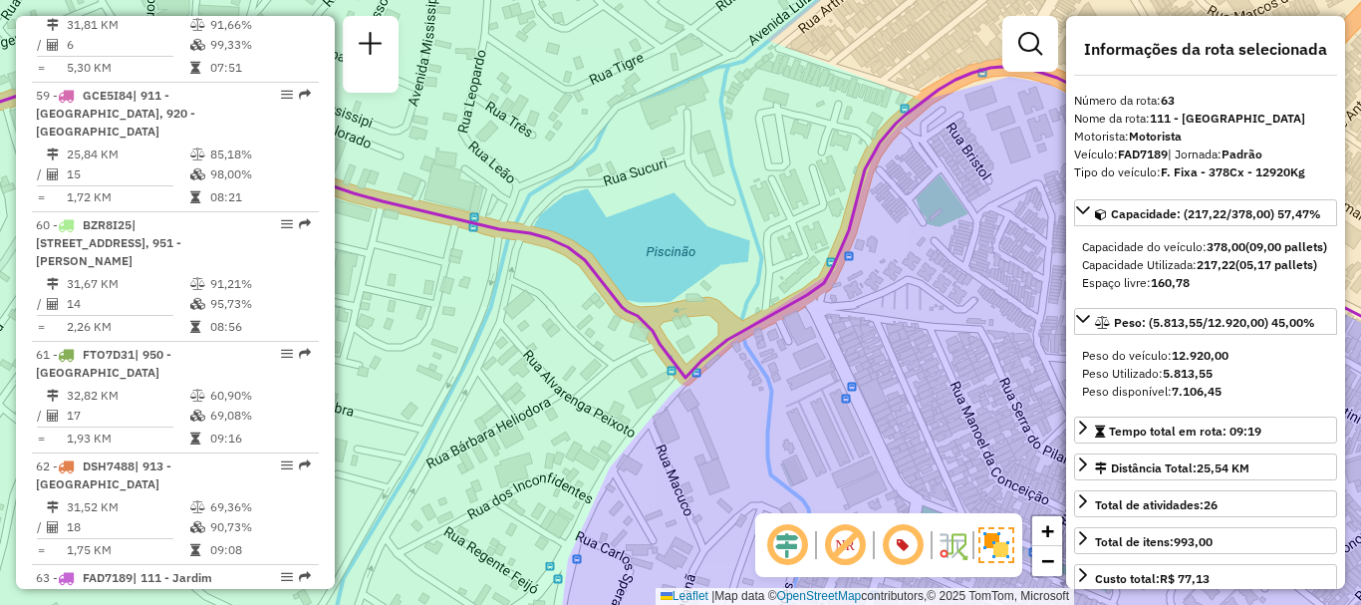
scroll to position [7014, 0]
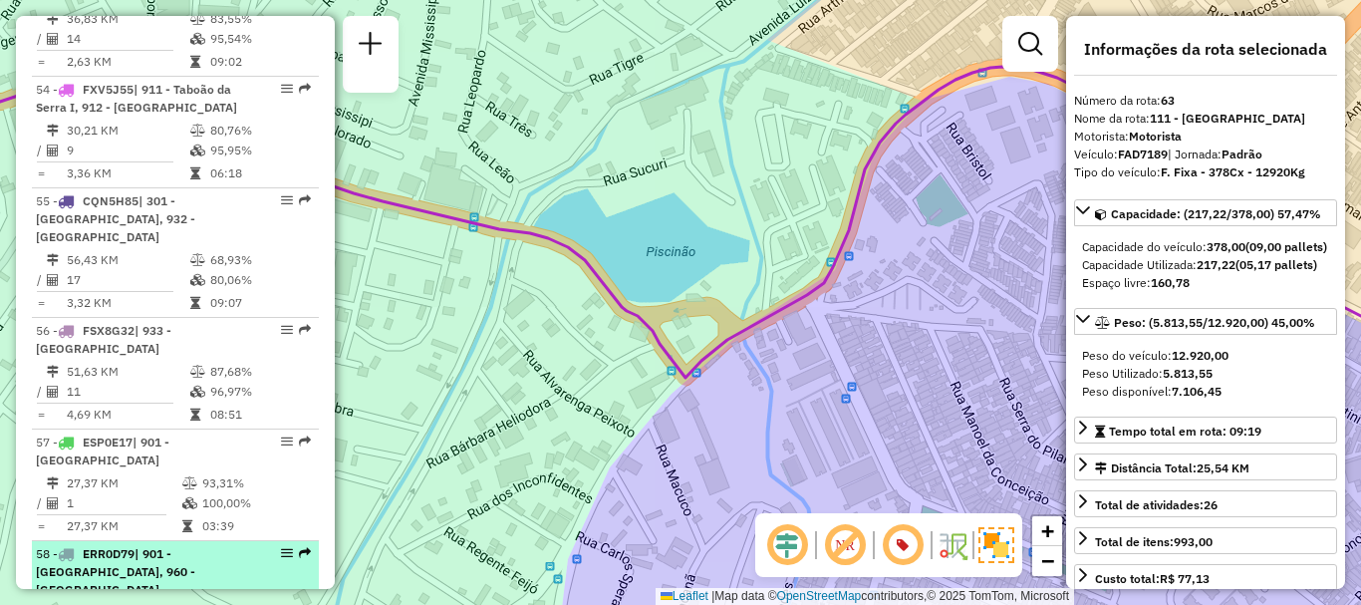
click at [119, 546] on span "| 901 - [GEOGRAPHIC_DATA], 960 - [GEOGRAPHIC_DATA]" at bounding box center [115, 571] width 159 height 51
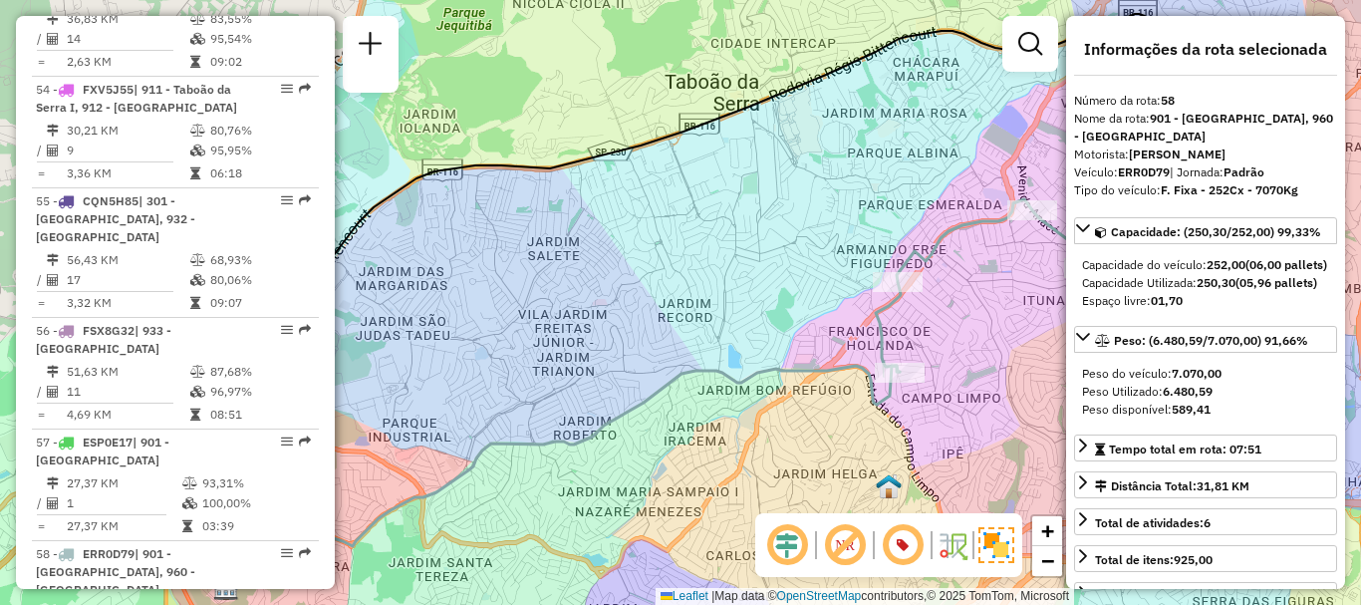
scroll to position [2208, 0]
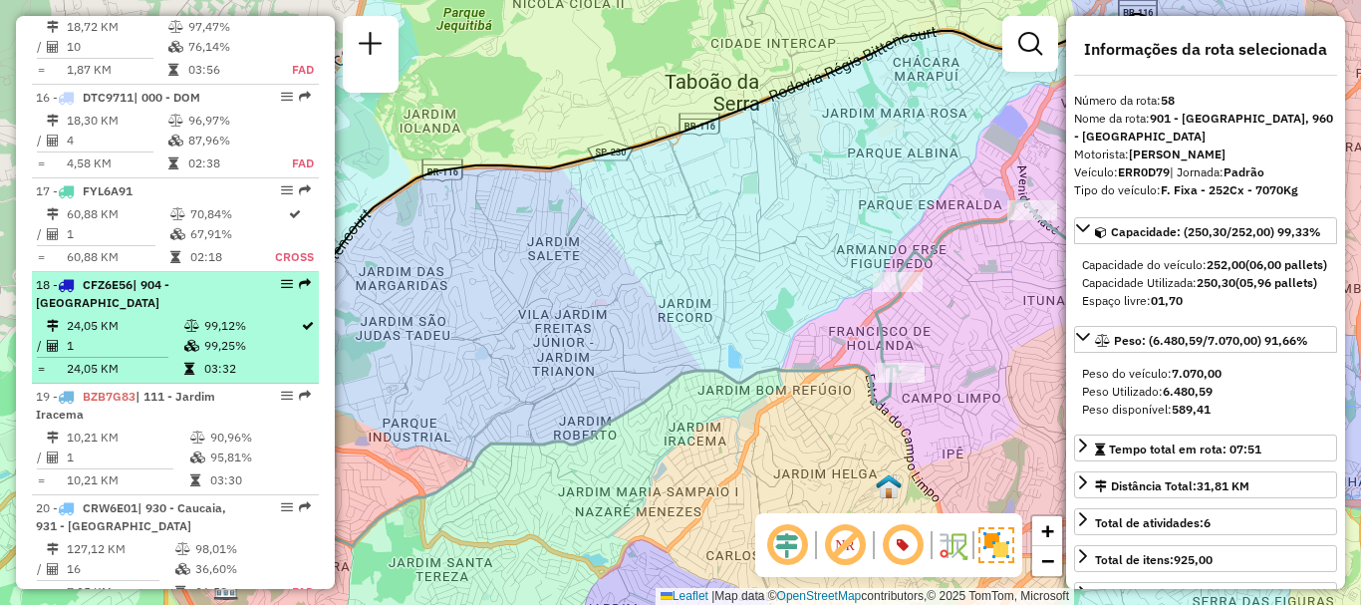
click at [64, 336] on td at bounding box center [56, 326] width 20 height 20
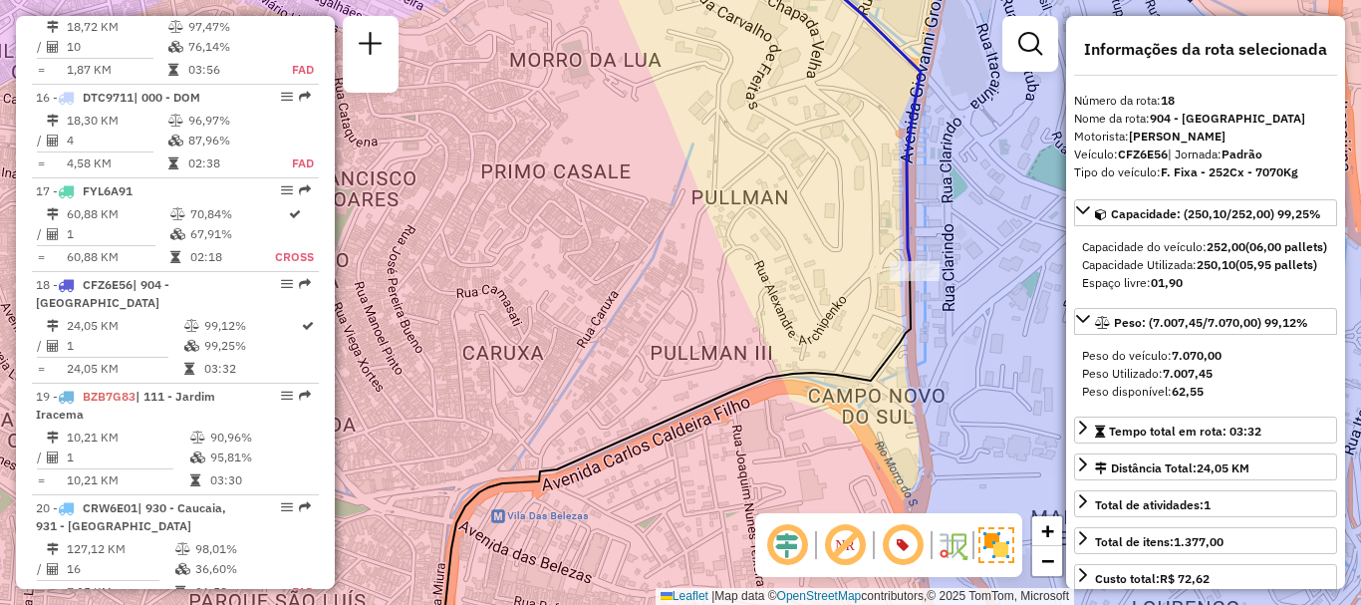
scroll to position [860, 0]
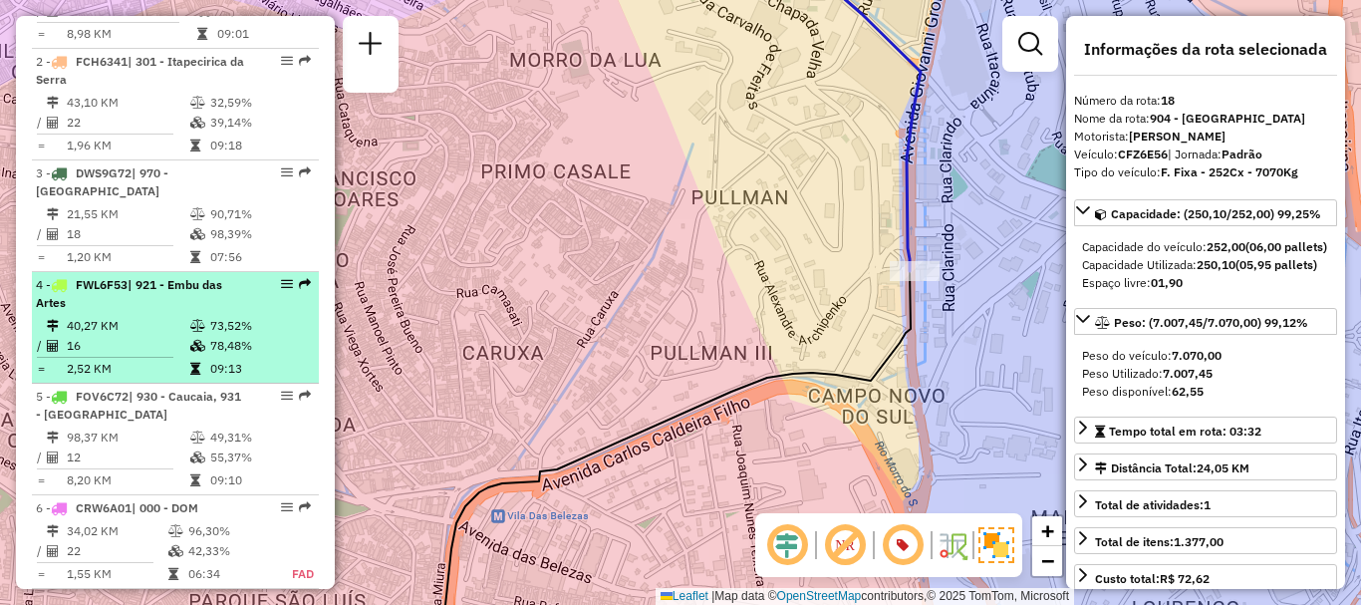
click at [143, 353] on td "16" at bounding box center [128, 346] width 124 height 20
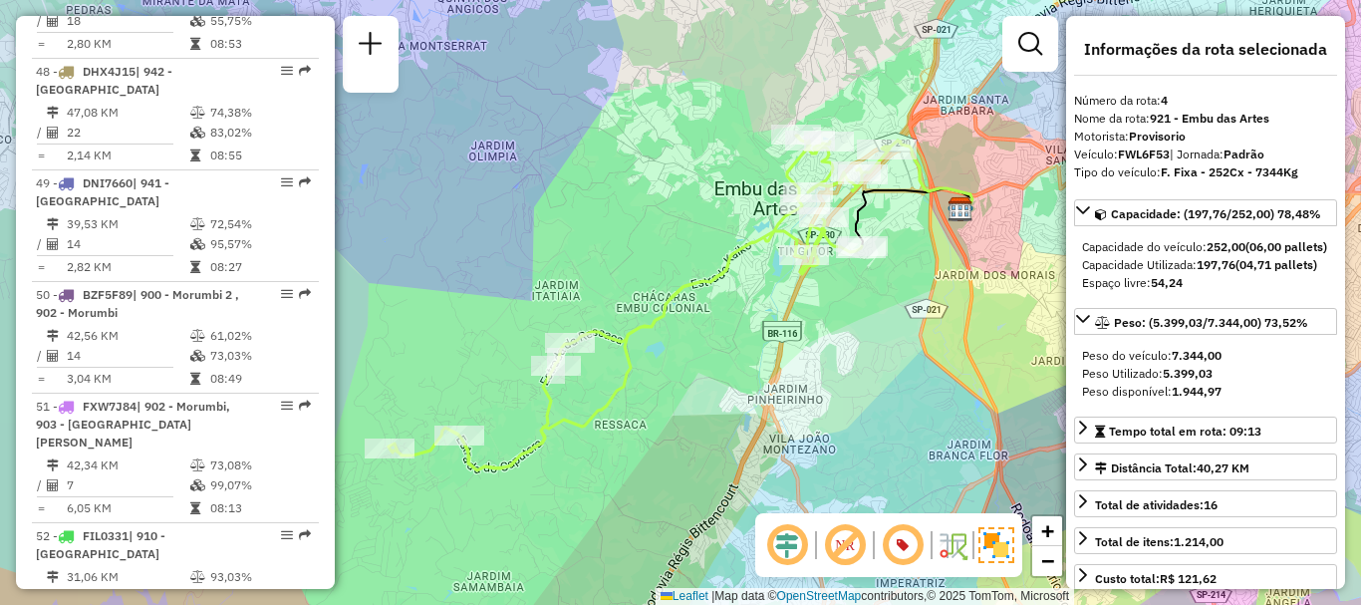
scroll to position [7590, 0]
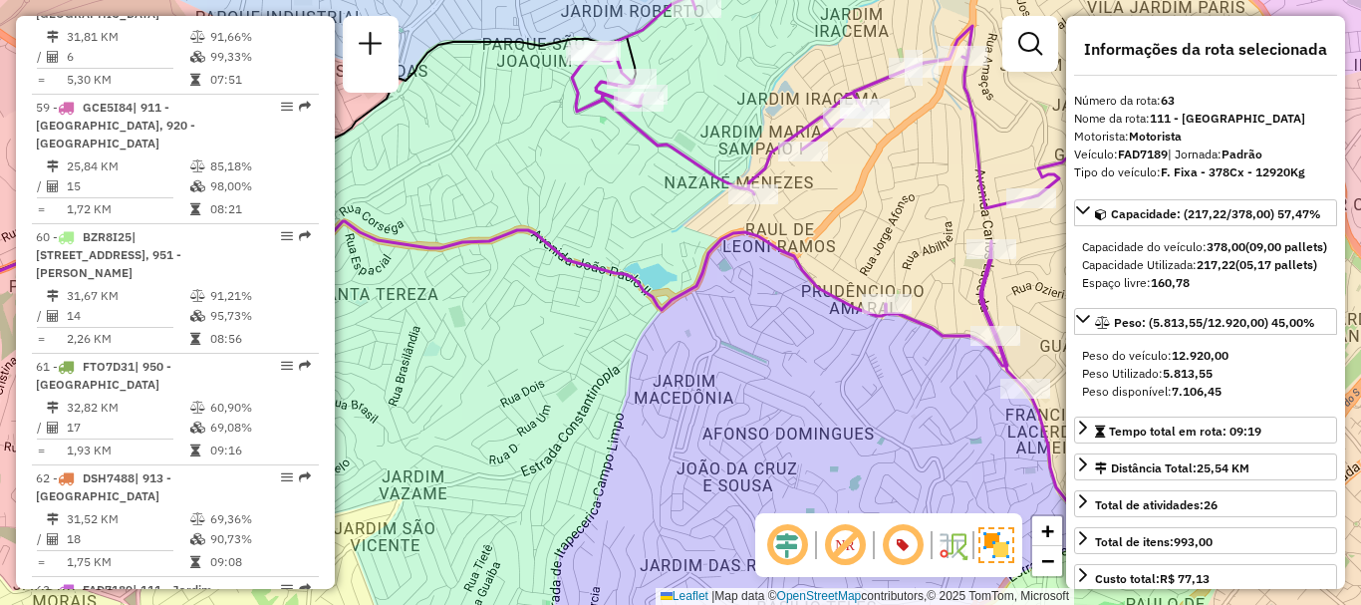
drag, startPoint x: 901, startPoint y: 349, endPoint x: 751, endPoint y: 319, distance: 153.4
click at [751, 319] on div "Janela de atendimento Grade de atendimento Capacidade Transportadoras Veículos …" at bounding box center [680, 302] width 1361 height 605
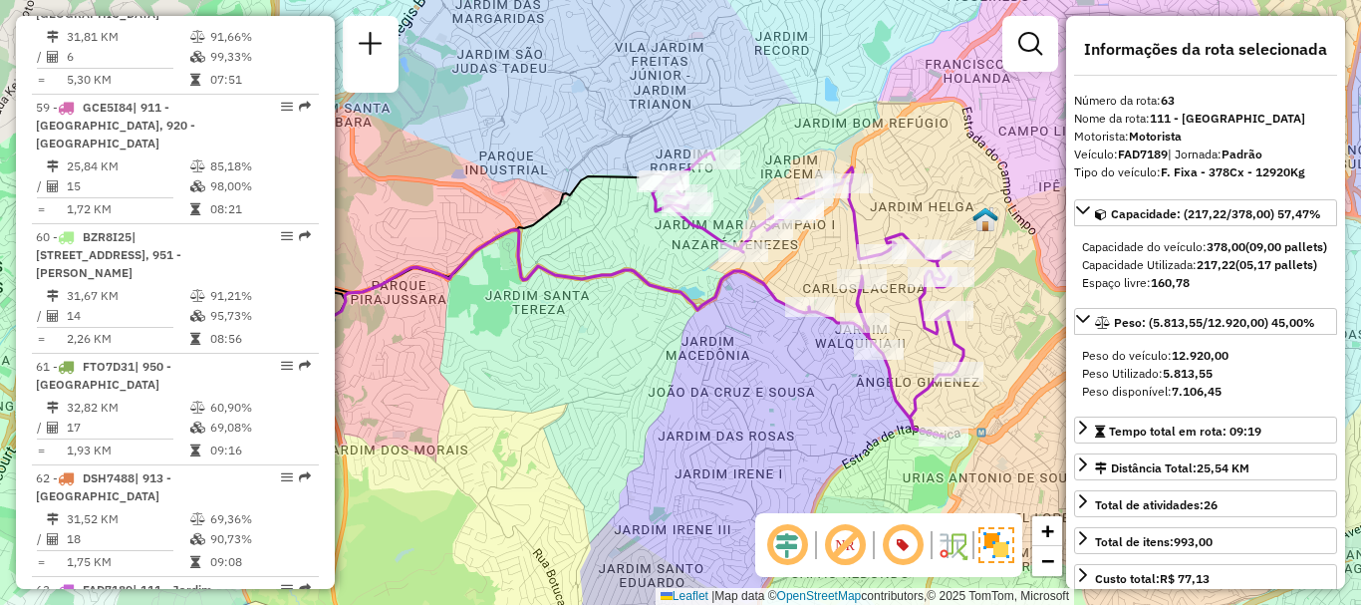
scroll to position [8054, 0]
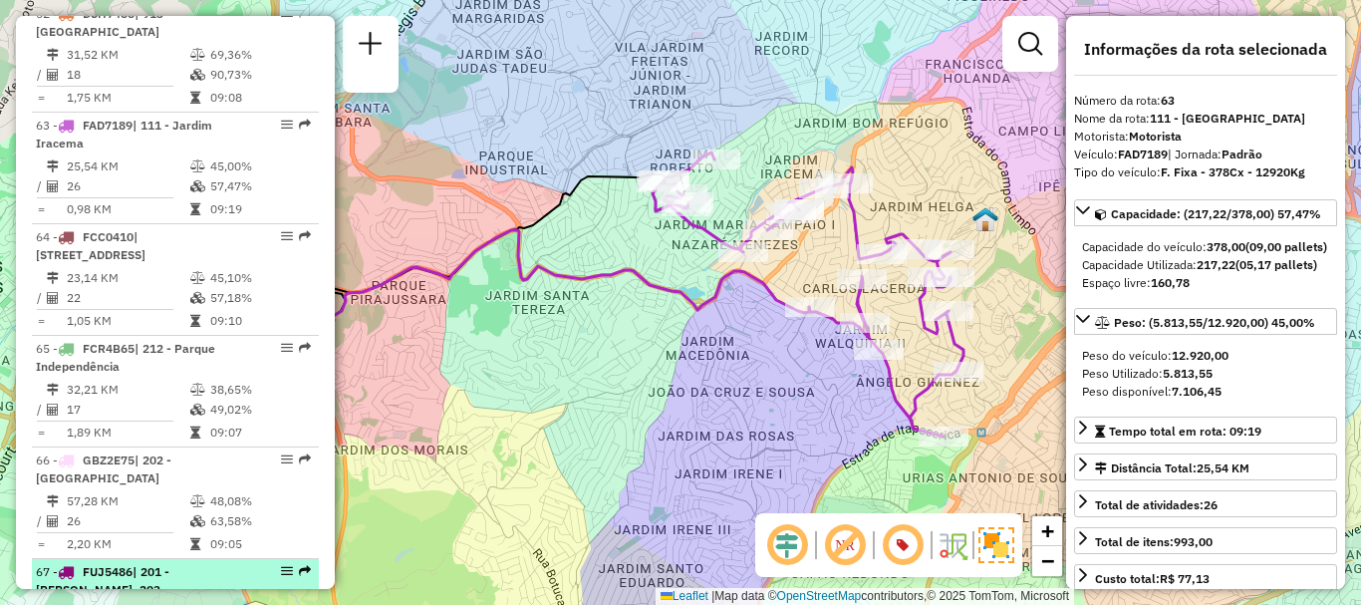
click at [169, 564] on span "| 201 - [PERSON_NAME], 203 - [GEOGRAPHIC_DATA] - [GEOGRAPHIC_DATA]" at bounding box center [103, 598] width 134 height 69
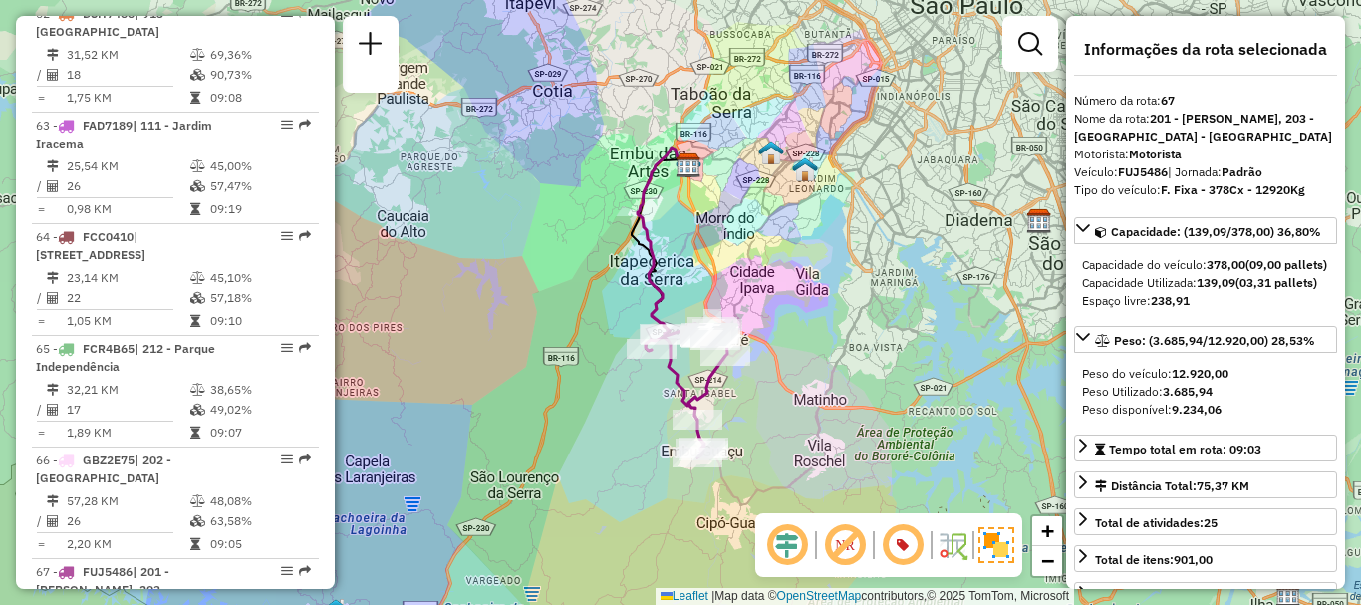
scroll to position [5210, 0]
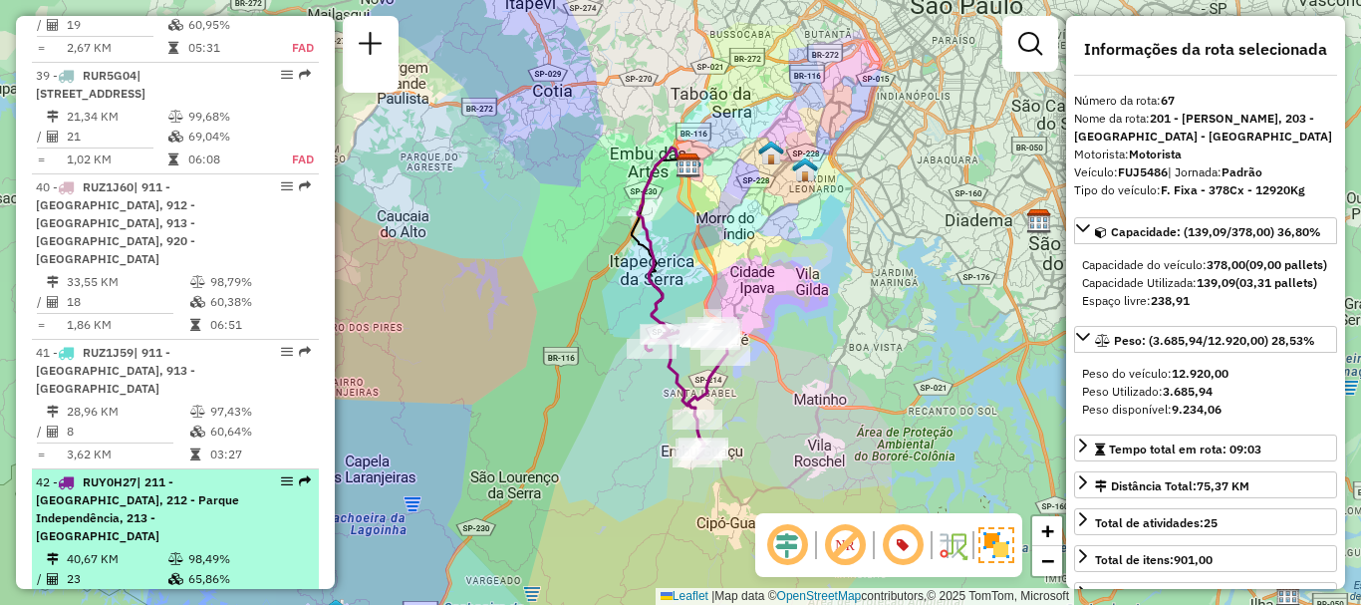
click at [187, 473] on div "42 - RUY0H27 | 211 - [GEOGRAPHIC_DATA], 212 - [GEOGRAPHIC_DATA], 213 - [GEOGRAP…" at bounding box center [141, 509] width 211 height 72
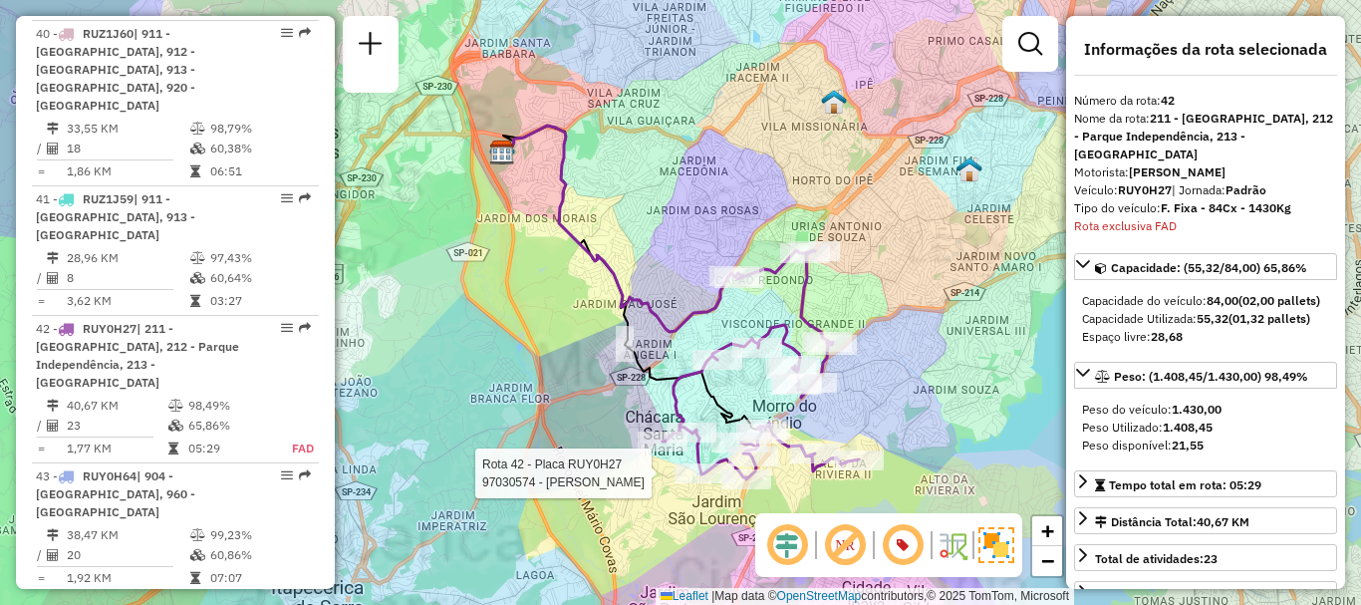
scroll to position [5484, 0]
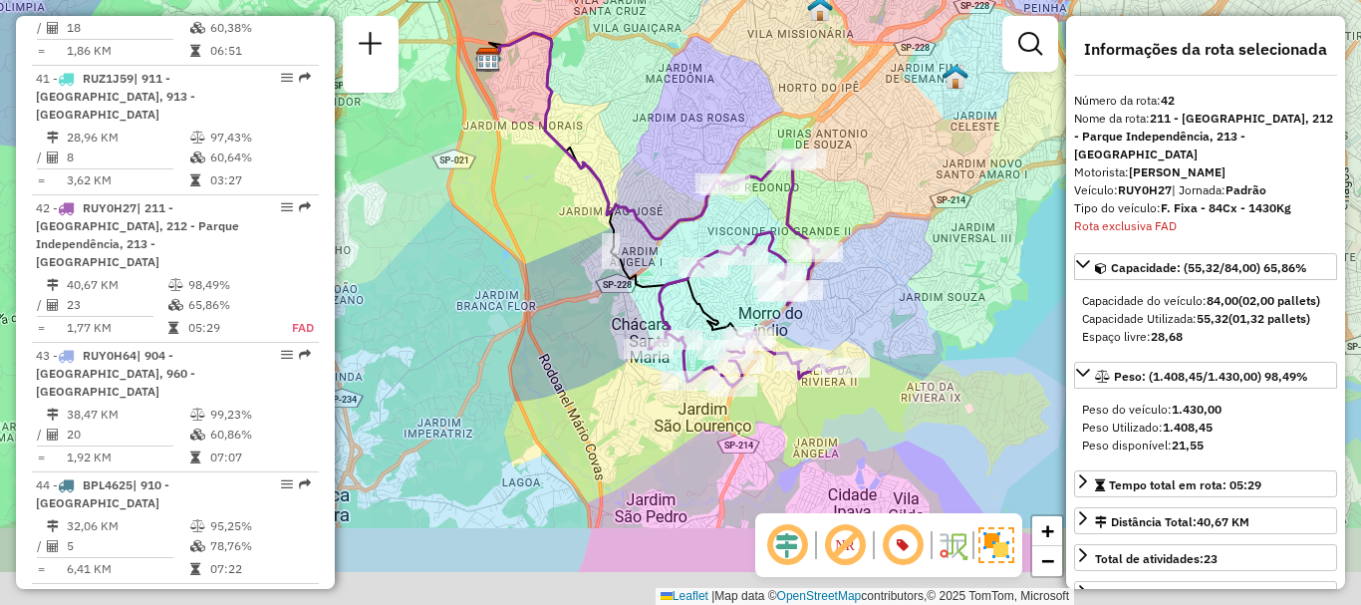
drag, startPoint x: 902, startPoint y: 438, endPoint x: 888, endPoint y: 346, distance: 92.8
click at [888, 346] on div "Janela de atendimento Grade de atendimento Capacidade Transportadoras Veículos …" at bounding box center [680, 302] width 1361 height 605
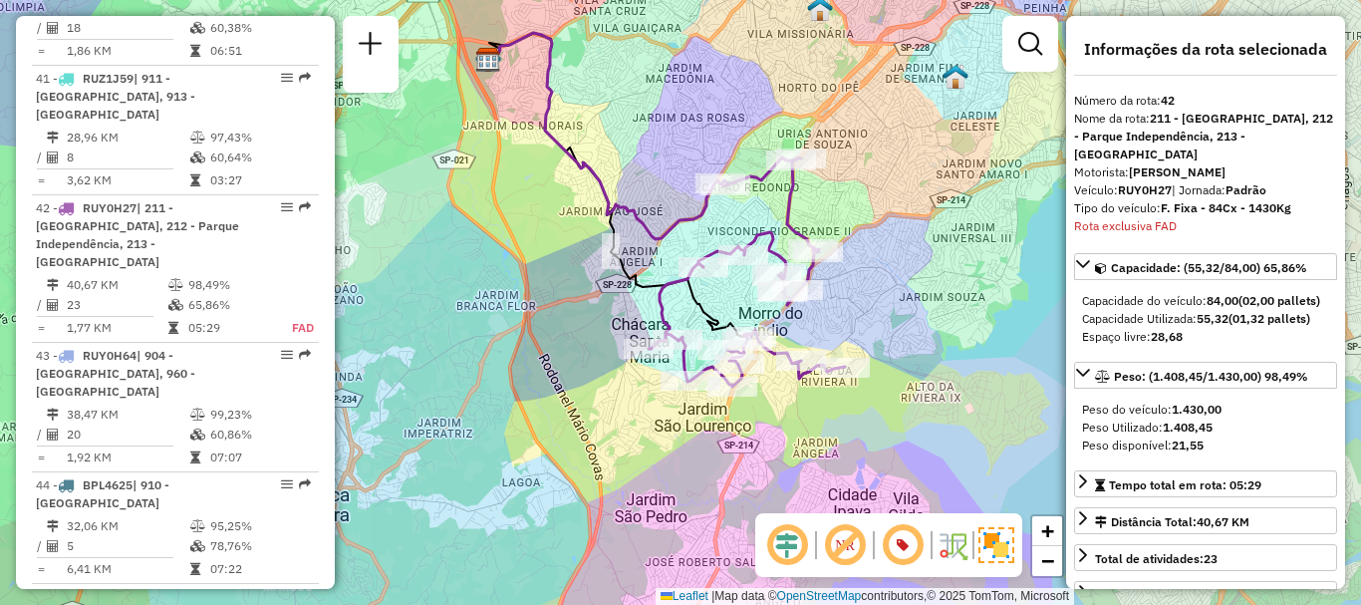
scroll to position [7701, 0]
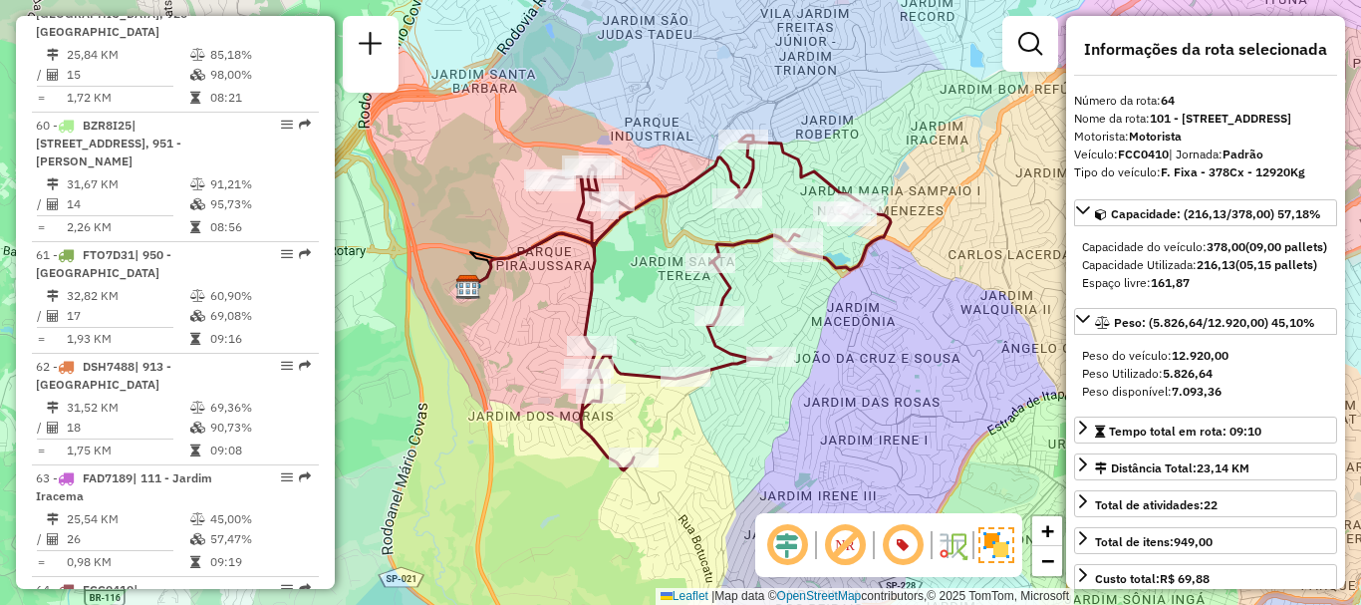
scroll to position [4821, 0]
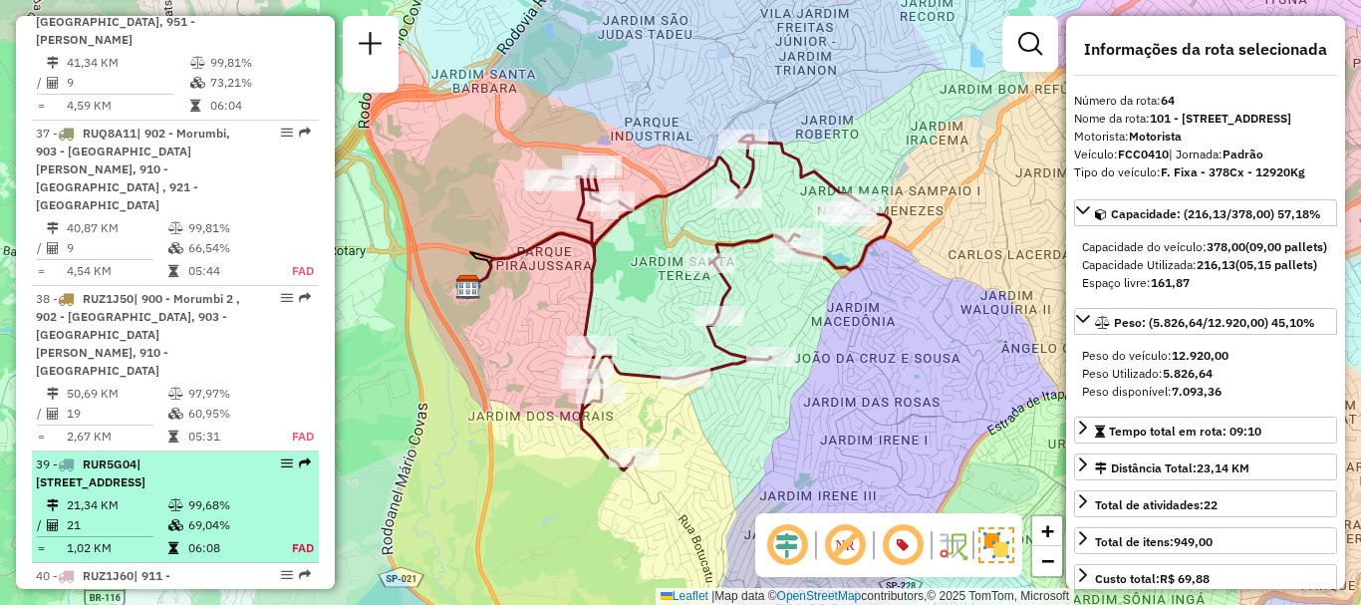
click at [148, 515] on td "21" at bounding box center [117, 525] width 102 height 20
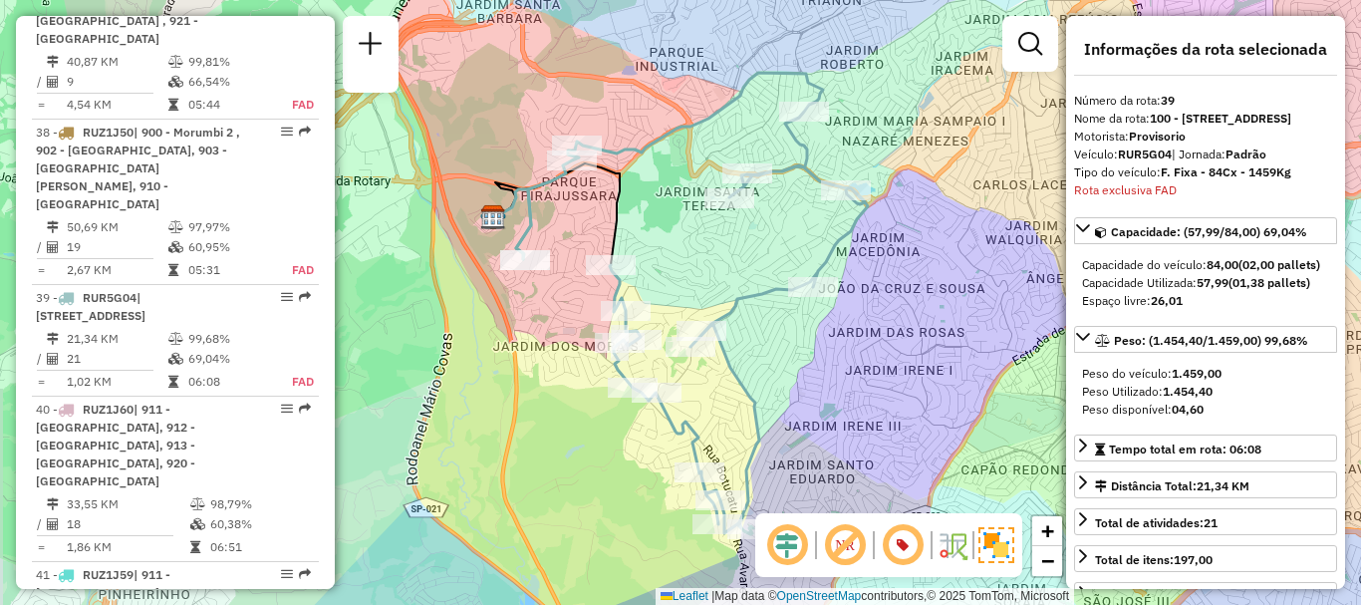
scroll to position [5095, 0]
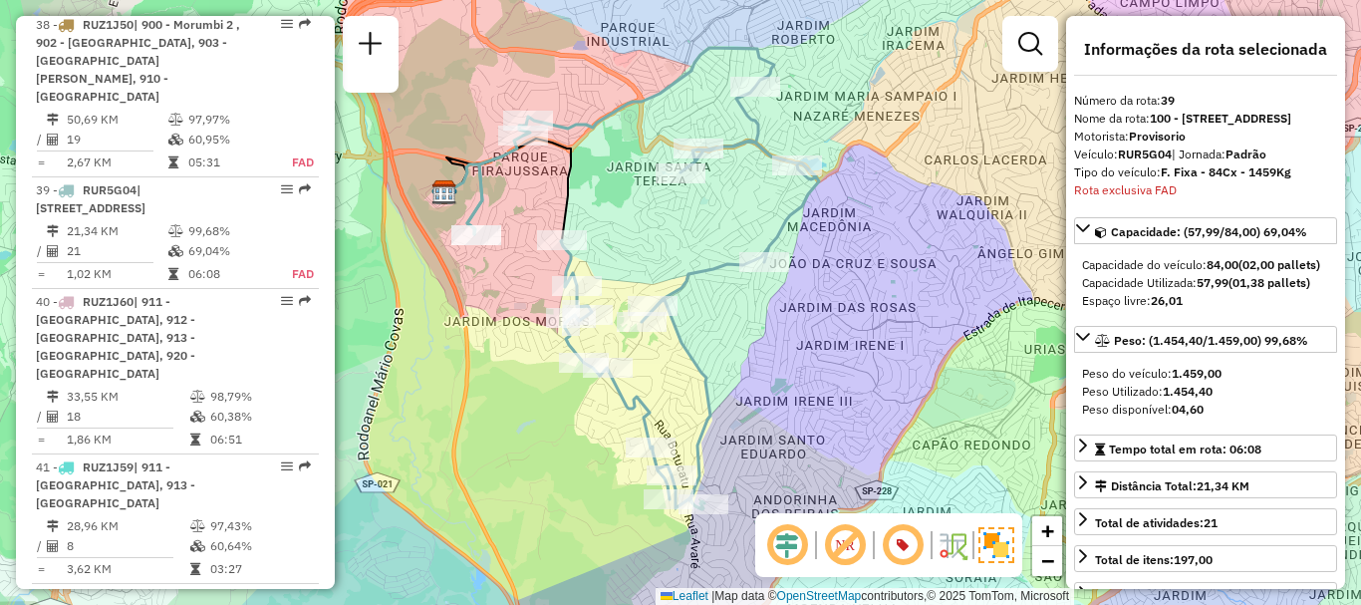
drag, startPoint x: 828, startPoint y: 442, endPoint x: 779, endPoint y: 417, distance: 54.8
click at [779, 417] on div "Janela de atendimento Grade de atendimento Capacidade Transportadoras Veículos …" at bounding box center [680, 302] width 1361 height 605
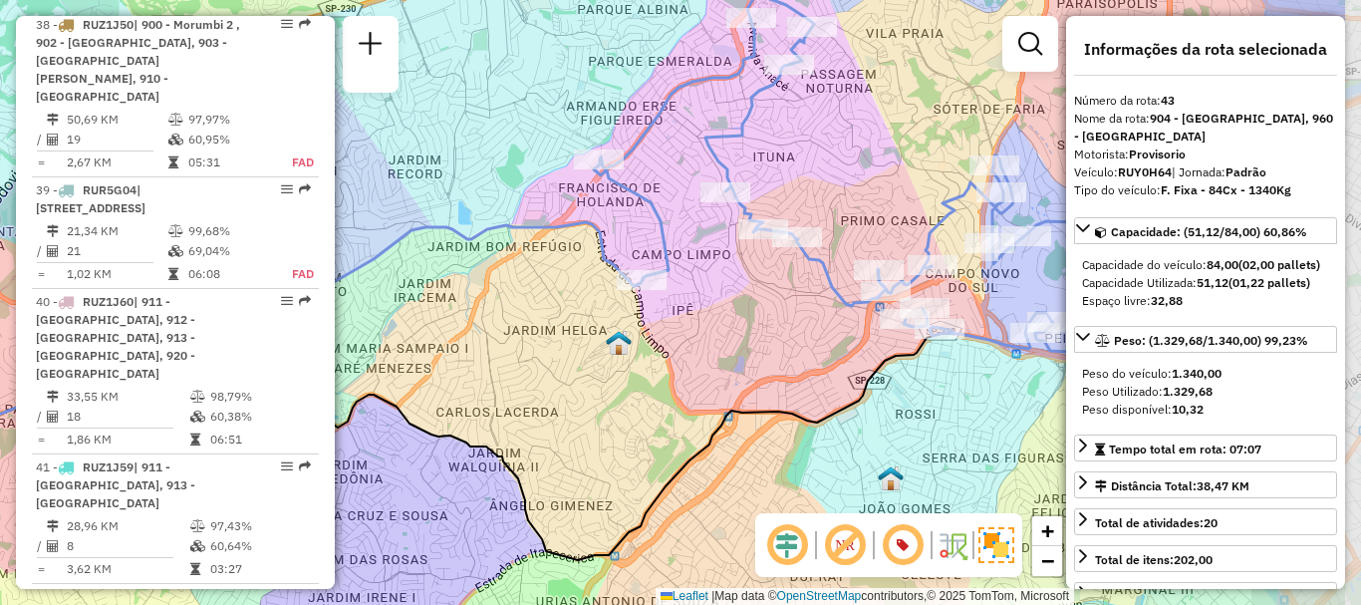
drag, startPoint x: 951, startPoint y: 359, endPoint x: 804, endPoint y: 329, distance: 149.5
click at [804, 329] on div "Janela de atendimento Grade de atendimento Capacidade Transportadoras Veículos …" at bounding box center [680, 302] width 1361 height 605
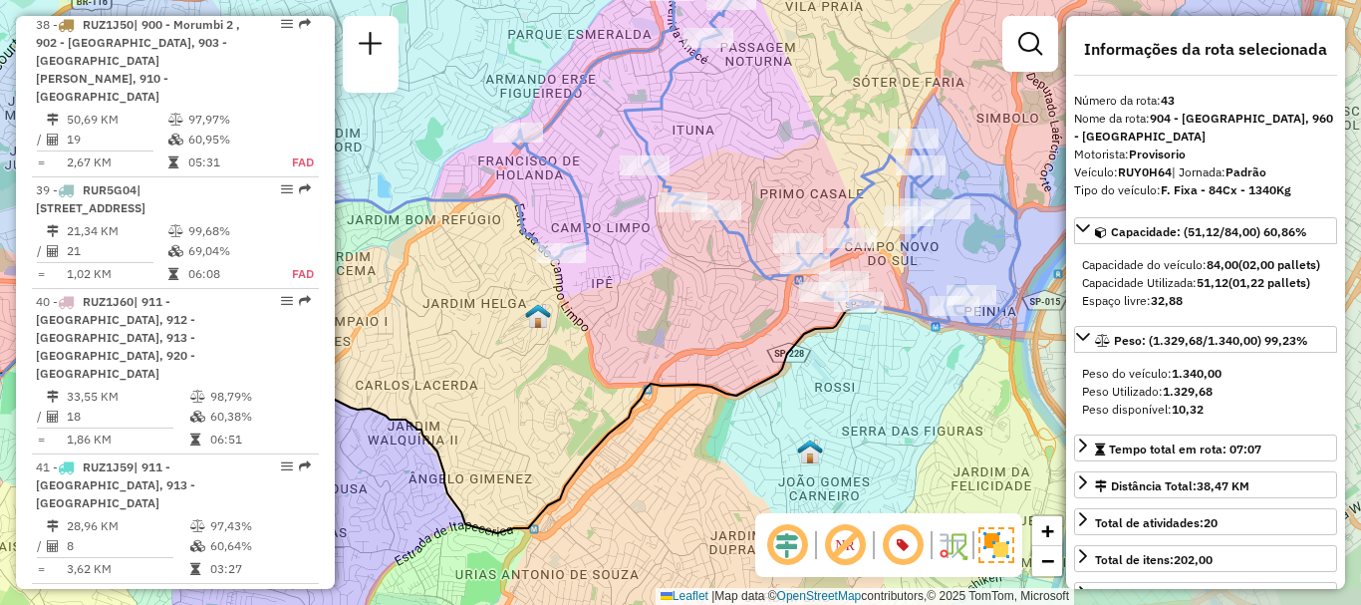
drag, startPoint x: 923, startPoint y: 368, endPoint x: 842, endPoint y: 341, distance: 85.1
click at [842, 341] on div "Janela de atendimento Grade de atendimento Capacidade Transportadoras Veículos …" at bounding box center [680, 302] width 1361 height 605
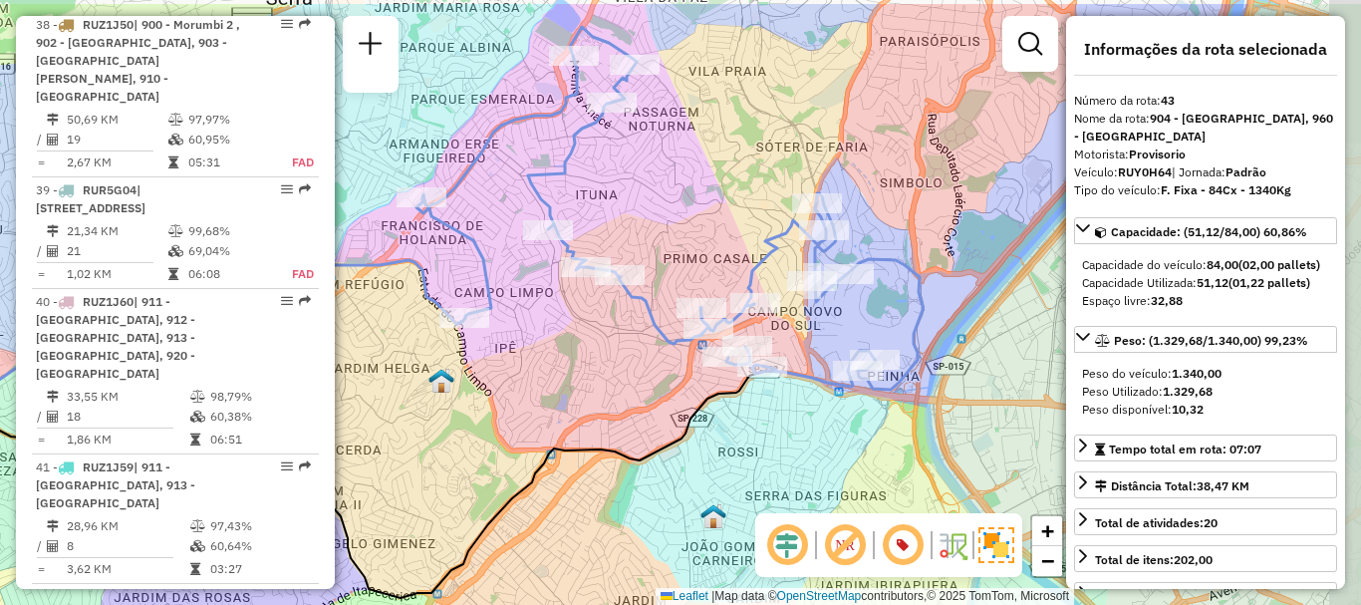
drag, startPoint x: 852, startPoint y: 361, endPoint x: 755, endPoint y: 426, distance: 116.4
click at [755, 426] on div "Janela de atendimento Grade de atendimento Capacidade Transportadoras Veículos …" at bounding box center [680, 302] width 1361 height 605
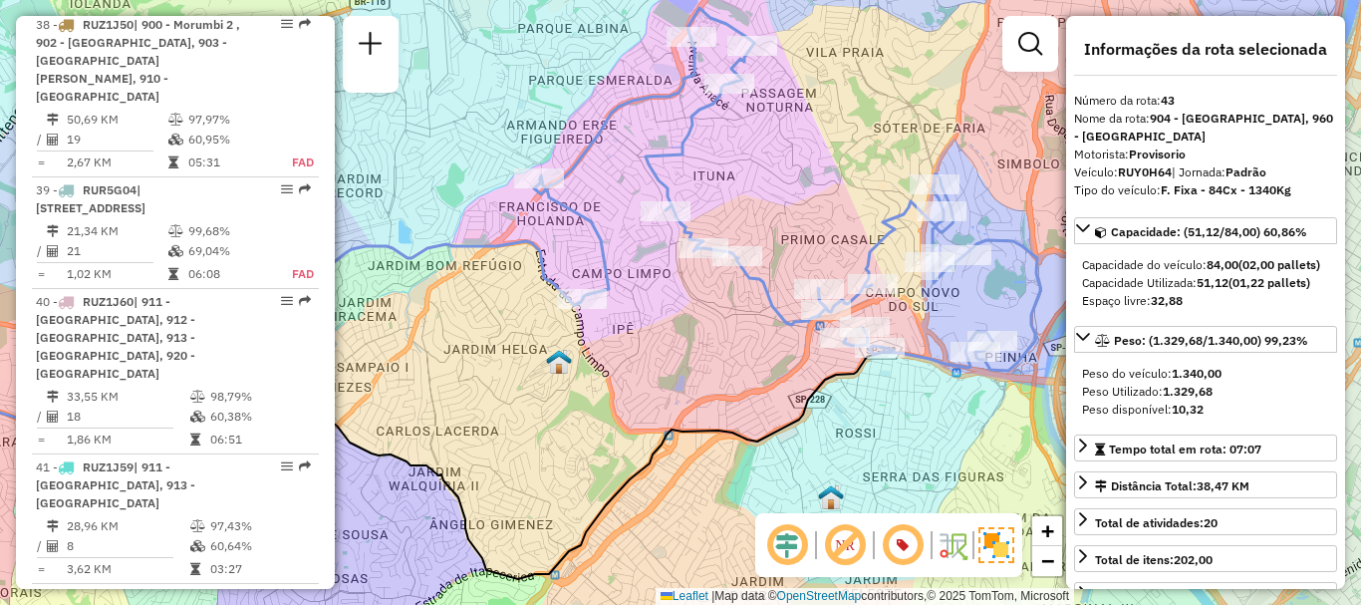
drag, startPoint x: 478, startPoint y: 427, endPoint x: 596, endPoint y: 408, distance: 119.1
click at [596, 408] on div "Janela de atendimento Grade de atendimento Capacidade Transportadoras Veículos …" at bounding box center [680, 302] width 1361 height 605
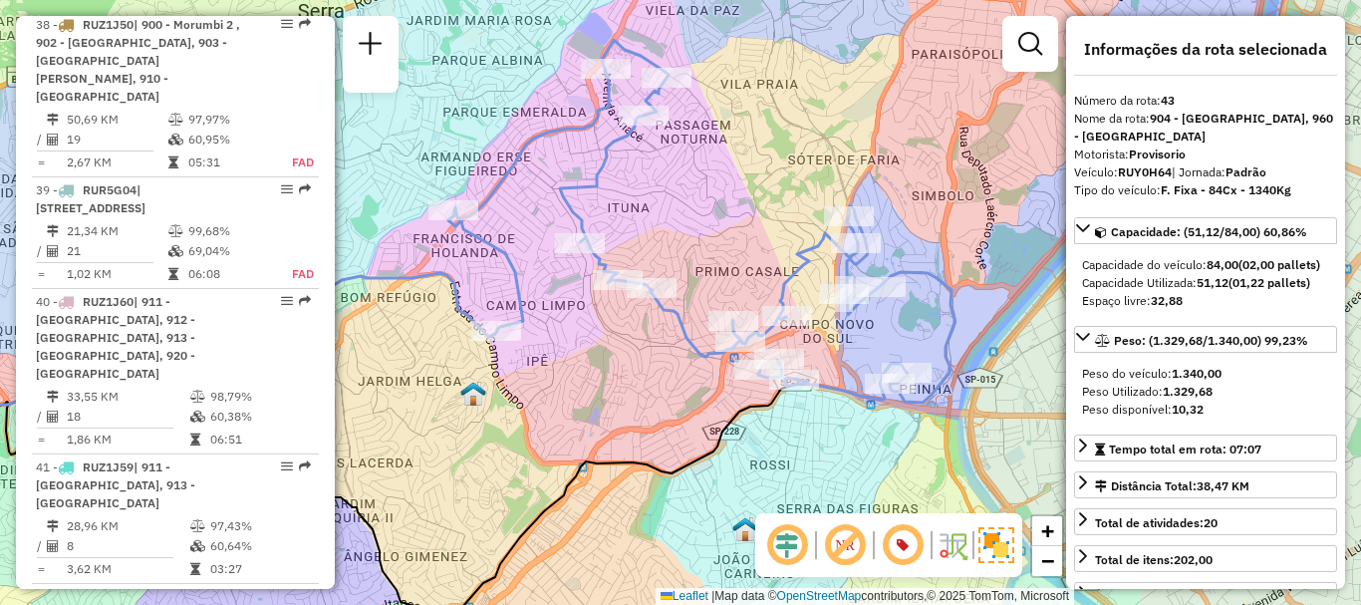
drag, startPoint x: 708, startPoint y: 359, endPoint x: 622, endPoint y: 391, distance: 91.5
click at [622, 391] on div "Janela de atendimento Grade de atendimento Capacidade Transportadoras Veículos …" at bounding box center [680, 302] width 1361 height 605
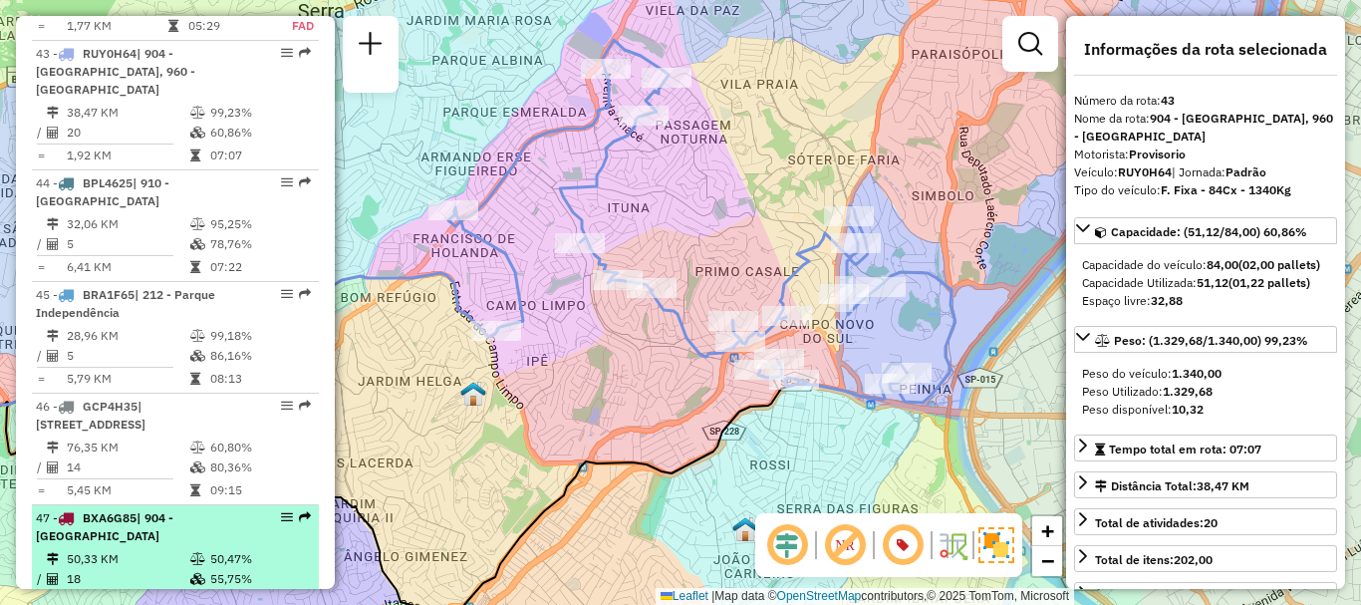
click at [149, 509] on div "47 - BXA6G85 | 904 - [GEOGRAPHIC_DATA]" at bounding box center [141, 527] width 211 height 36
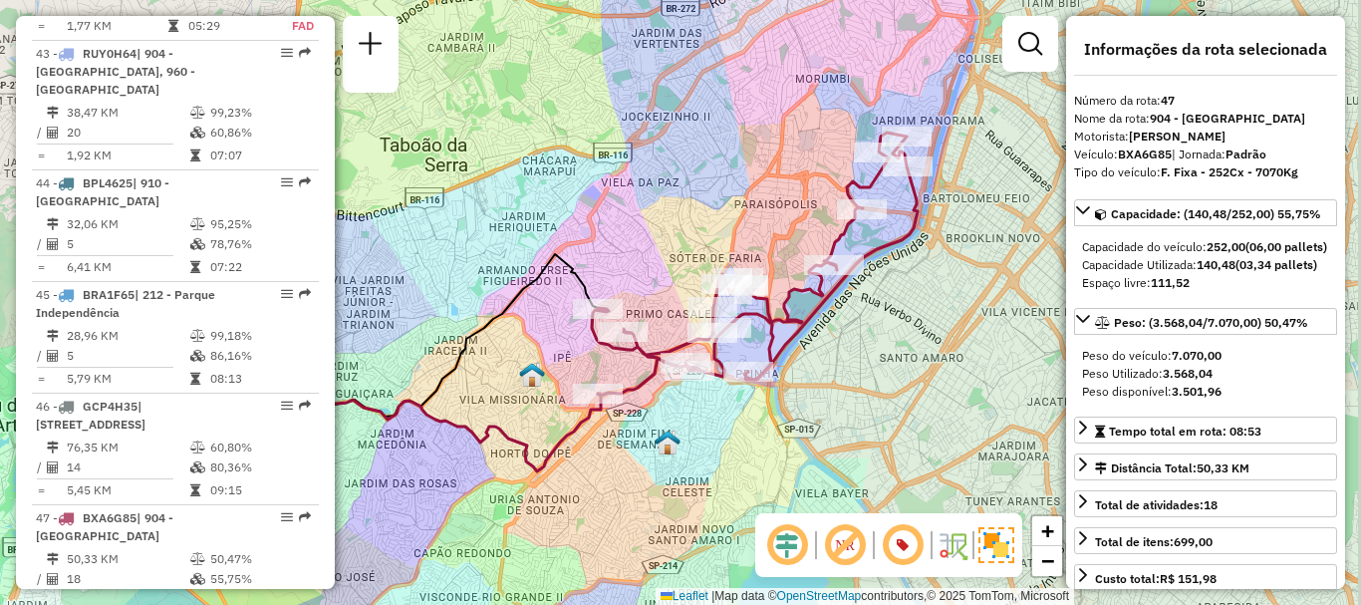
drag, startPoint x: 965, startPoint y: 386, endPoint x: 843, endPoint y: 386, distance: 121.6
click at [843, 386] on div "Janela de atendimento Grade de atendimento Capacidade Transportadoras Veículos …" at bounding box center [680, 302] width 1361 height 605
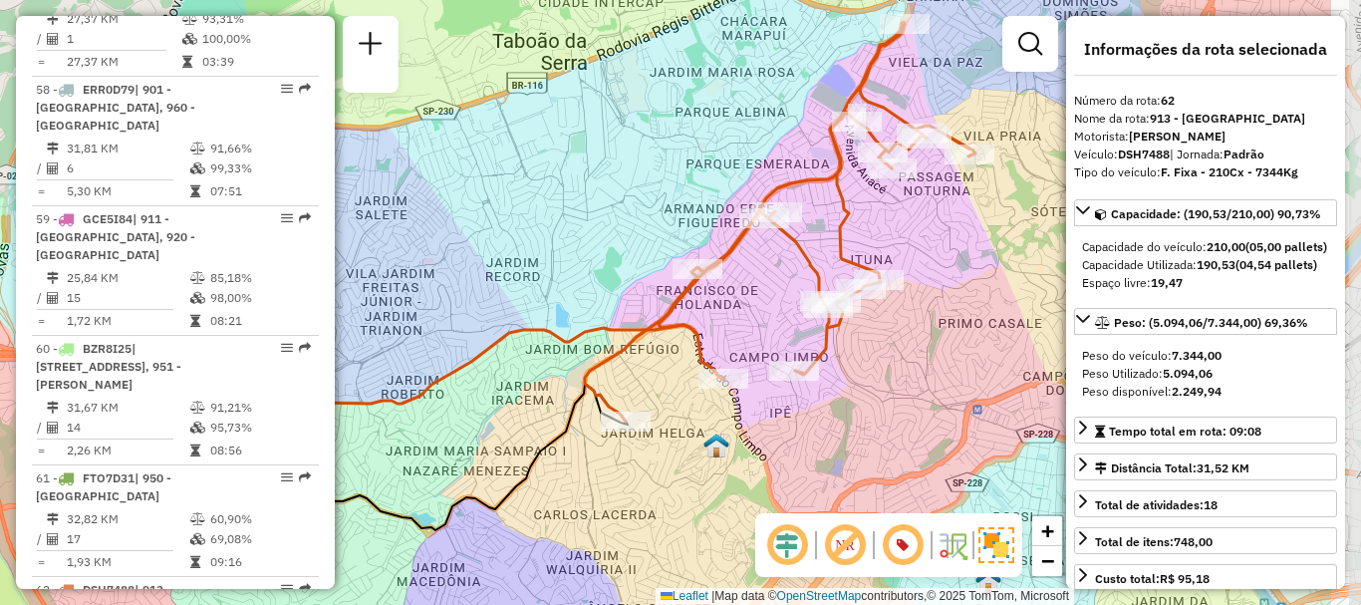
drag, startPoint x: 868, startPoint y: 375, endPoint x: 712, endPoint y: 357, distance: 157.5
click at [712, 357] on icon at bounding box center [780, 222] width 391 height 400
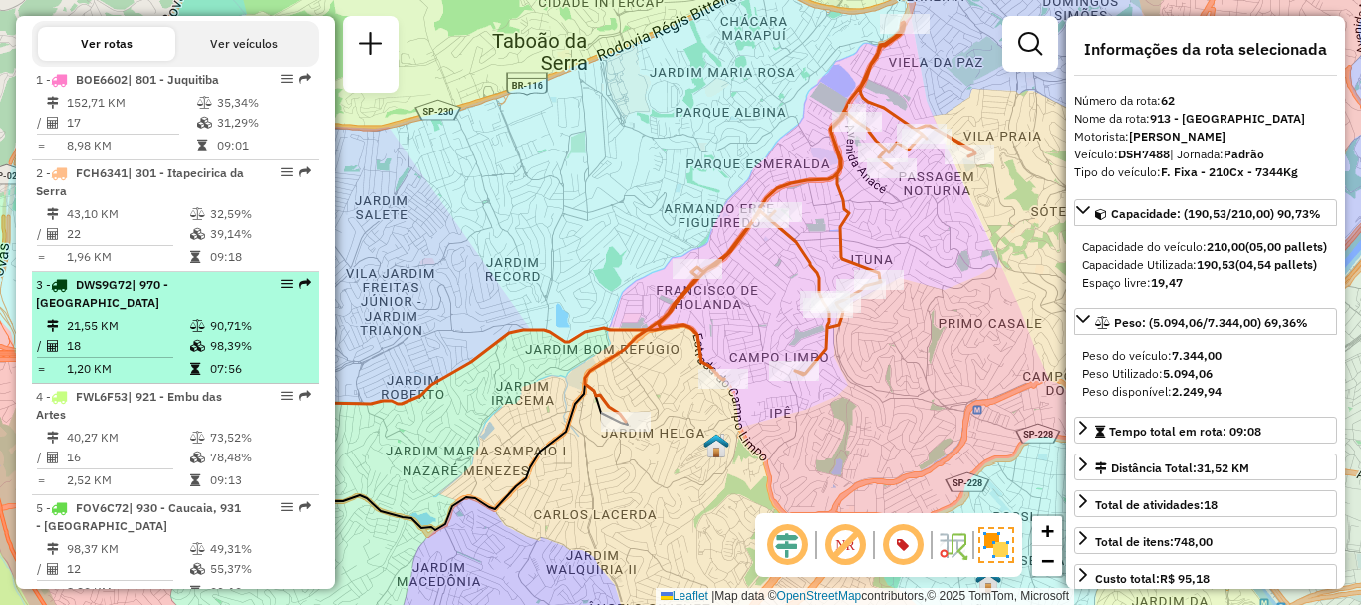
click at [189, 353] on td at bounding box center [199, 346] width 20 height 20
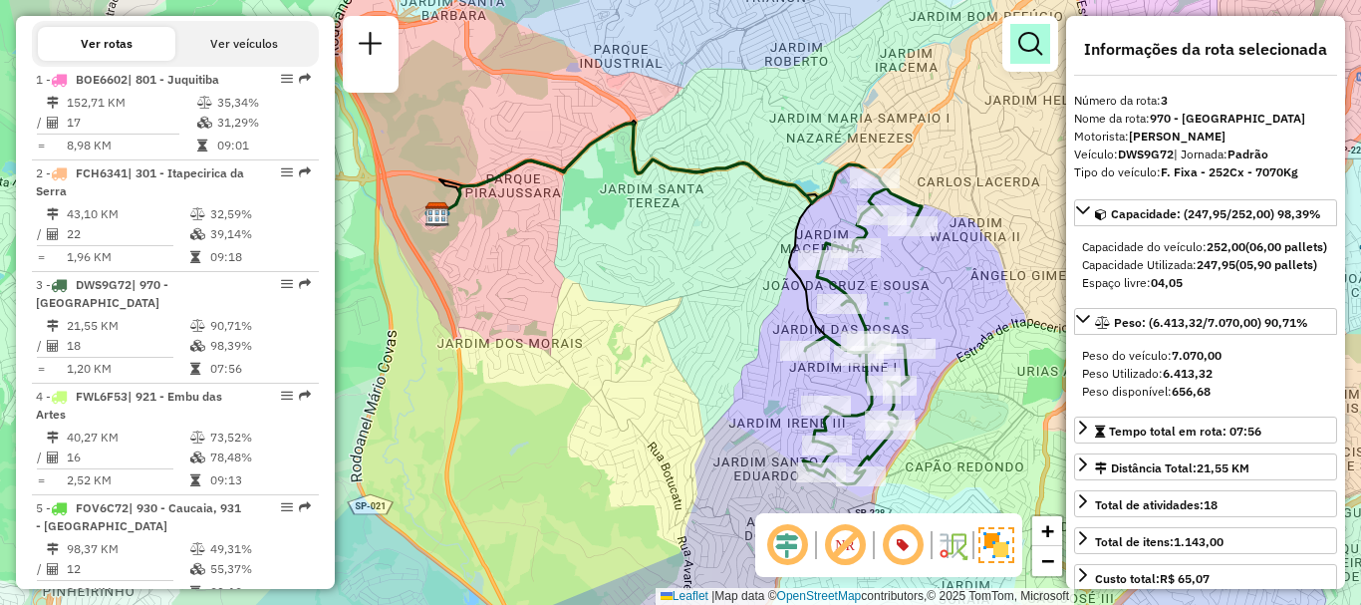
scroll to position [7125, 0]
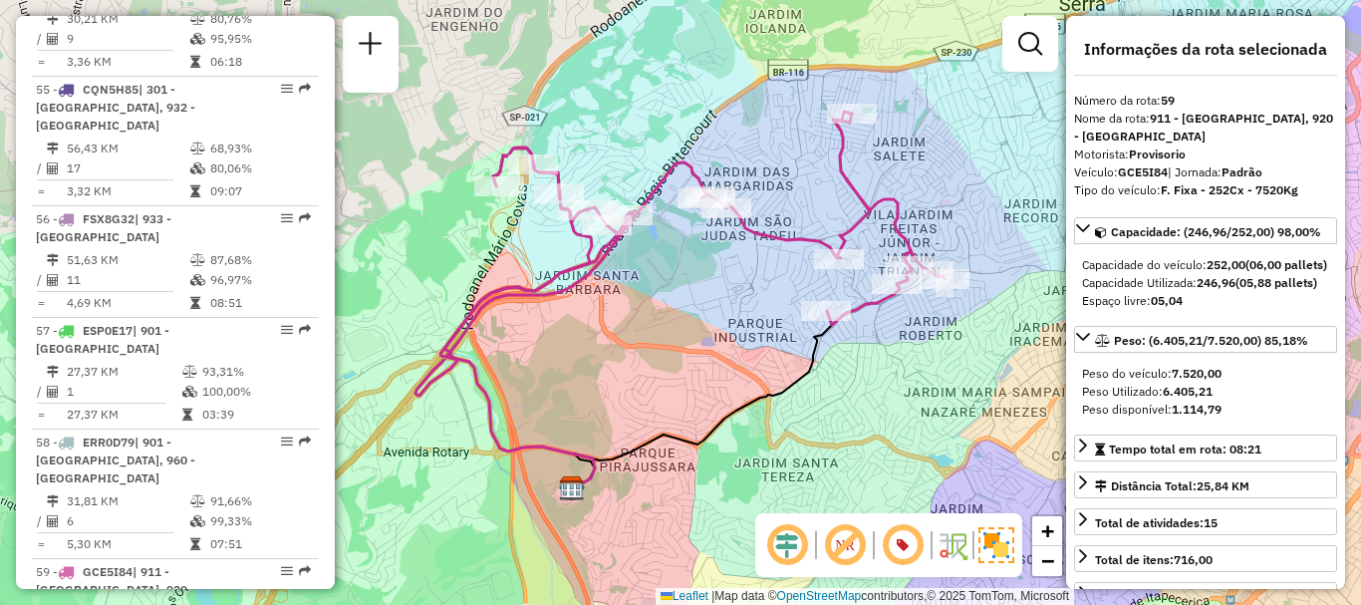
scroll to position [6438, 0]
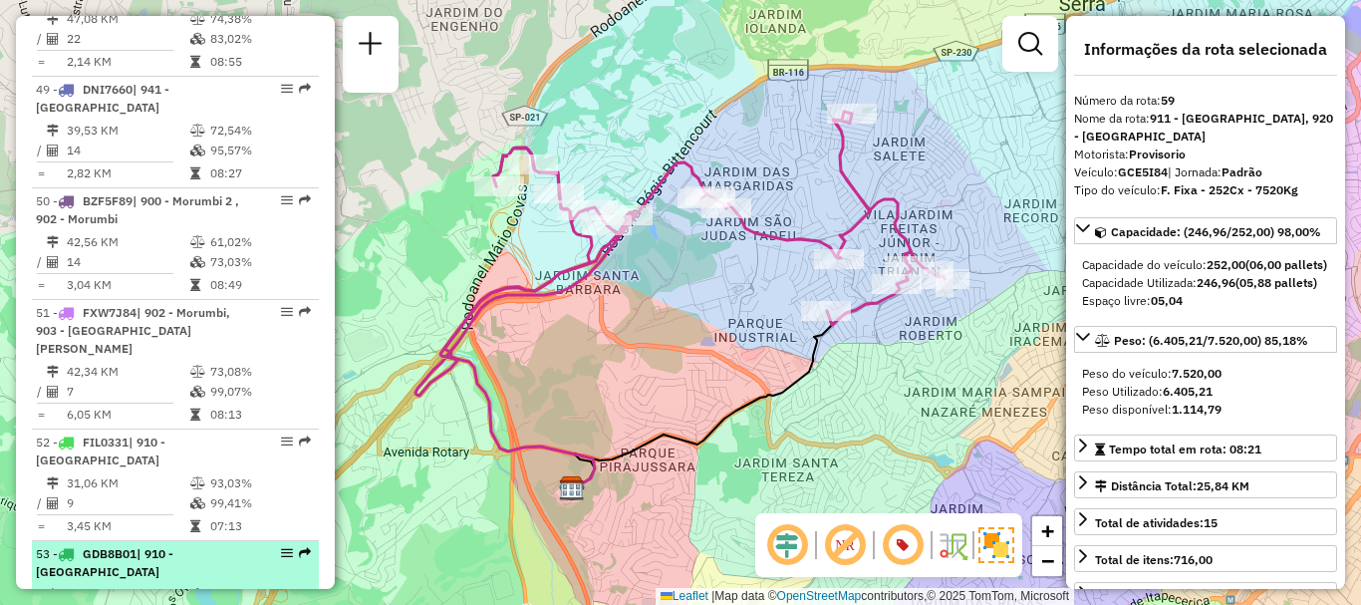
drag, startPoint x: 169, startPoint y: 379, endPoint x: 163, endPoint y: 363, distance: 17.0
click at [163, 585] on table "36,83 KM 83,55% / 14 95,54% = 2,63 KM 09:02" at bounding box center [175, 616] width 279 height 63
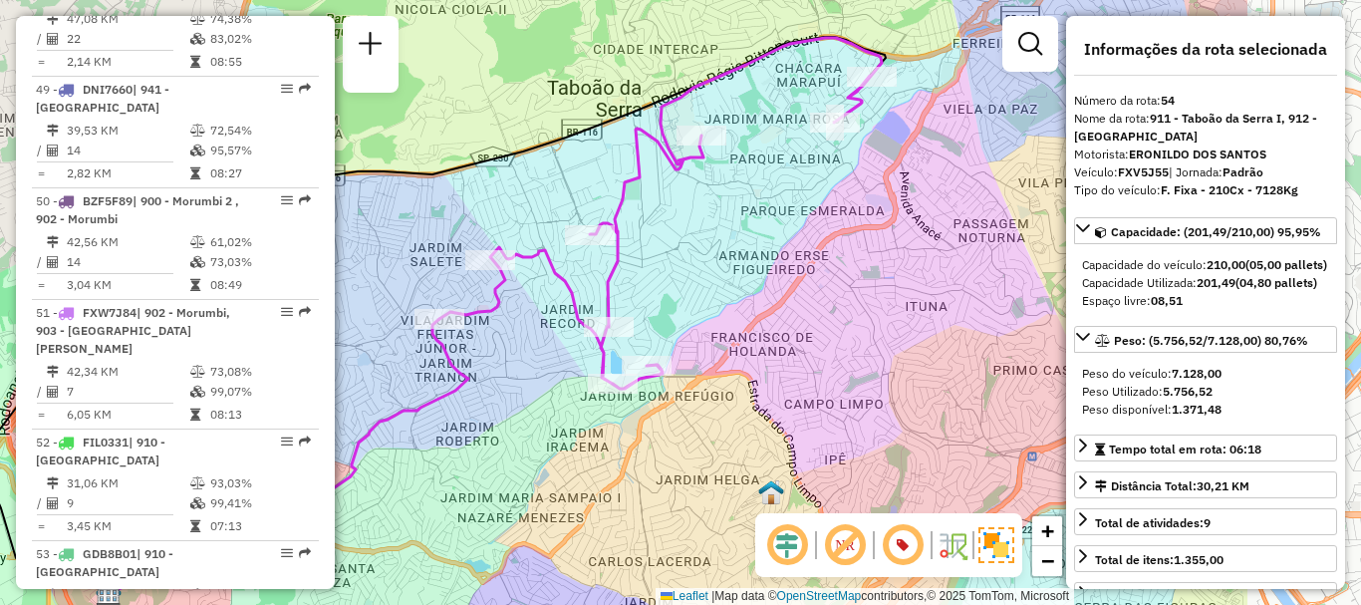
drag, startPoint x: 925, startPoint y: 427, endPoint x: 740, endPoint y: 413, distance: 185.9
click at [739, 415] on div "Janela de atendimento Grade de atendimento Capacidade Transportadoras Veículos …" at bounding box center [680, 302] width 1361 height 605
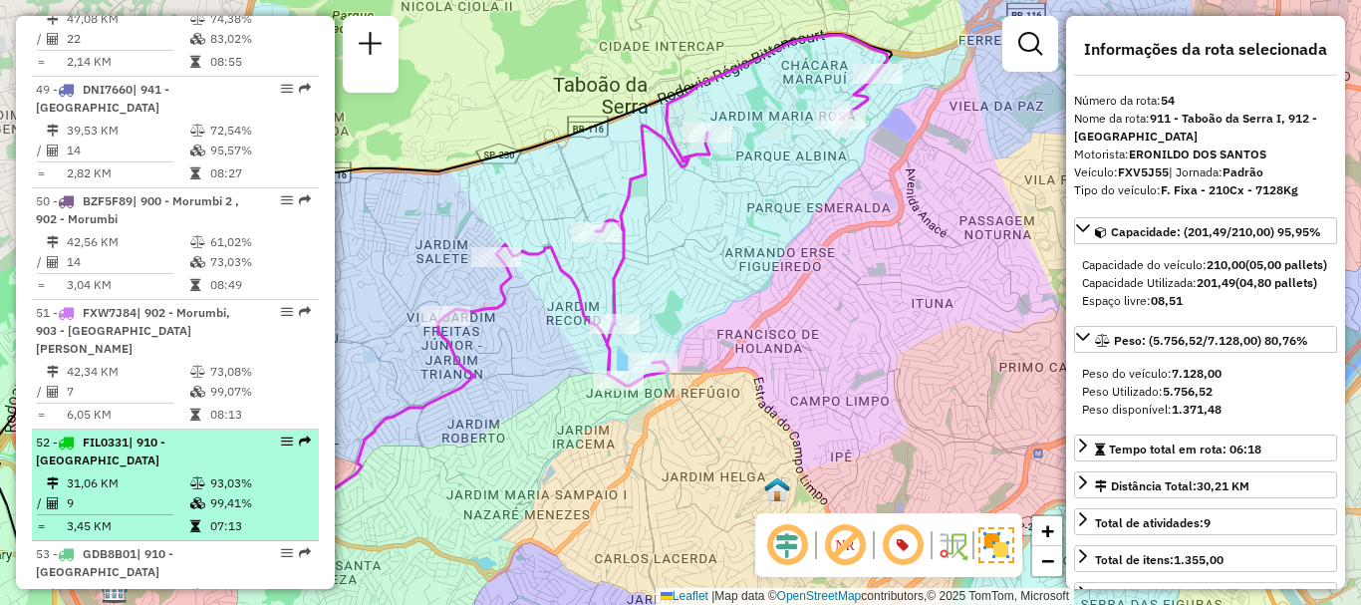
click at [201, 516] on td at bounding box center [199, 526] width 20 height 20
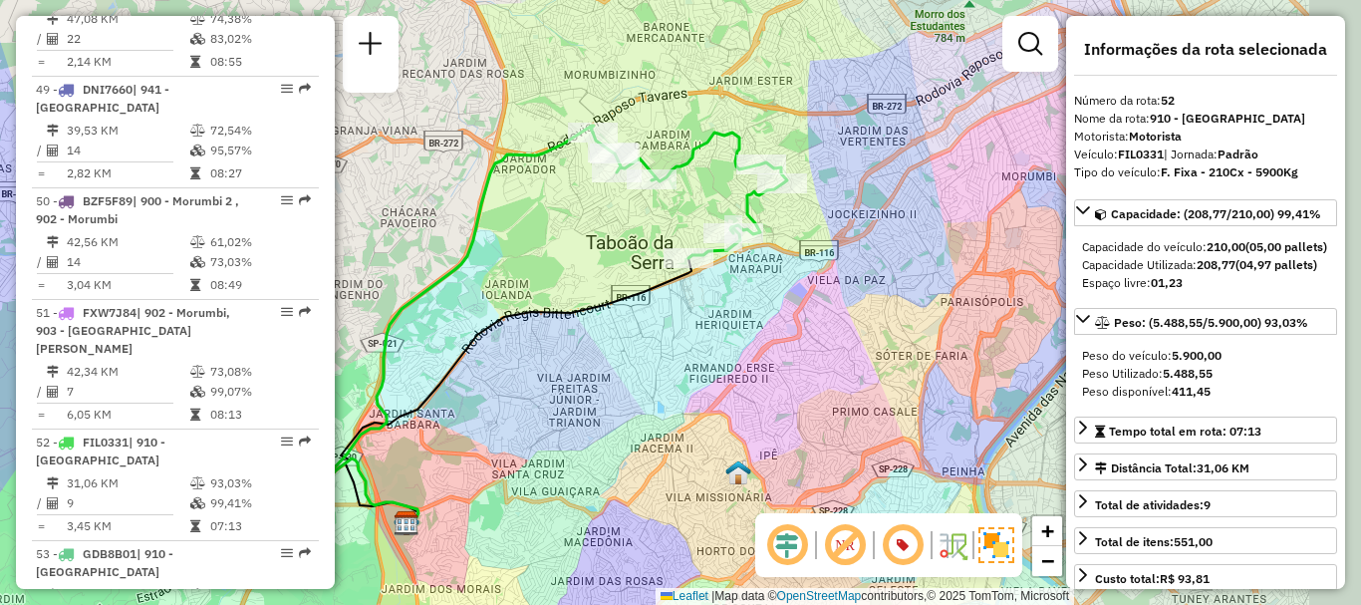
click at [725, 374] on div "Janela de atendimento Grade de atendimento Capacidade Transportadoras Veículos …" at bounding box center [680, 302] width 1361 height 605
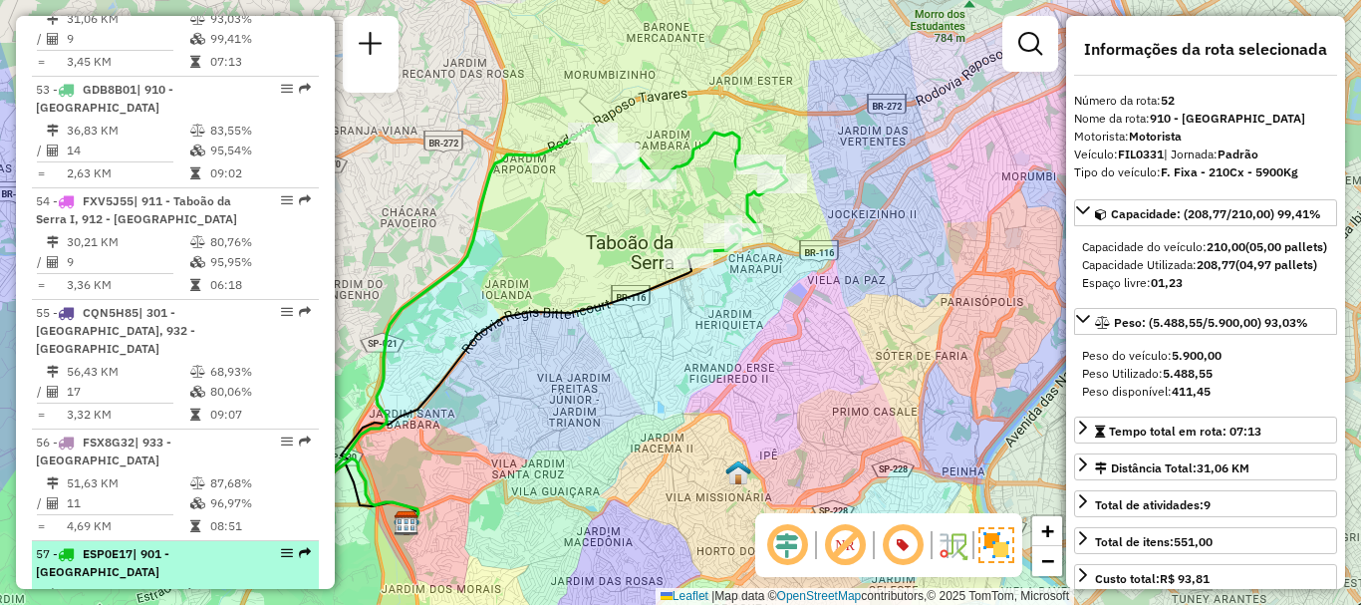
click at [121, 545] on div "57 - ESP0E17 | 901 - [GEOGRAPHIC_DATA]" at bounding box center [141, 563] width 211 height 36
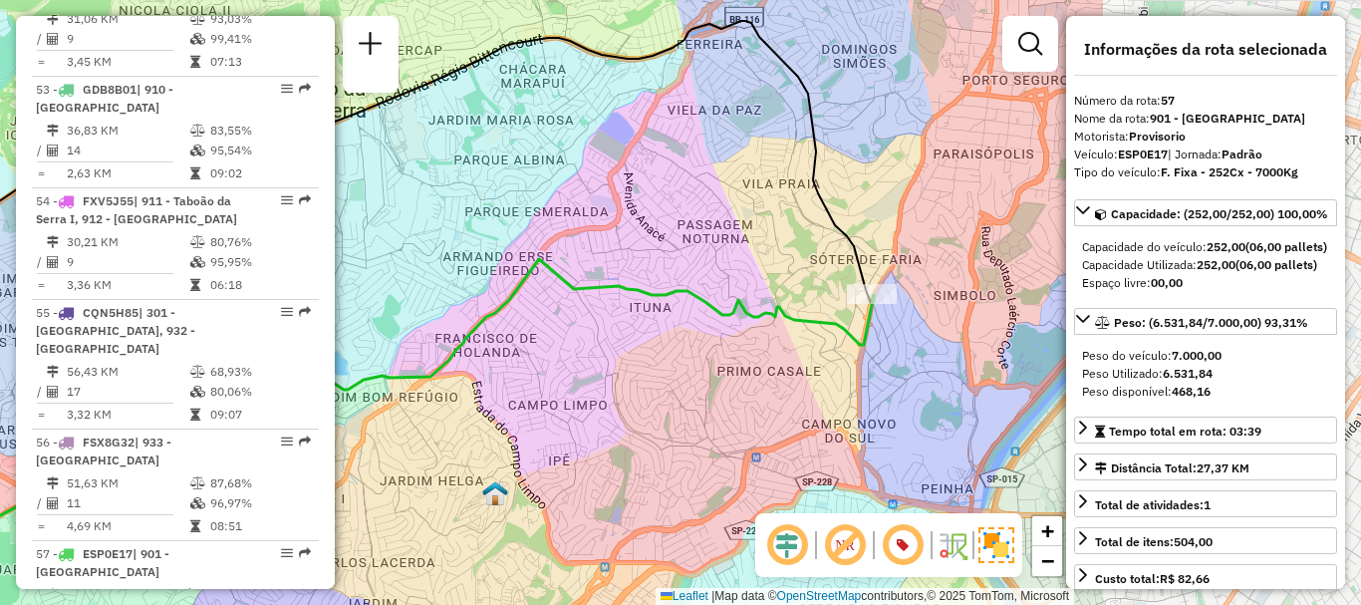
drag, startPoint x: 869, startPoint y: 433, endPoint x: 583, endPoint y: 428, distance: 286.1
click at [583, 428] on div "Janela de atendimento Grade de atendimento Capacidade Transportadoras Veículos …" at bounding box center [680, 302] width 1361 height 605
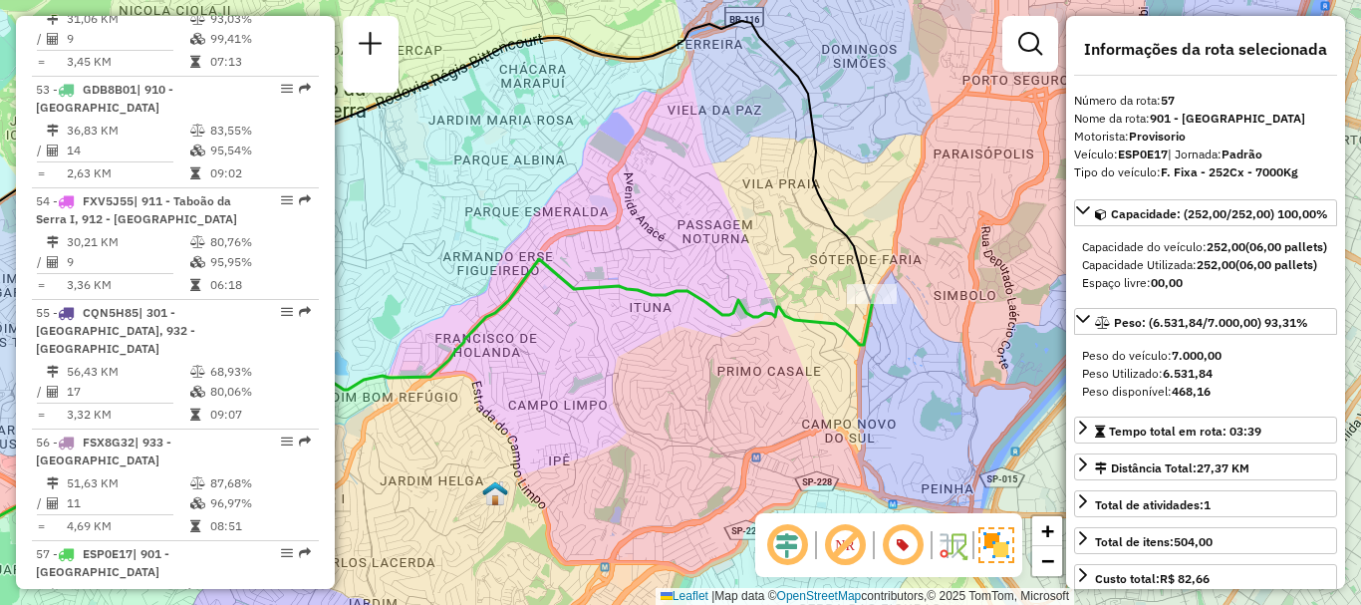
scroll to position [4544, 0]
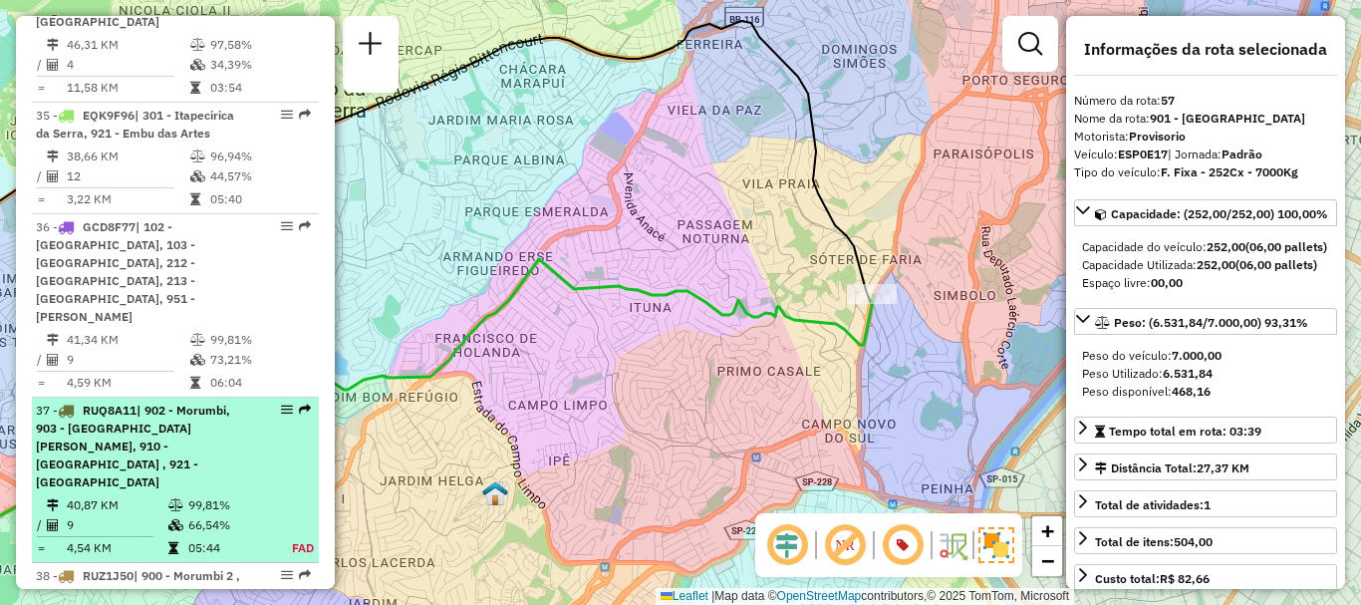
click at [208, 403] on span "| 902 - Morumbi, 903 - [GEOGRAPHIC_DATA][PERSON_NAME], 910 - [GEOGRAPHIC_DATA] …" at bounding box center [133, 446] width 194 height 87
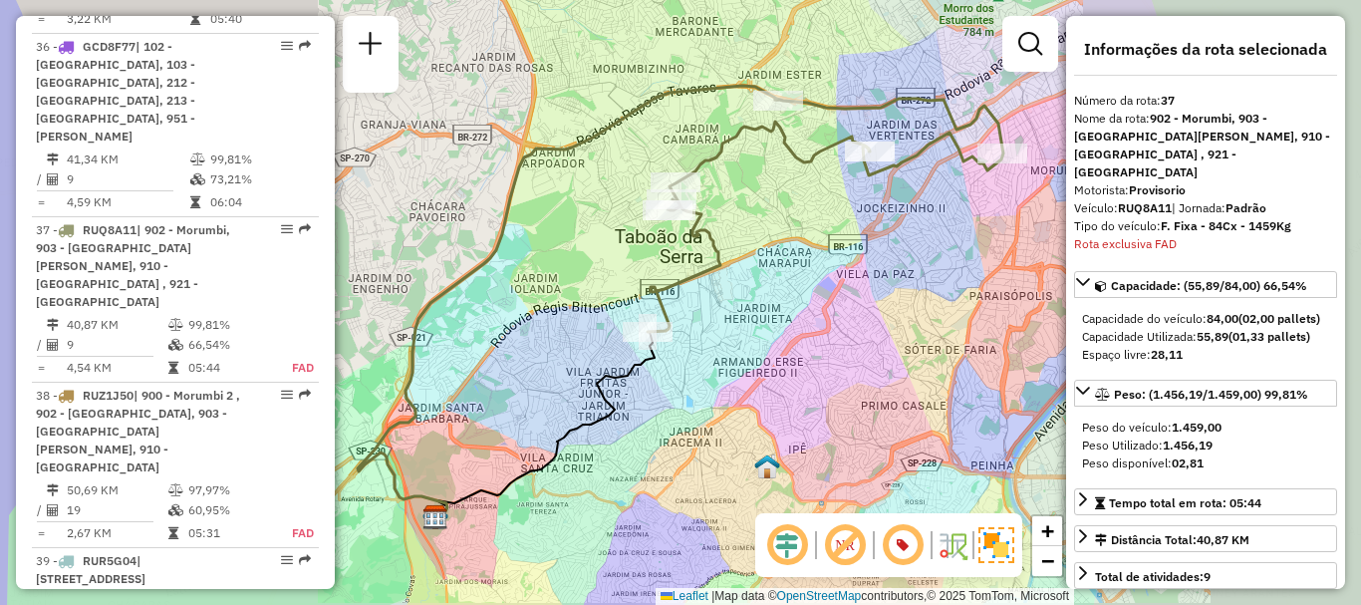
scroll to position [4818, 0]
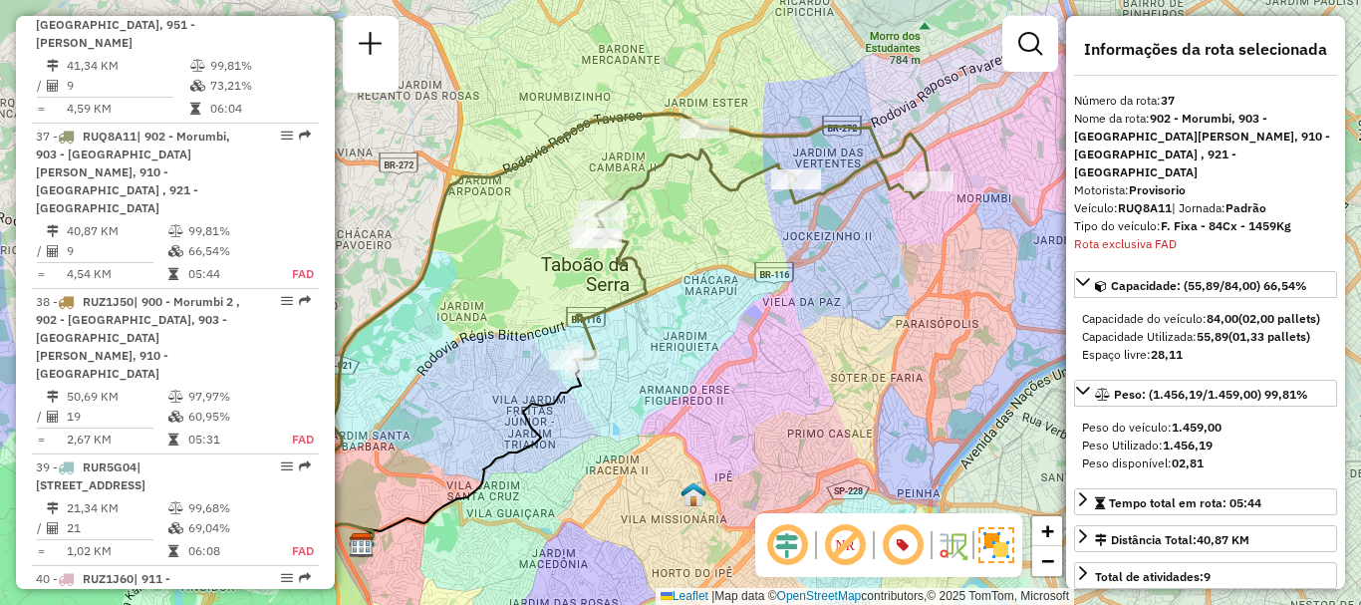
drag, startPoint x: 903, startPoint y: 347, endPoint x: 842, endPoint y: 371, distance: 65.3
click at [842, 371] on div "Janela de atendimento Grade de atendimento Capacidade Transportadoras Veículos …" at bounding box center [680, 302] width 1361 height 605
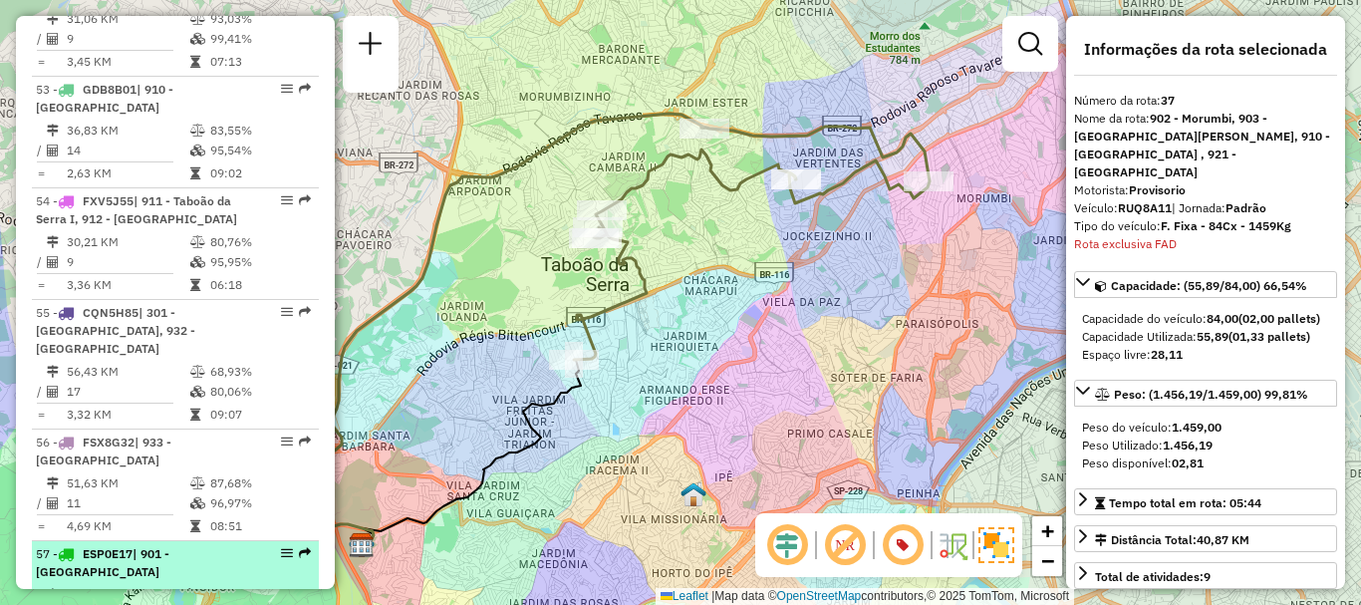
click at [117, 585] on td "27,37 KM" at bounding box center [124, 595] width 116 height 20
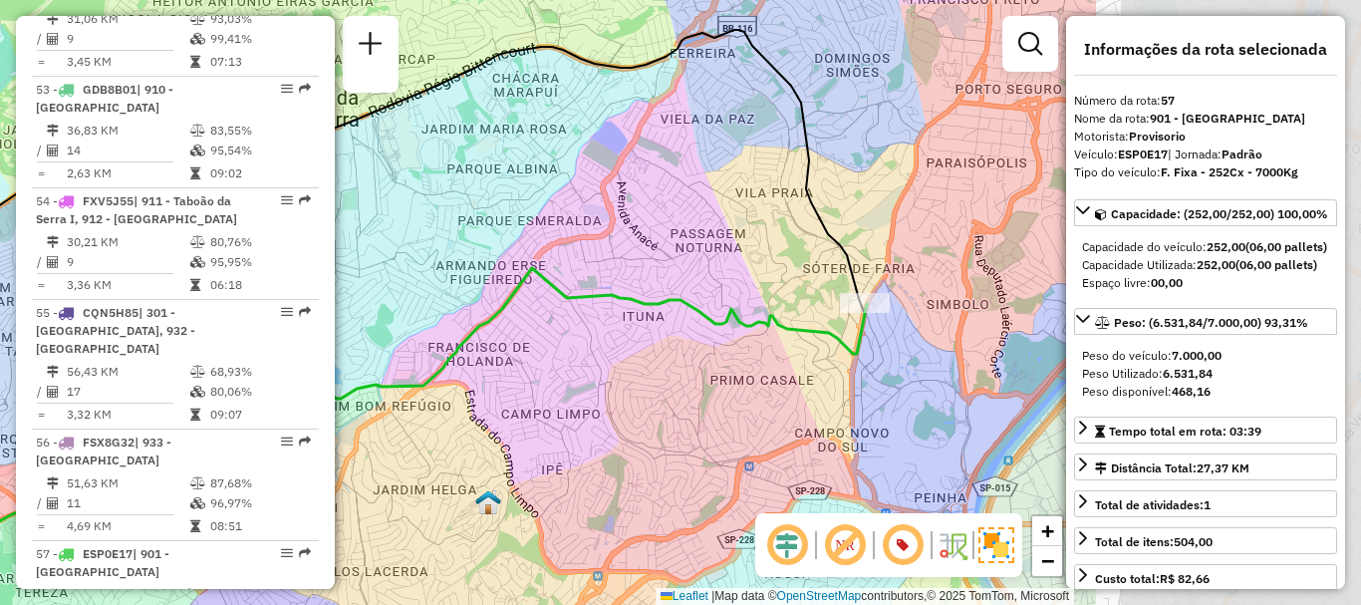
drag, startPoint x: 953, startPoint y: 361, endPoint x: 653, endPoint y: 330, distance: 301.6
click at [588, 367] on div "Janela de atendimento Grade de atendimento Capacidade Transportadoras Veículos …" at bounding box center [680, 302] width 1361 height 605
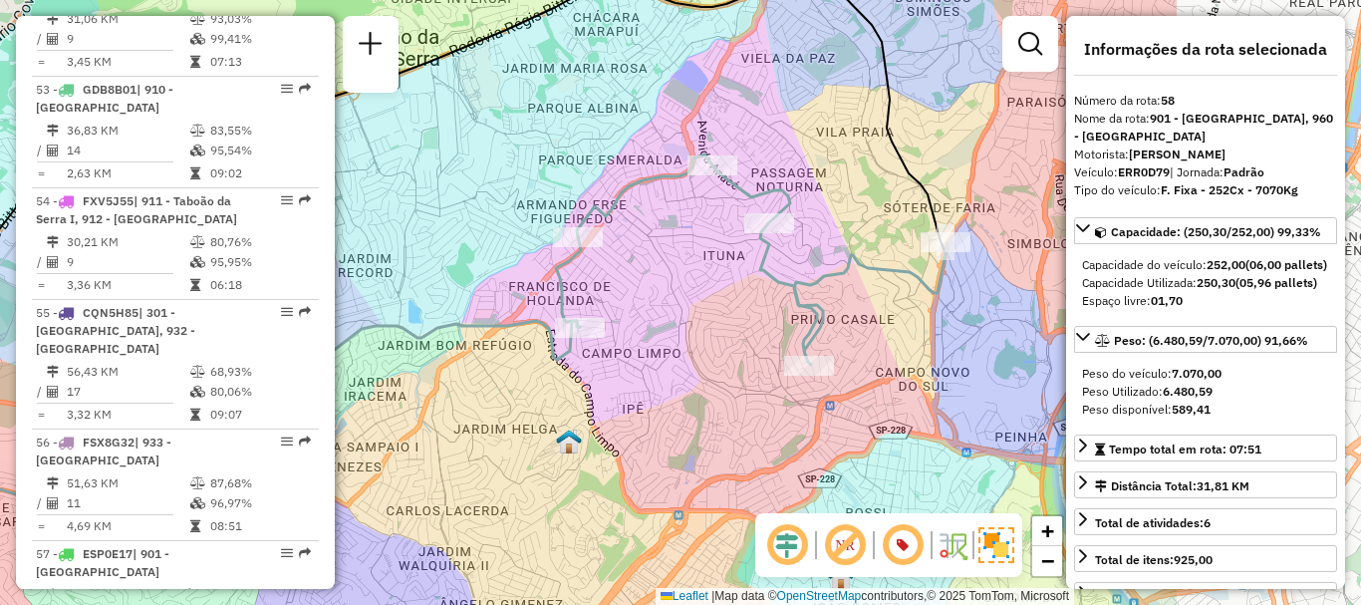
drag, startPoint x: 993, startPoint y: 359, endPoint x: 673, endPoint y: 314, distance: 323.1
click at [673, 314] on div "Janela de atendimento Grade de atendimento Capacidade Transportadoras Veículos …" at bounding box center [680, 302] width 1361 height 605
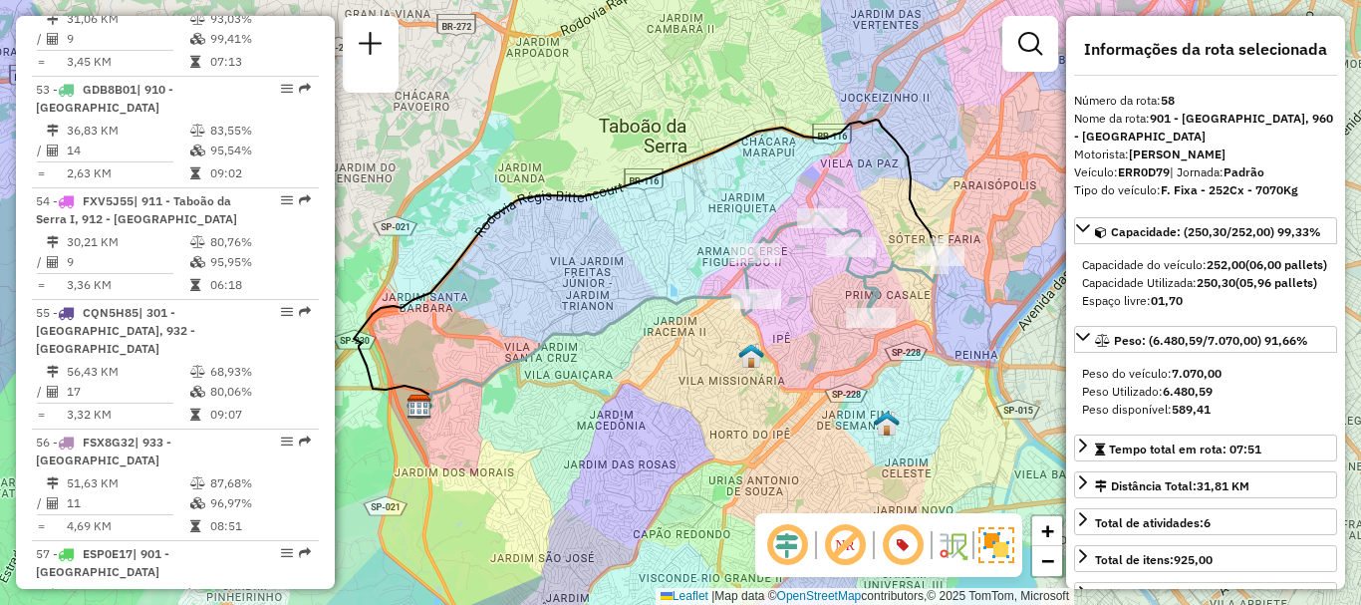
scroll to position [4821, 0]
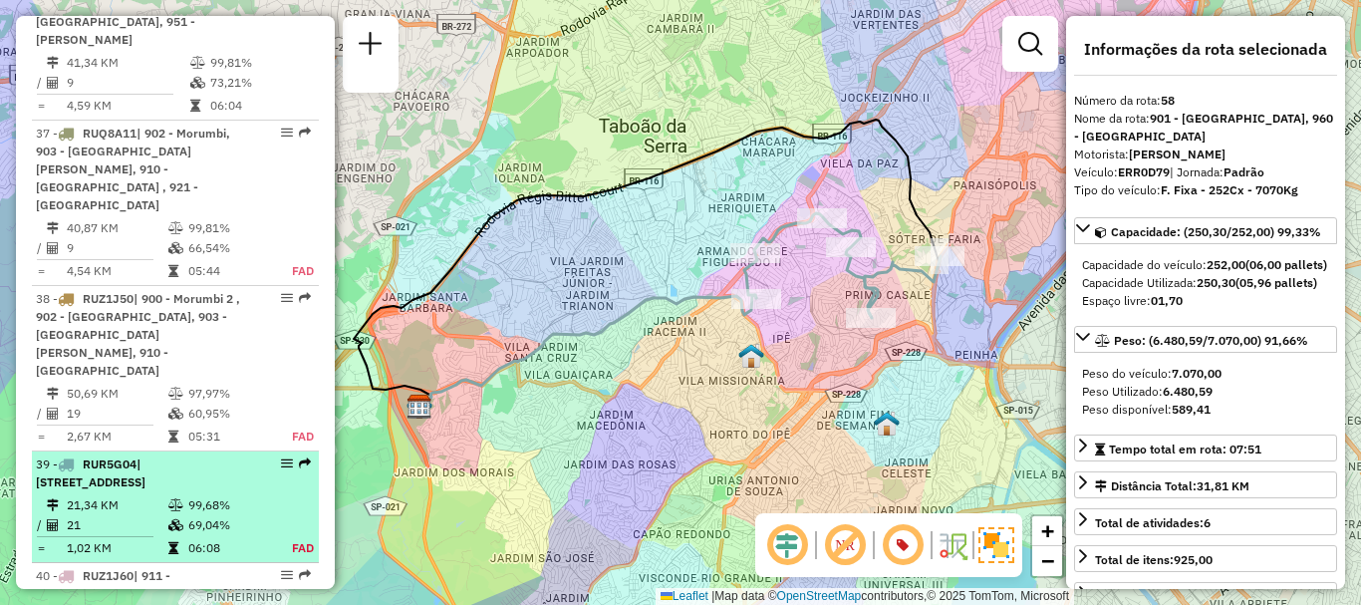
click at [112, 455] on div "39 - RUR5G04 | 100 - [GEOGRAPHIC_DATA], 101 - [STREET_ADDRESS]" at bounding box center [141, 473] width 211 height 36
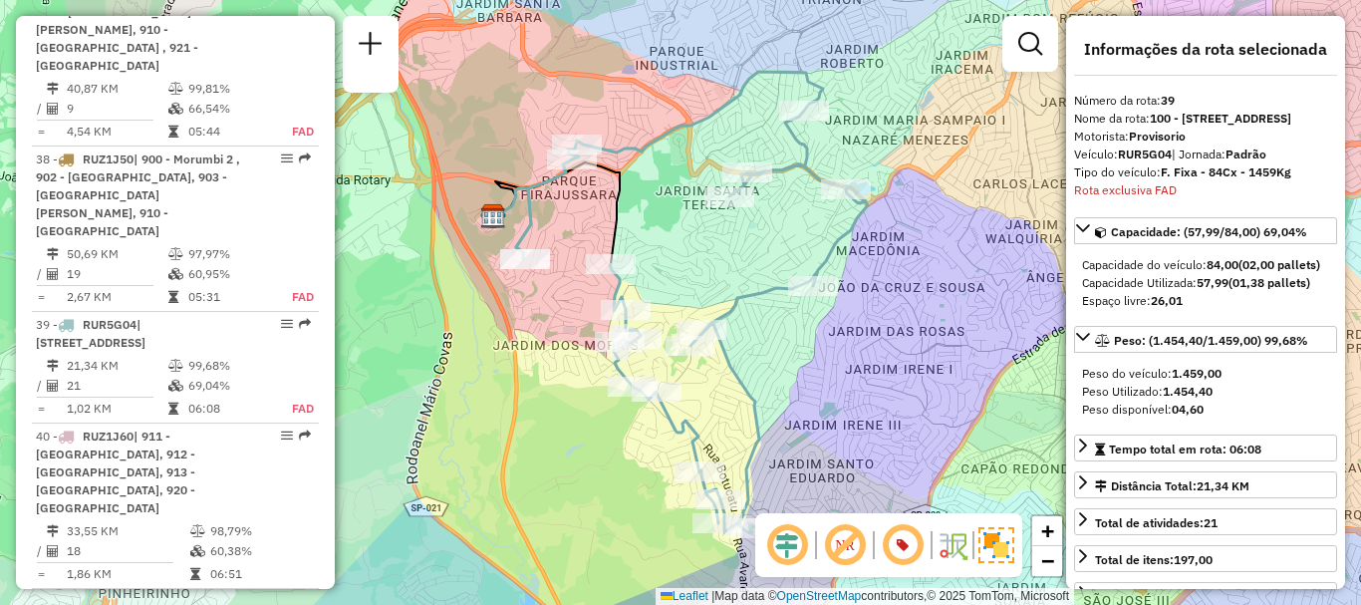
scroll to position [5095, 0]
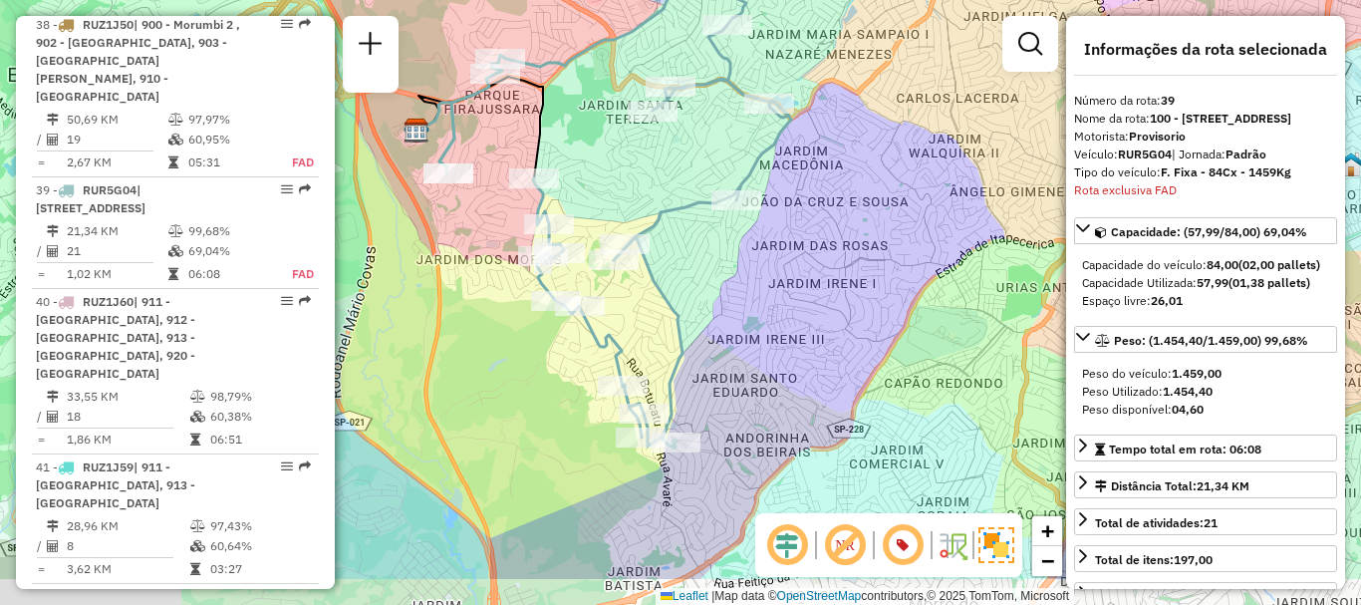
drag, startPoint x: 896, startPoint y: 344, endPoint x: 876, endPoint y: 234, distance: 111.4
click at [820, 257] on div "Janela de atendimento Grade de atendimento Capacidade Transportadoras Veículos …" at bounding box center [680, 302] width 1361 height 605
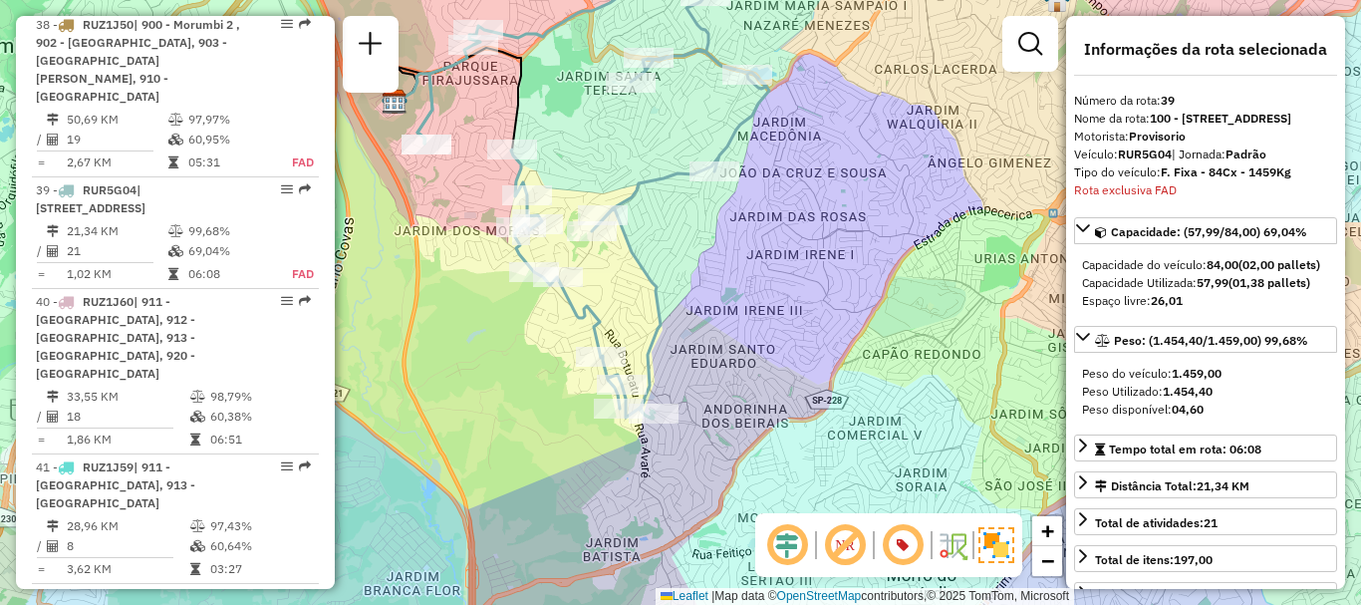
drag, startPoint x: 893, startPoint y: 359, endPoint x: 870, endPoint y: 328, distance: 38.5
click at [870, 328] on div "Janela de atendimento Grade de atendimento Capacidade Transportadoras Veículos …" at bounding box center [680, 302] width 1361 height 605
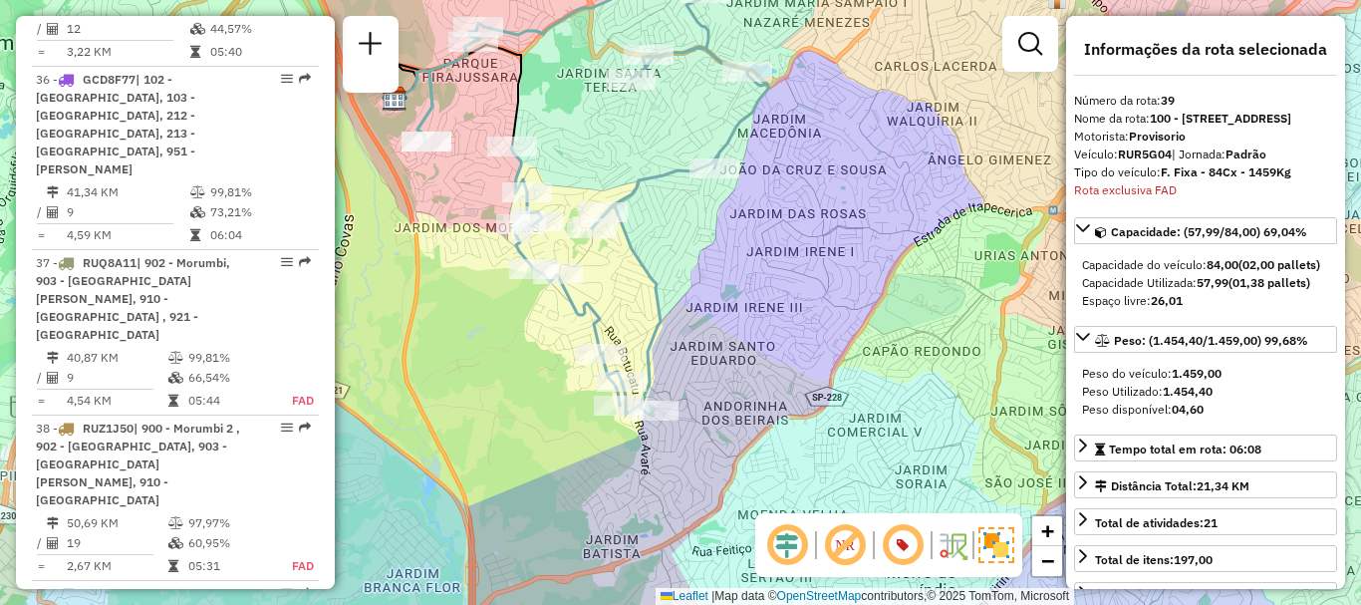
scroll to position [5098, 0]
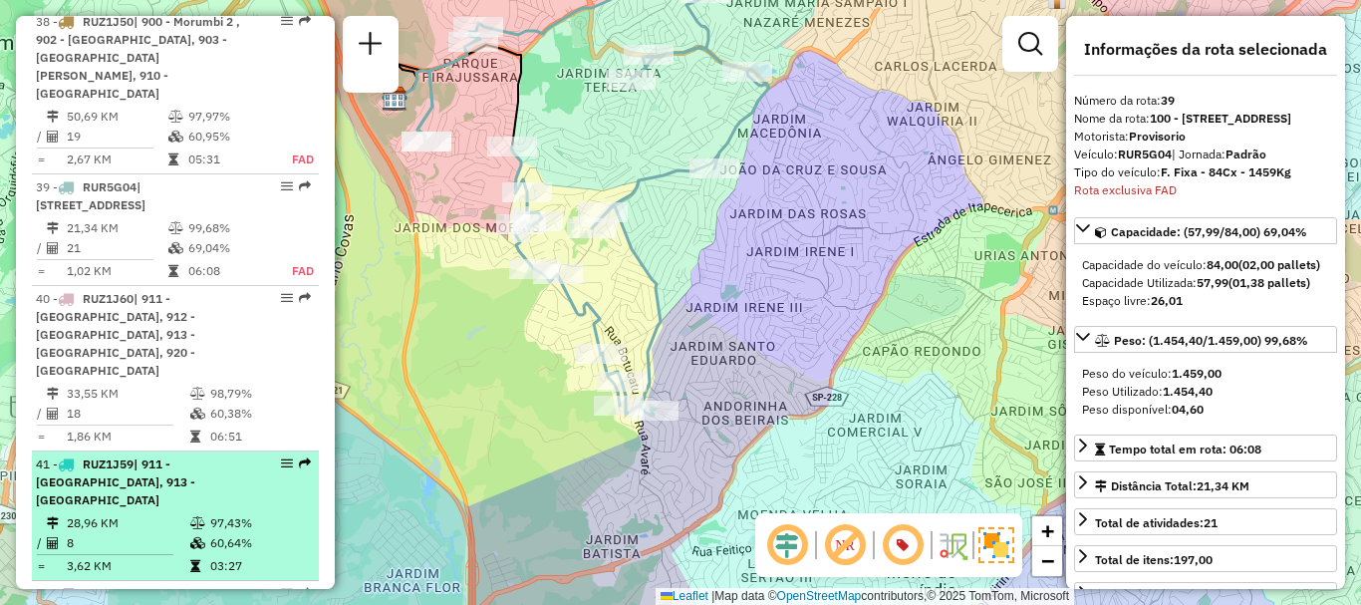
click at [137, 455] on div "41 - RUZ1J59 | 911 - [GEOGRAPHIC_DATA], 913 - [GEOGRAPHIC_DATA]" at bounding box center [141, 482] width 211 height 54
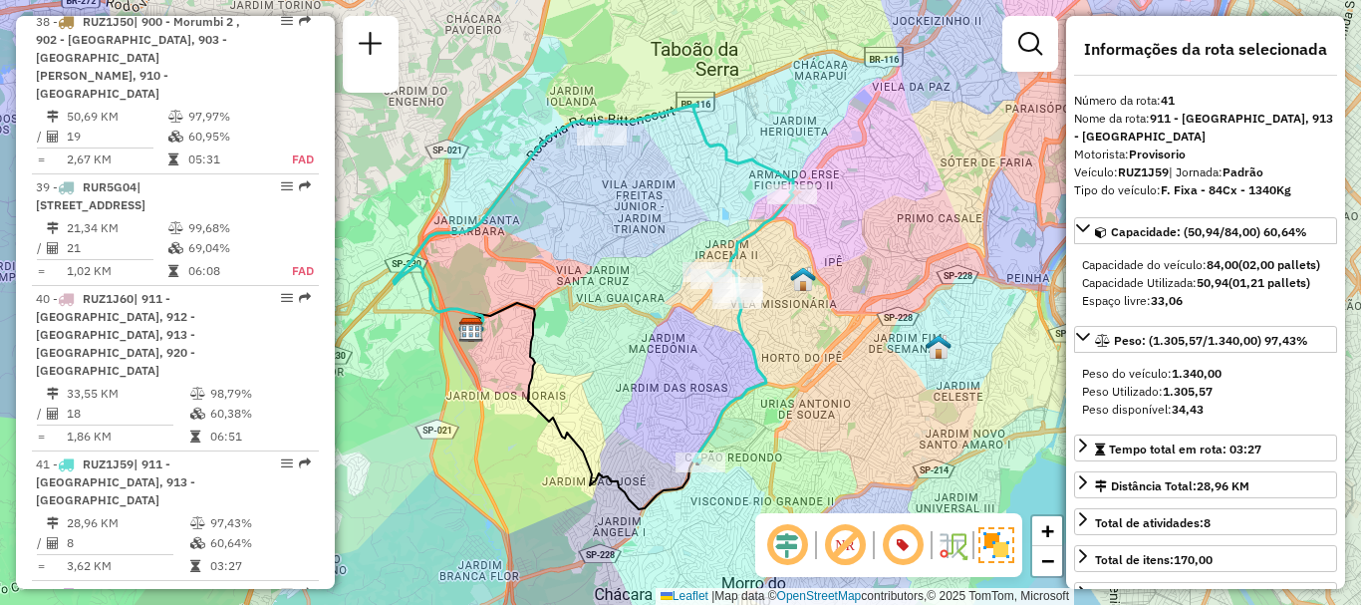
drag, startPoint x: 839, startPoint y: 385, endPoint x: 752, endPoint y: 389, distance: 86.8
click at [752, 389] on icon at bounding box center [694, 284] width 197 height 358
drag, startPoint x: 1034, startPoint y: 251, endPoint x: 945, endPoint y: 351, distance: 133.4
click at [1034, 251] on div "Janela de atendimento Grade de atendimento Capacidade Transportadoras Veículos …" at bounding box center [680, 302] width 1361 height 605
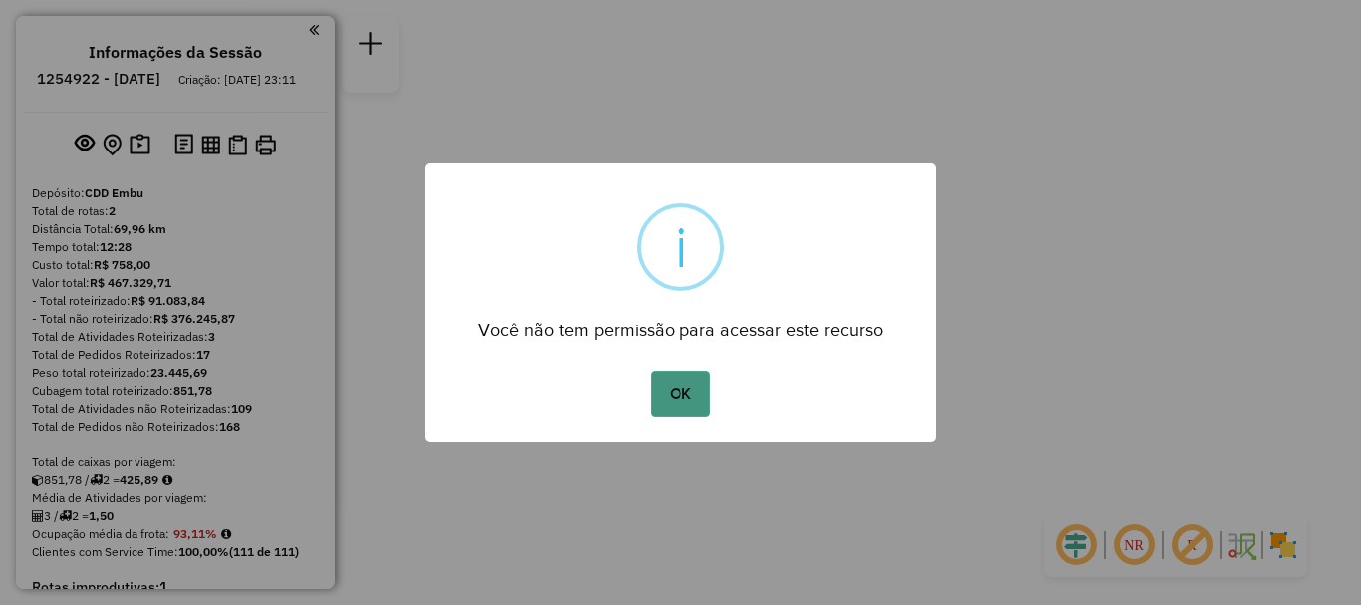
click at [694, 410] on button "OK" at bounding box center [680, 394] width 59 height 46
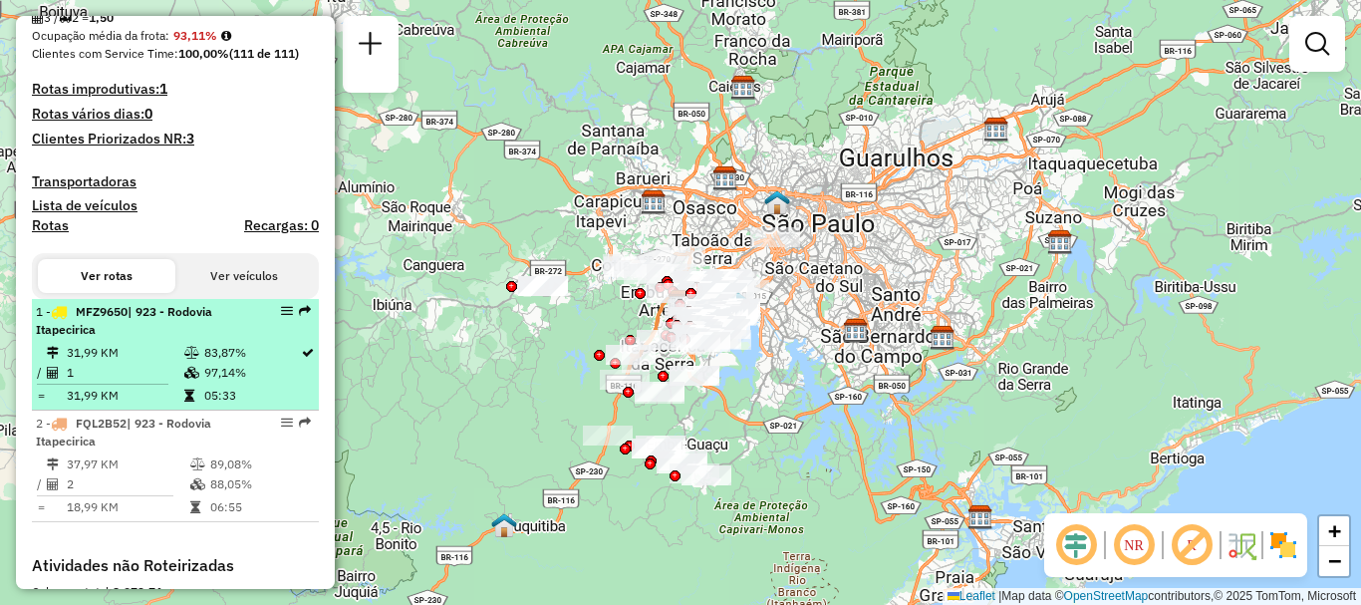
scroll to position [598, 0]
